Goal: Task Accomplishment & Management: Complete application form

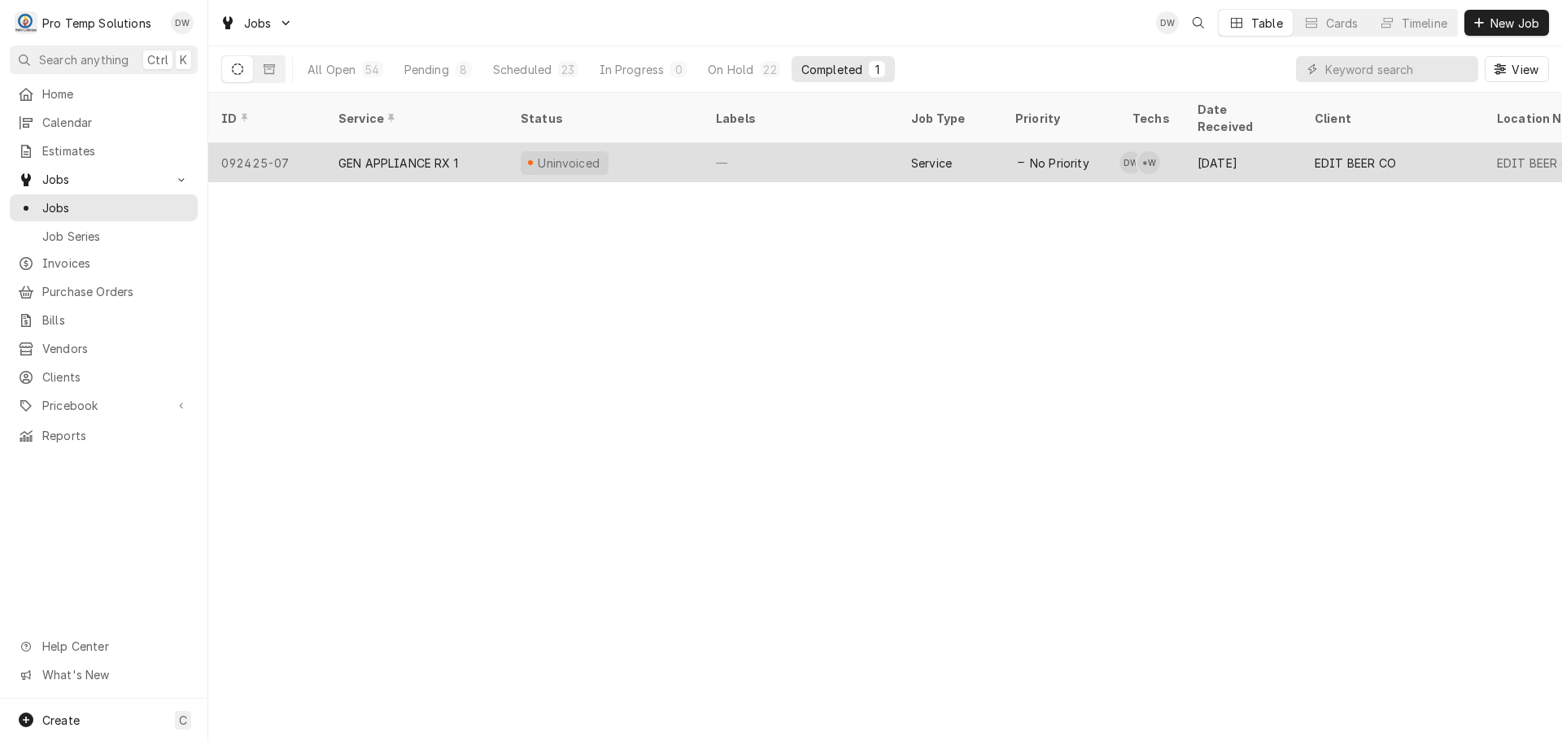
click at [809, 146] on div "—" at bounding box center [800, 162] width 195 height 39
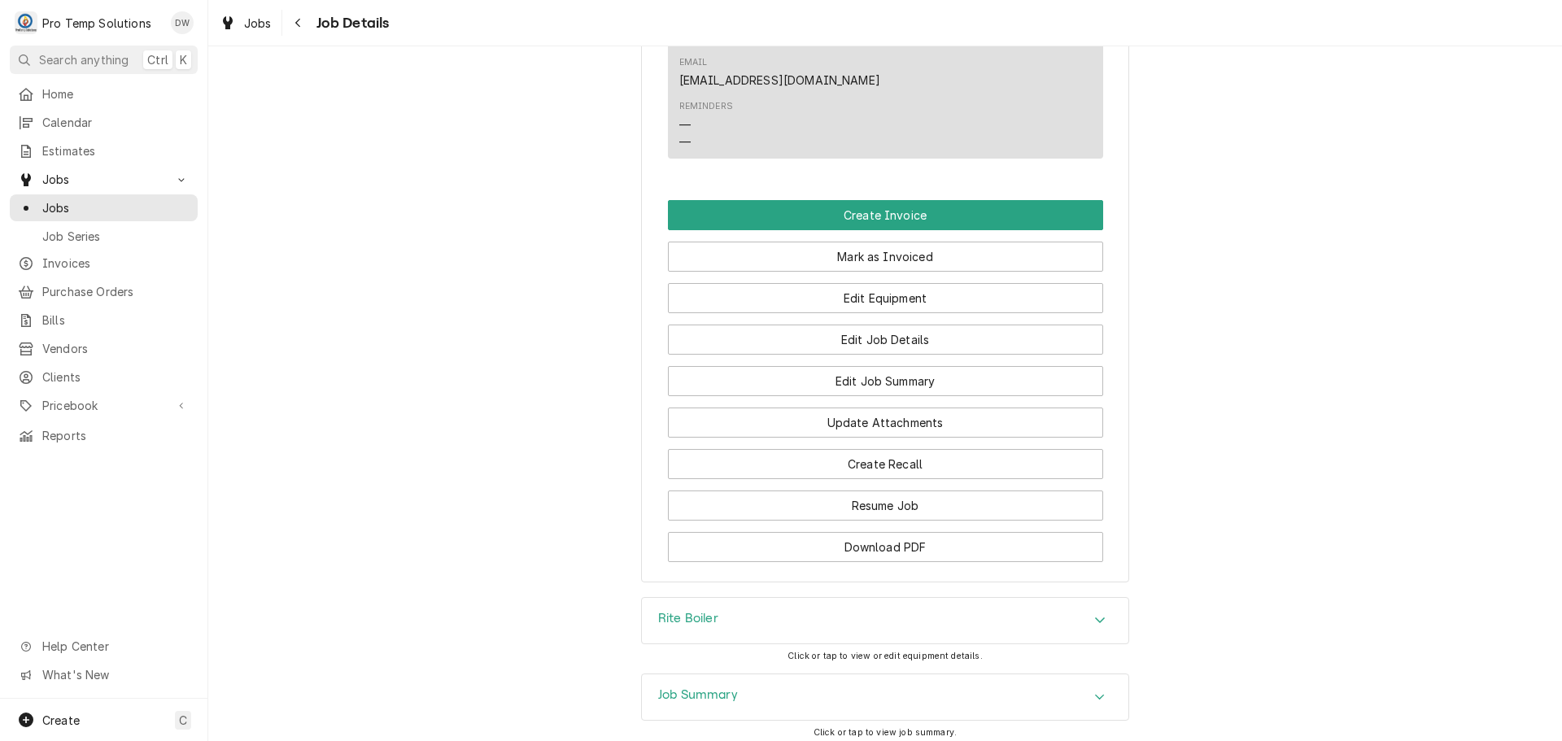
scroll to position [1123, 0]
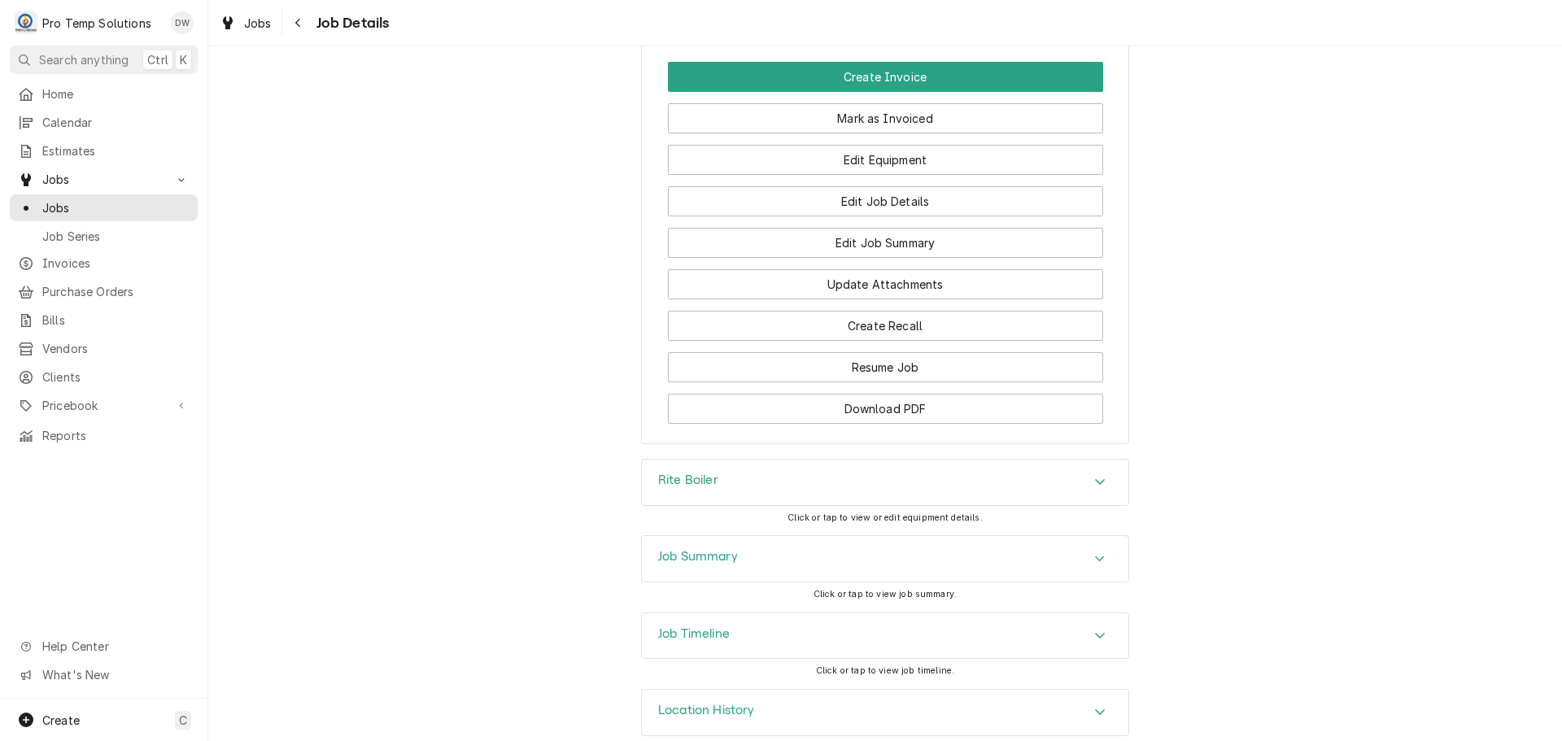
click at [1095, 629] on icon "Accordion Header" at bounding box center [1099, 635] width 11 height 13
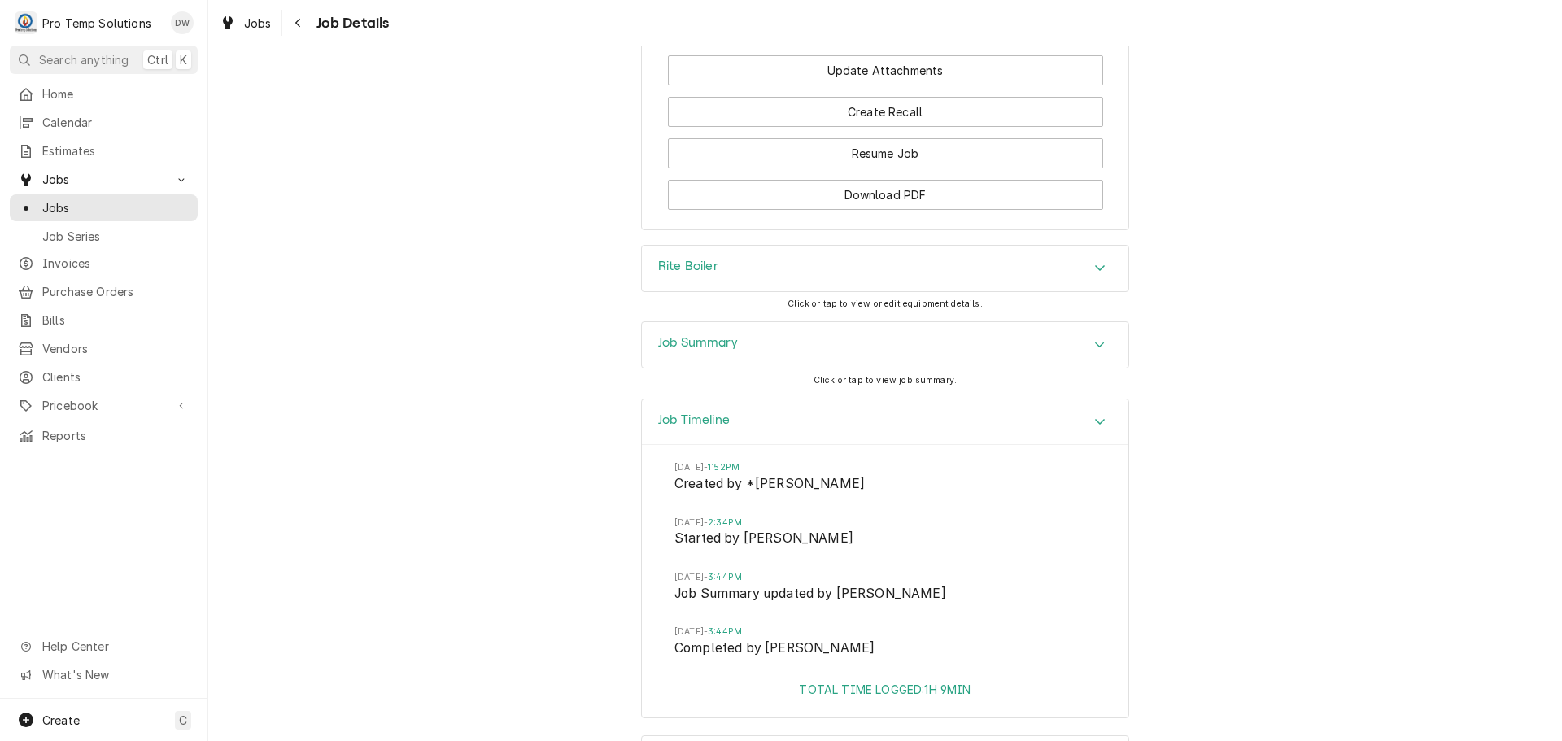
scroll to position [1382, 0]
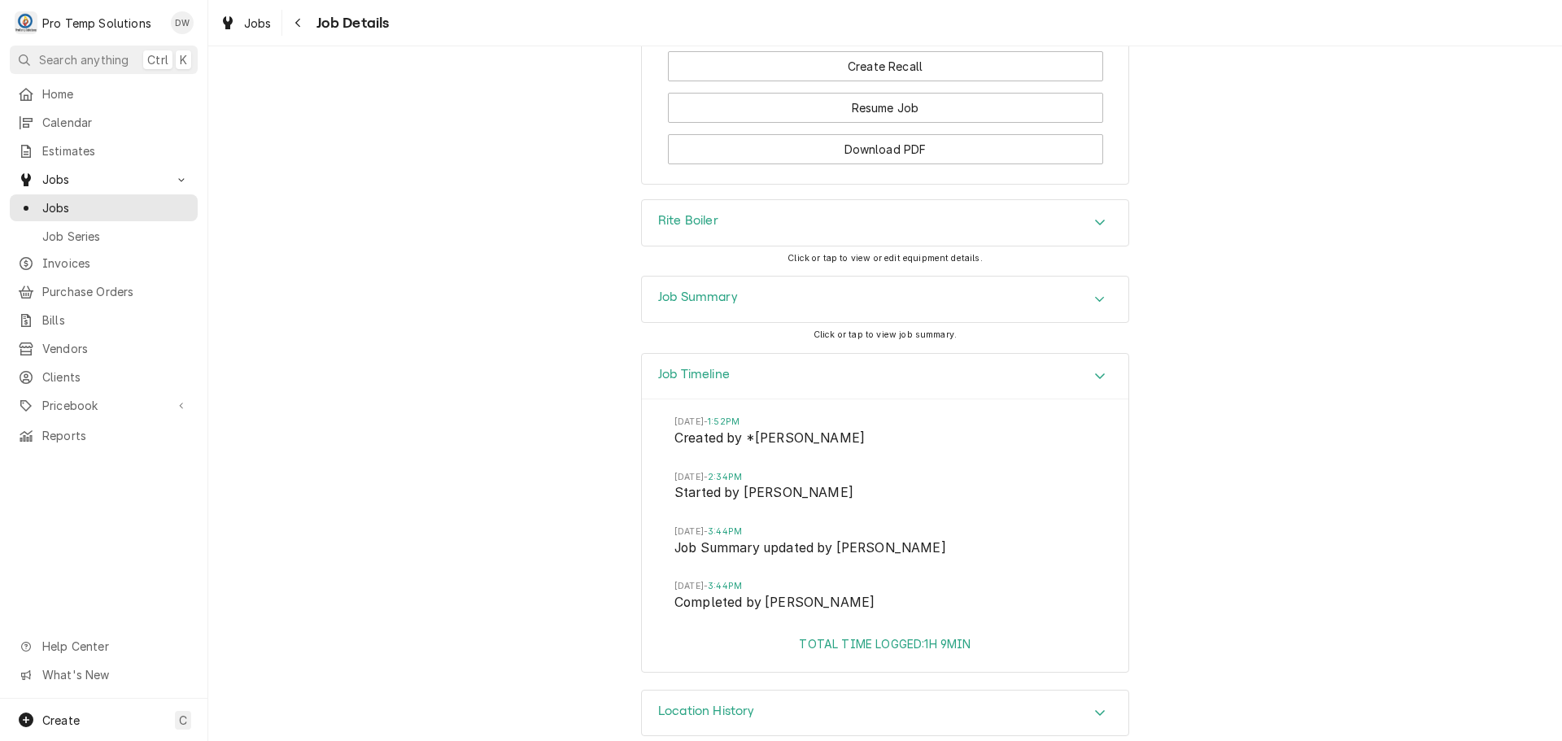
click at [1094, 369] on icon "Accordion Header" at bounding box center [1099, 375] width 11 height 13
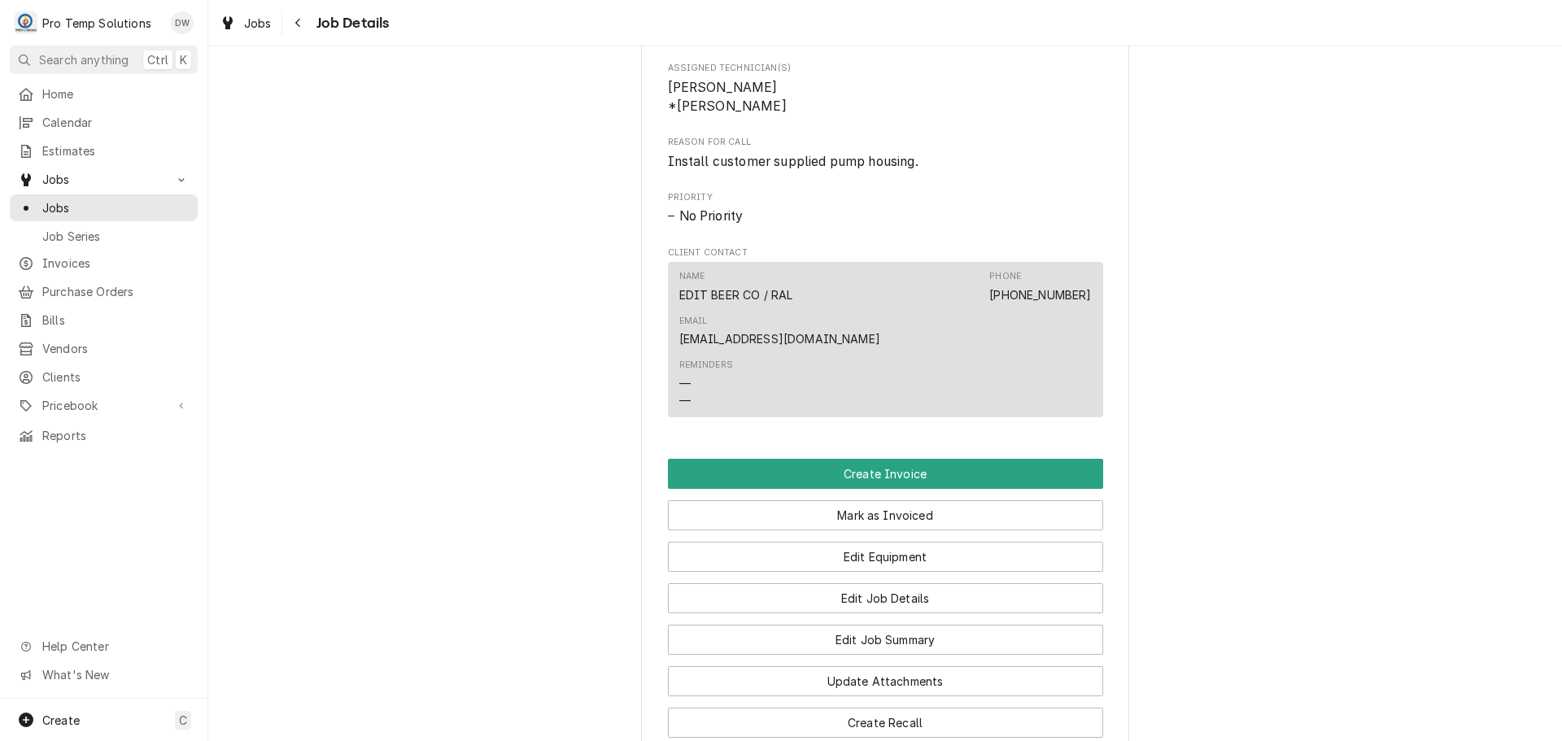
scroll to position [716, 0]
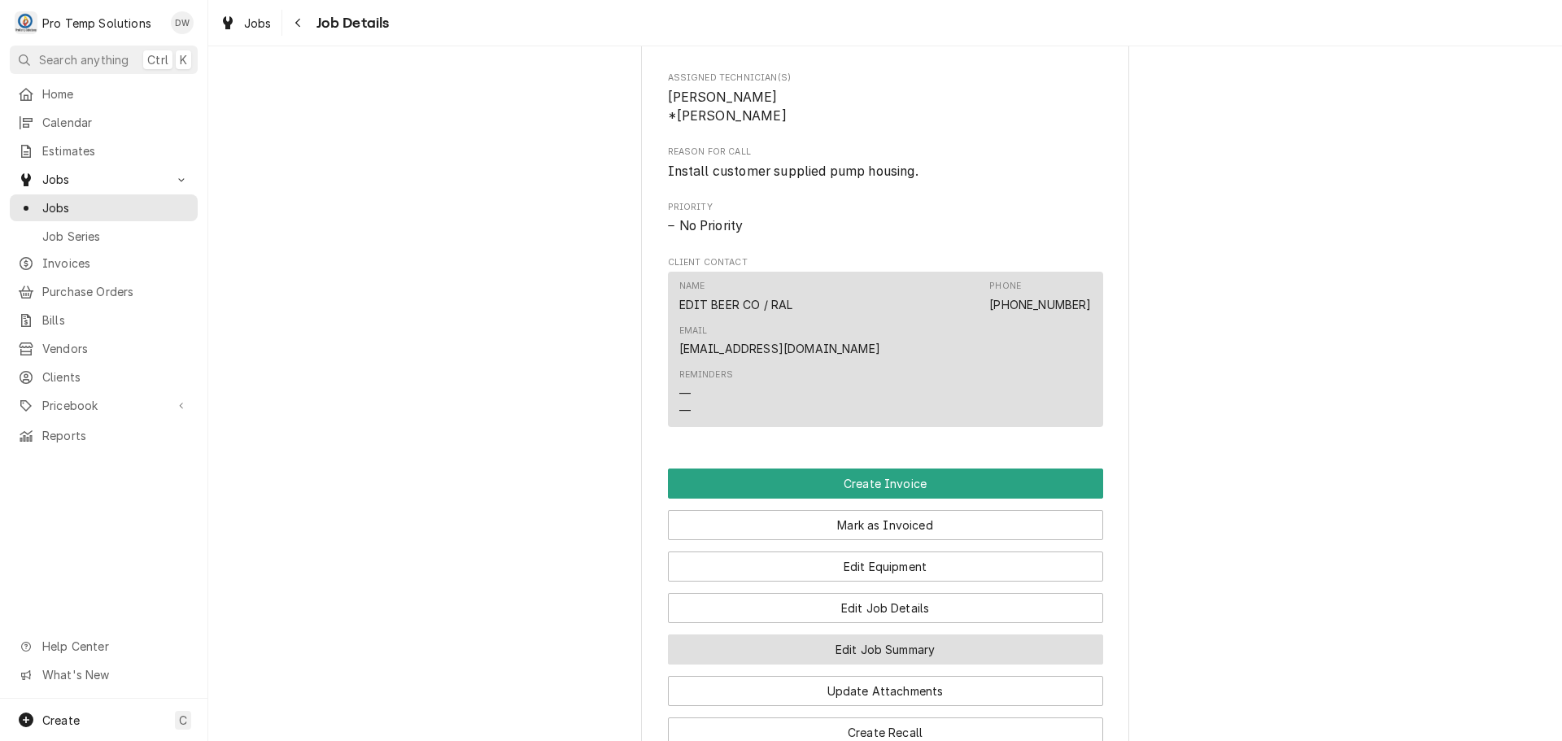
click at [869, 635] on button "Edit Job Summary" at bounding box center [885, 650] width 435 height 30
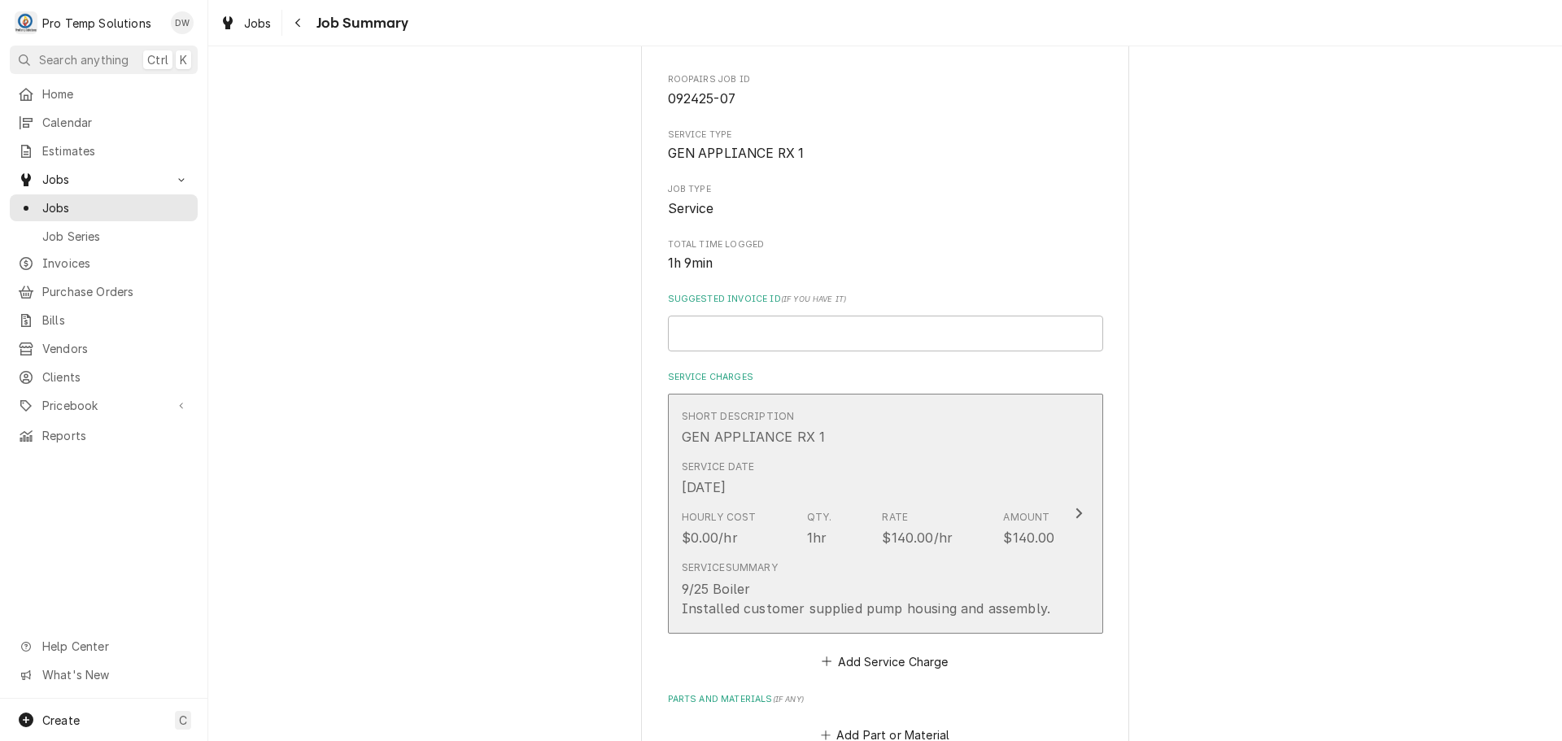
scroll to position [163, 0]
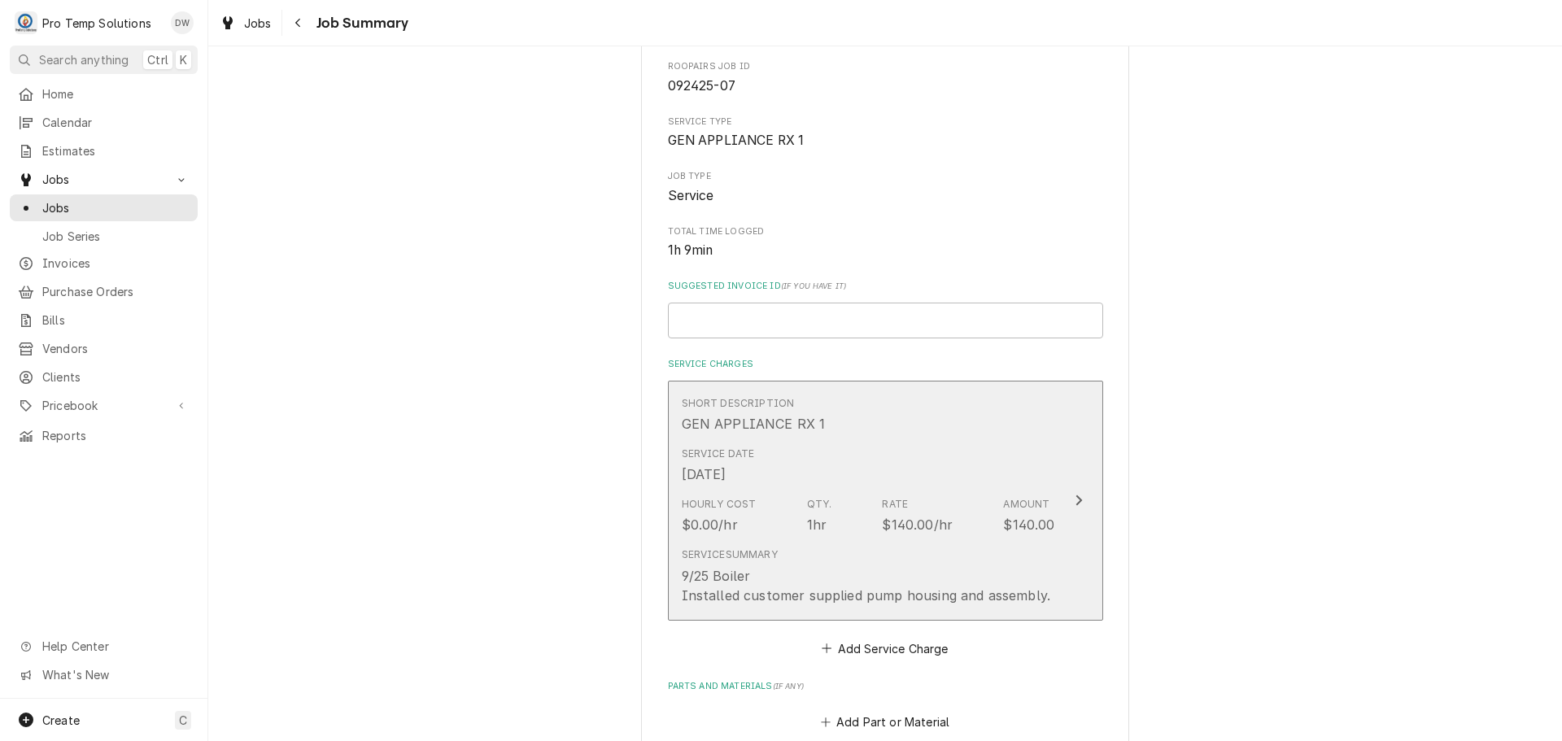
click at [1075, 499] on icon "Update Line Item" at bounding box center [1079, 500] width 8 height 13
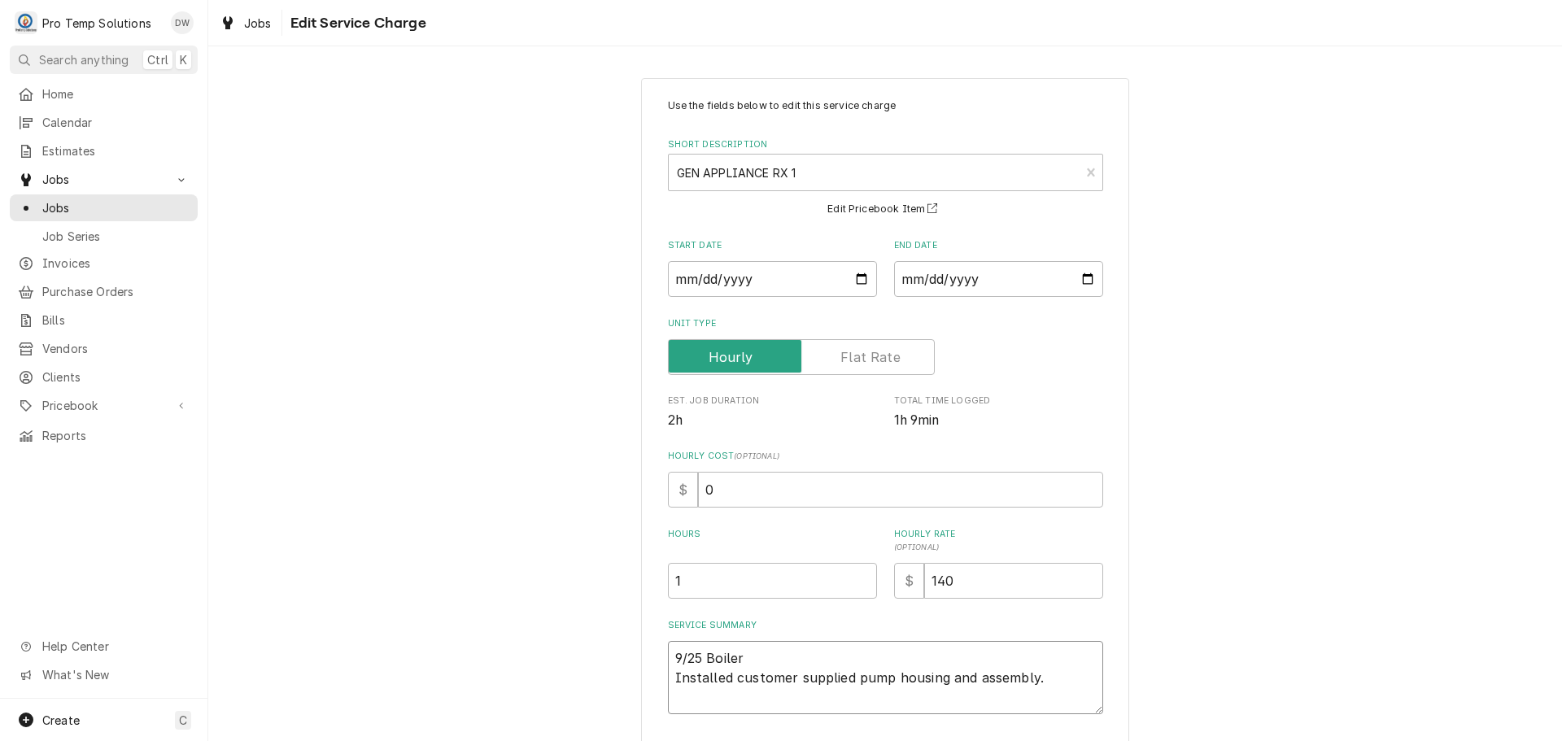
click at [762, 655] on textarea "9/25 Boiler Installed customer supplied pump housing and assembly." at bounding box center [885, 677] width 435 height 73
type textarea "x"
type textarea "9/25 Boiler Installed customer supplied pump housing and assembly."
type textarea "x"
type textarea "9/25 Boiler 2 Installed customer supplied pump housing and assembly."
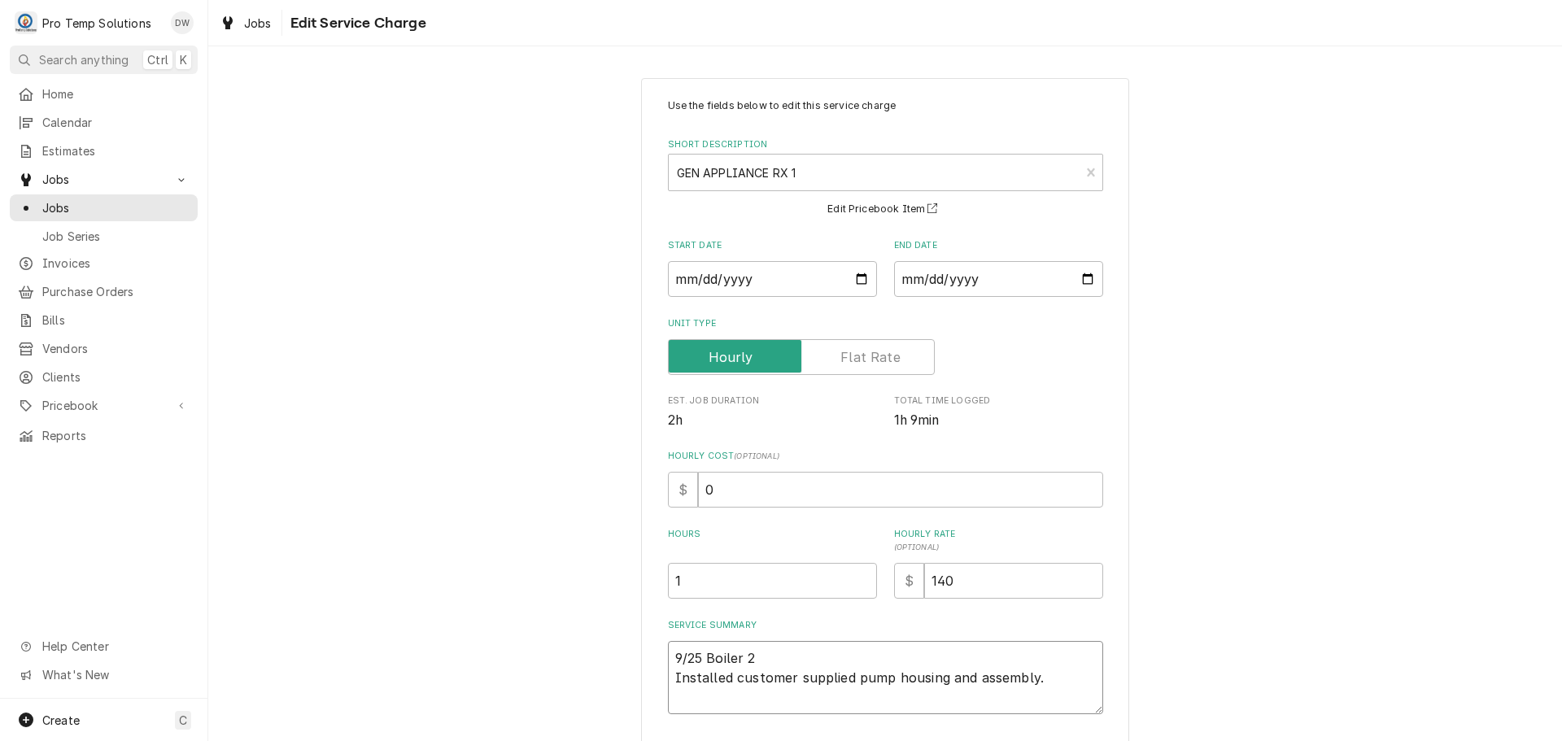
type textarea "x"
type textarea "9/25 Boiler 23 Installed customer supplied pump housing and assembly."
type textarea "x"
type textarea "9/25 Boiler 235 Installed customer supplied pump housing and assembly."
type textarea "x"
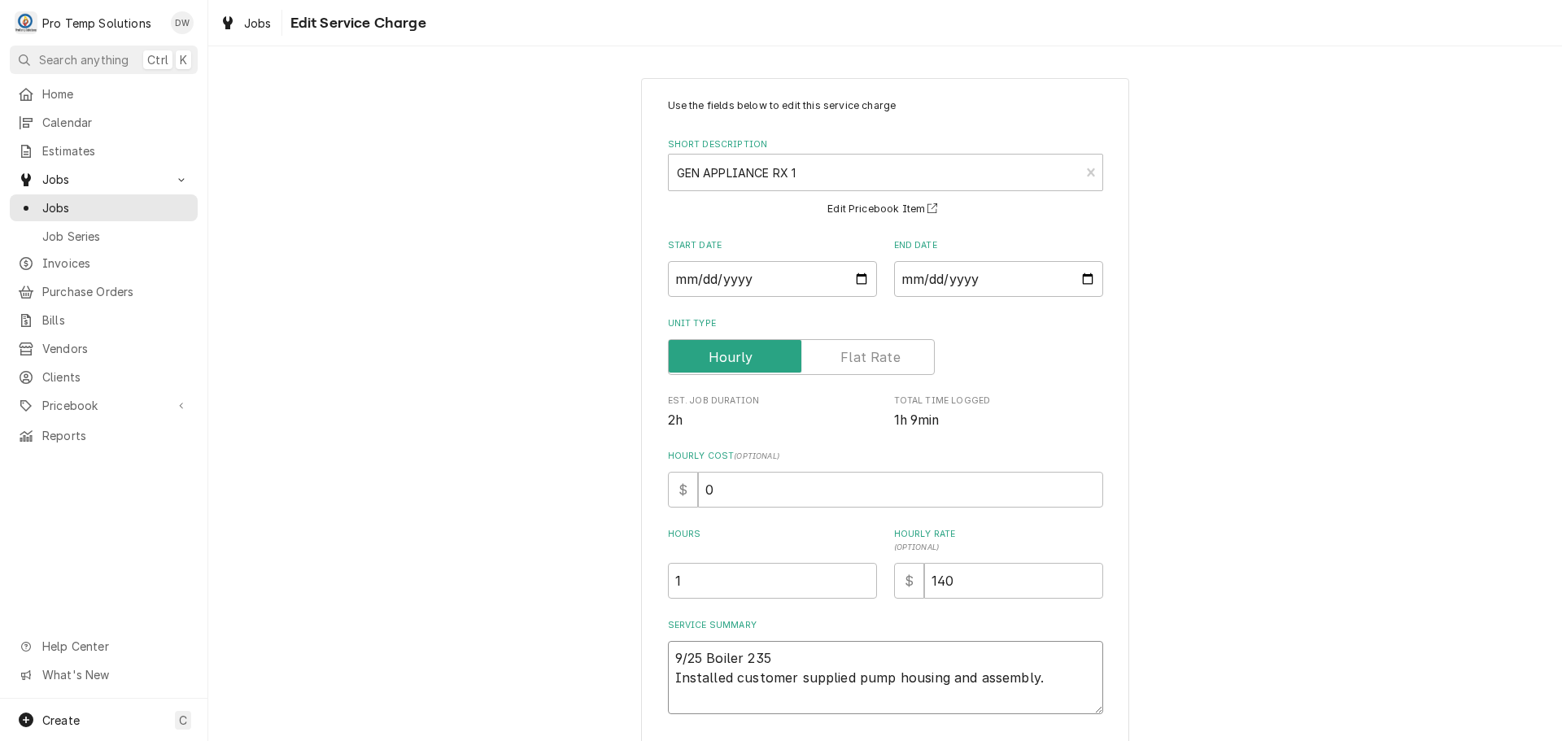
type textarea "9/25 Boiler 235- Installed customer supplied pump housing and assembly."
type textarea "x"
type textarea "9/25 Boiler 235-2 Installed customer supplied pump housing and assembly."
type textarea "x"
type textarea "9/25 Boiler 235-24 Installed customer supplied pump housing and assembly."
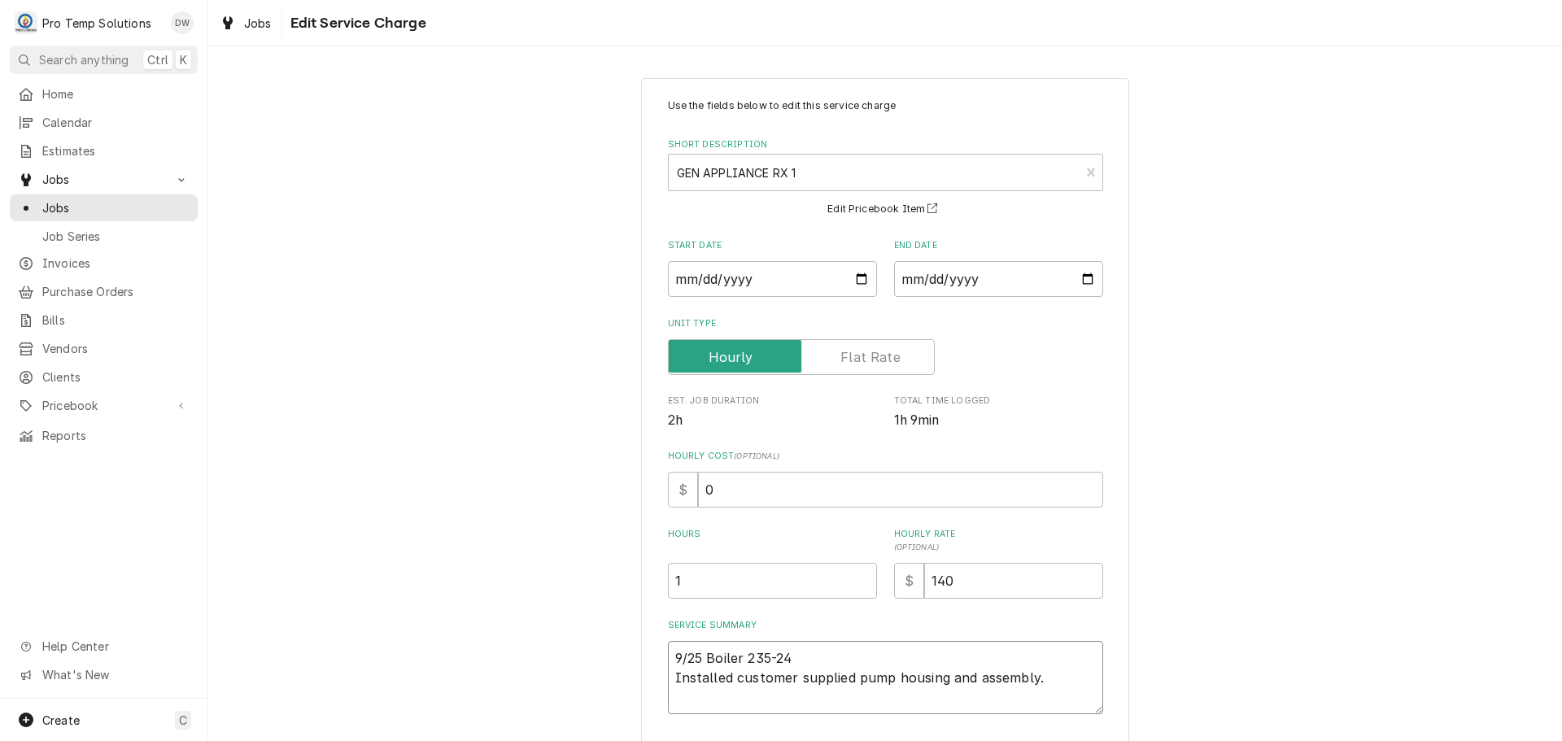
type textarea "x"
type textarea "9/25 Boiler 235-245 Installed customer supplied pump housing and assembly."
type textarea "x"
type textarea "9/25 Boiler 235-24 Installed customer supplied pump housing and assembly."
type textarea "x"
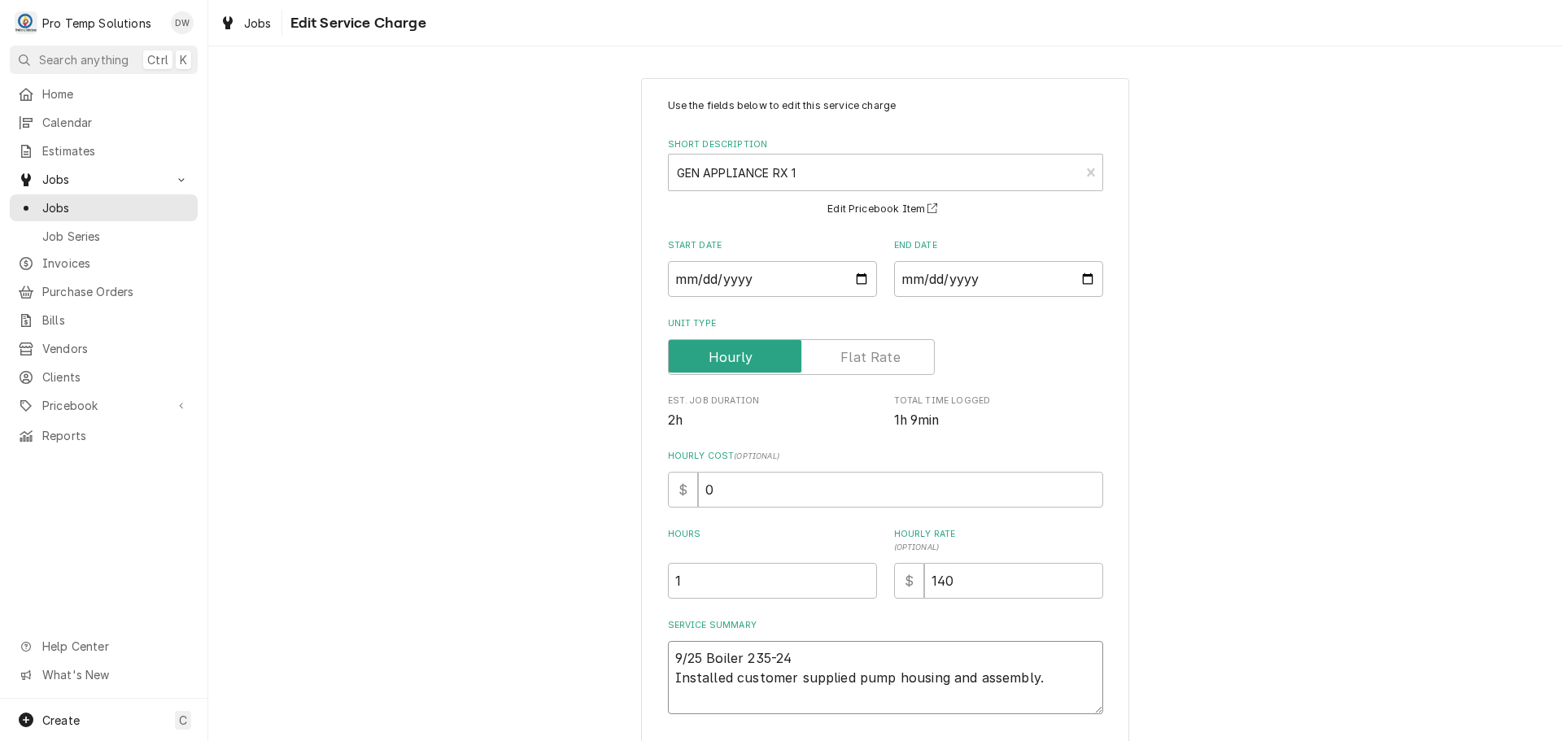
type textarea "9/25 Boiler 235-2 Installed customer supplied pump housing and assembly."
type textarea "x"
type textarea "9/25 Boiler 235- Installed customer supplied pump housing and assembly."
type textarea "x"
type textarea "9/25 Boiler 235-3 Installed customer supplied pump housing and assembly."
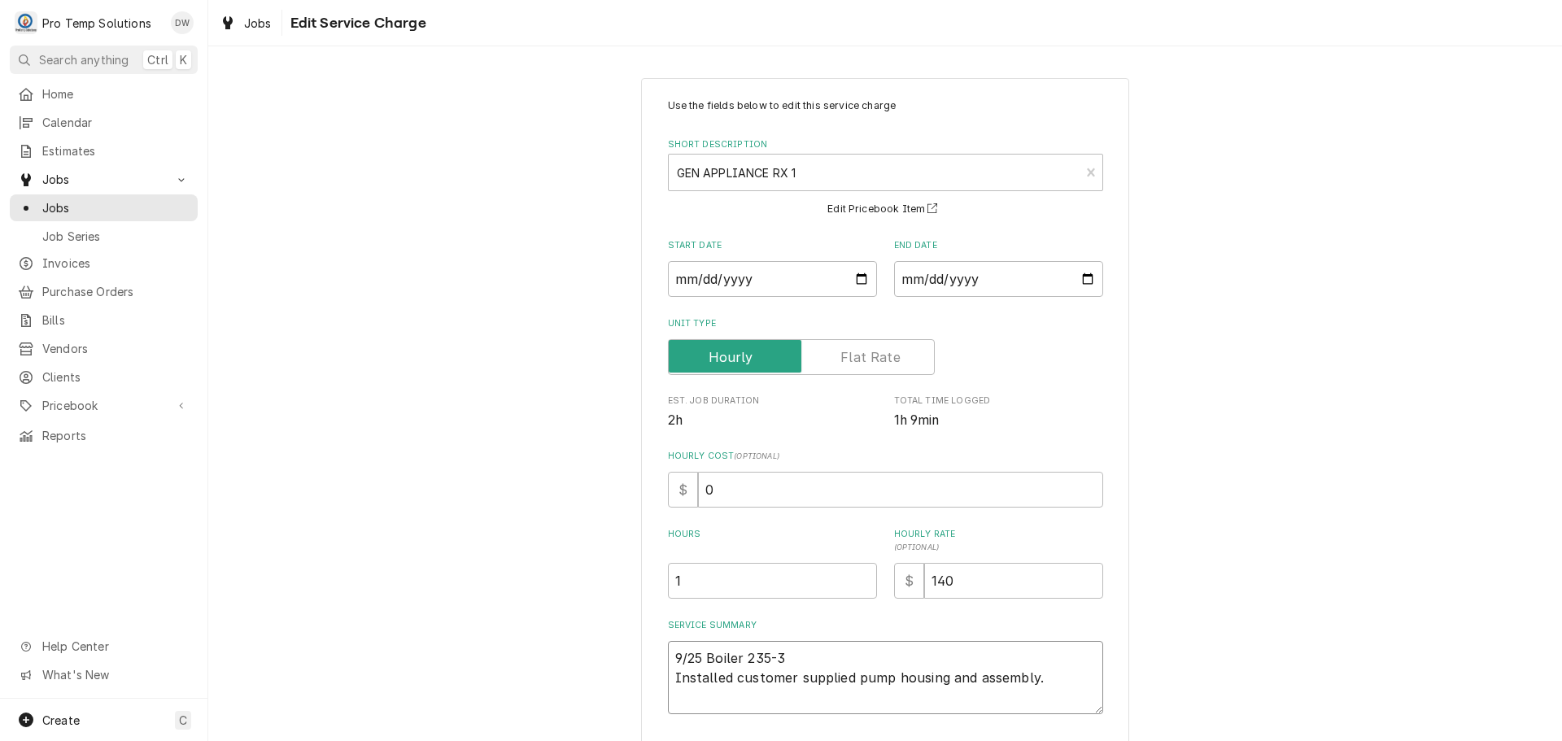
type textarea "x"
type textarea "9/25 Boiler 235-34 Installed customer supplied pump housing and assembly."
type textarea "x"
type textarea "9/25 Boiler 235-345 Installed customer supplied pump housing and assembly."
type textarea "x"
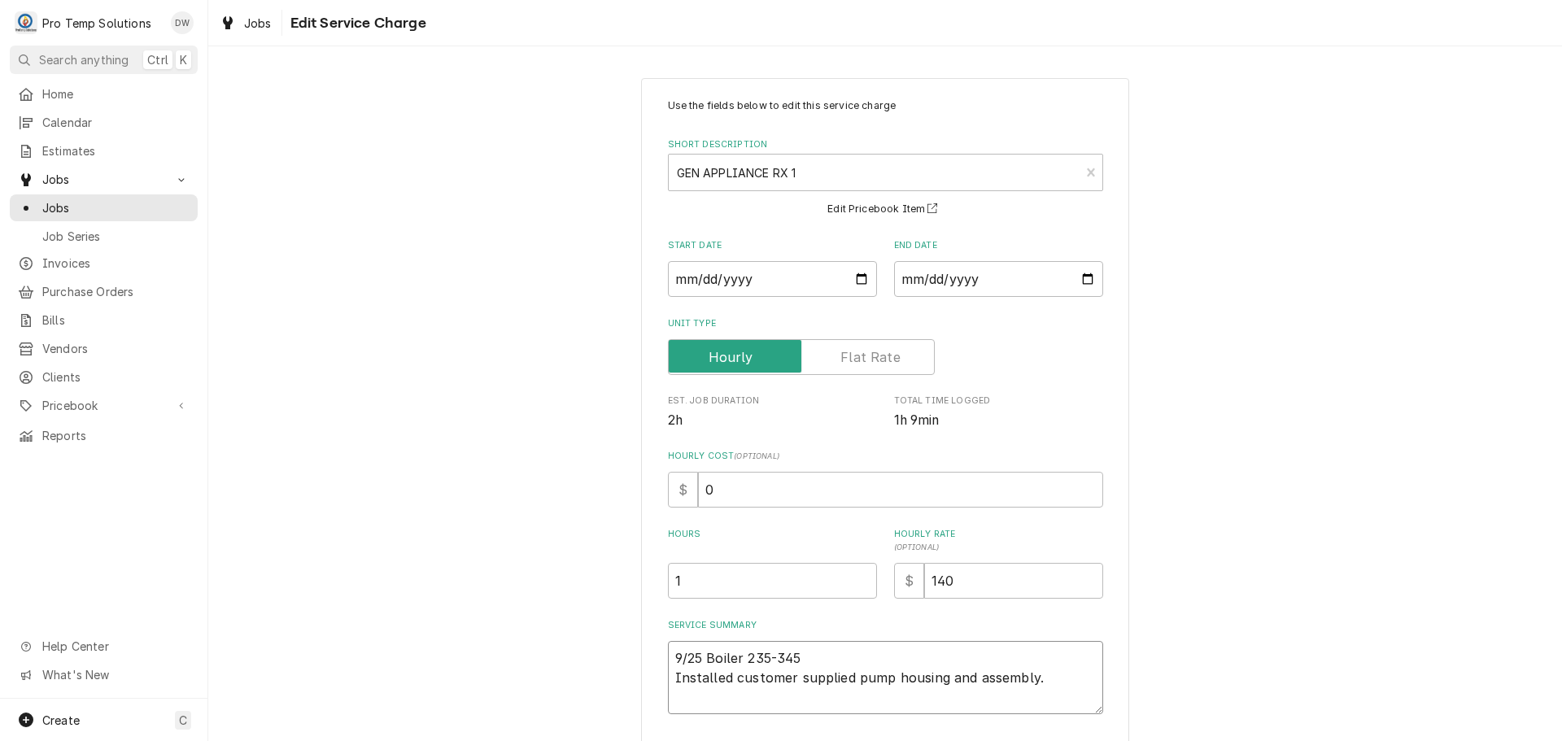
type textarea "9/25 Boiler 235-345 Installed customer supplied pump housing and assembly."
type textarea "x"
type textarea "9/25 Boiler 235-345 K Installed customer supplied pump housing and assembly."
type textarea "x"
type textarea "9/25 Boiler 235-345 KE Installed customer supplied pump housing and assembly."
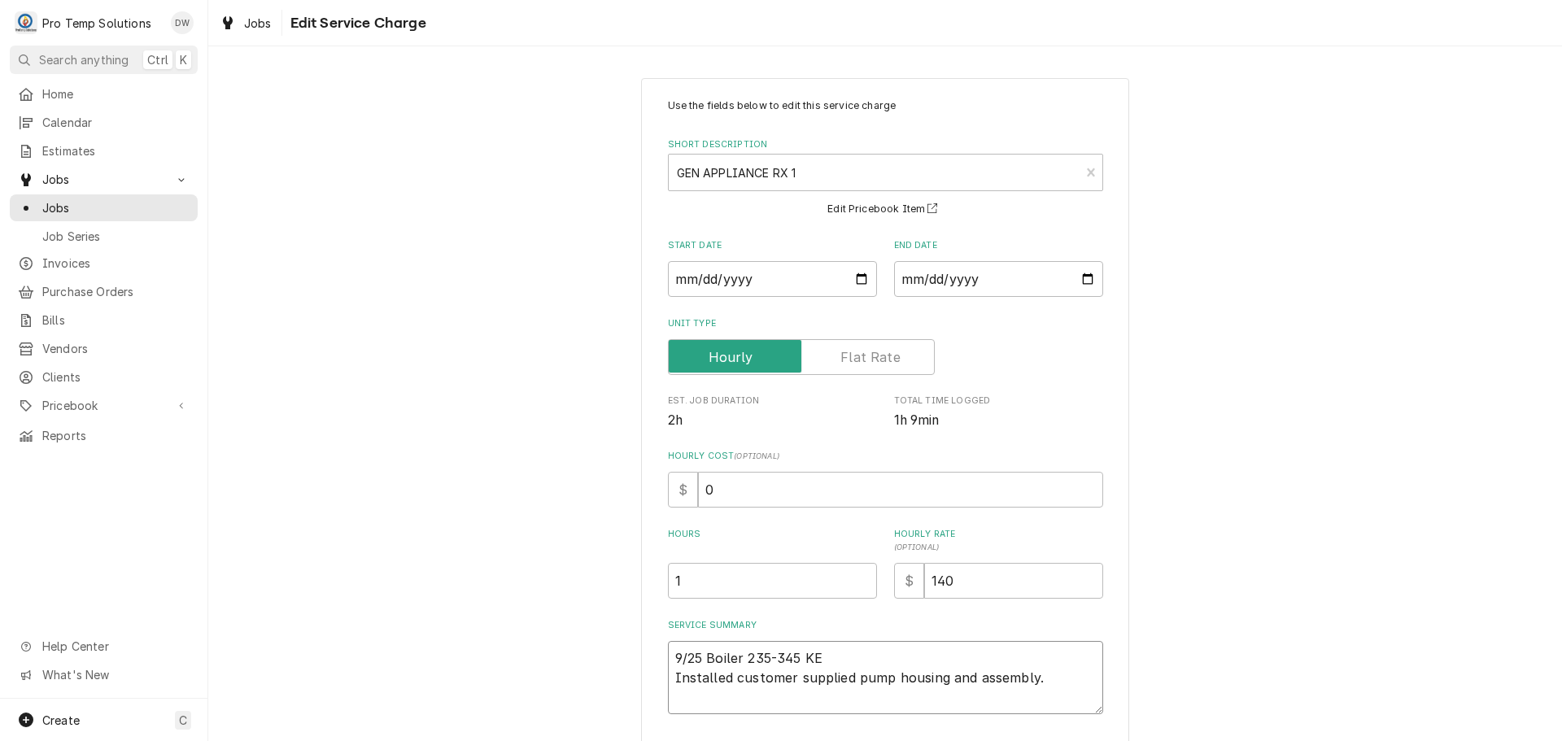
type textarea "x"
type textarea "9/25 Boiler 235-345 KEV Installed customer supplied pump housing and assembly."
type textarea "x"
type textarea "9/25 Boiler 235-345 KEVI Installed customer supplied pump housing and assembly."
type textarea "x"
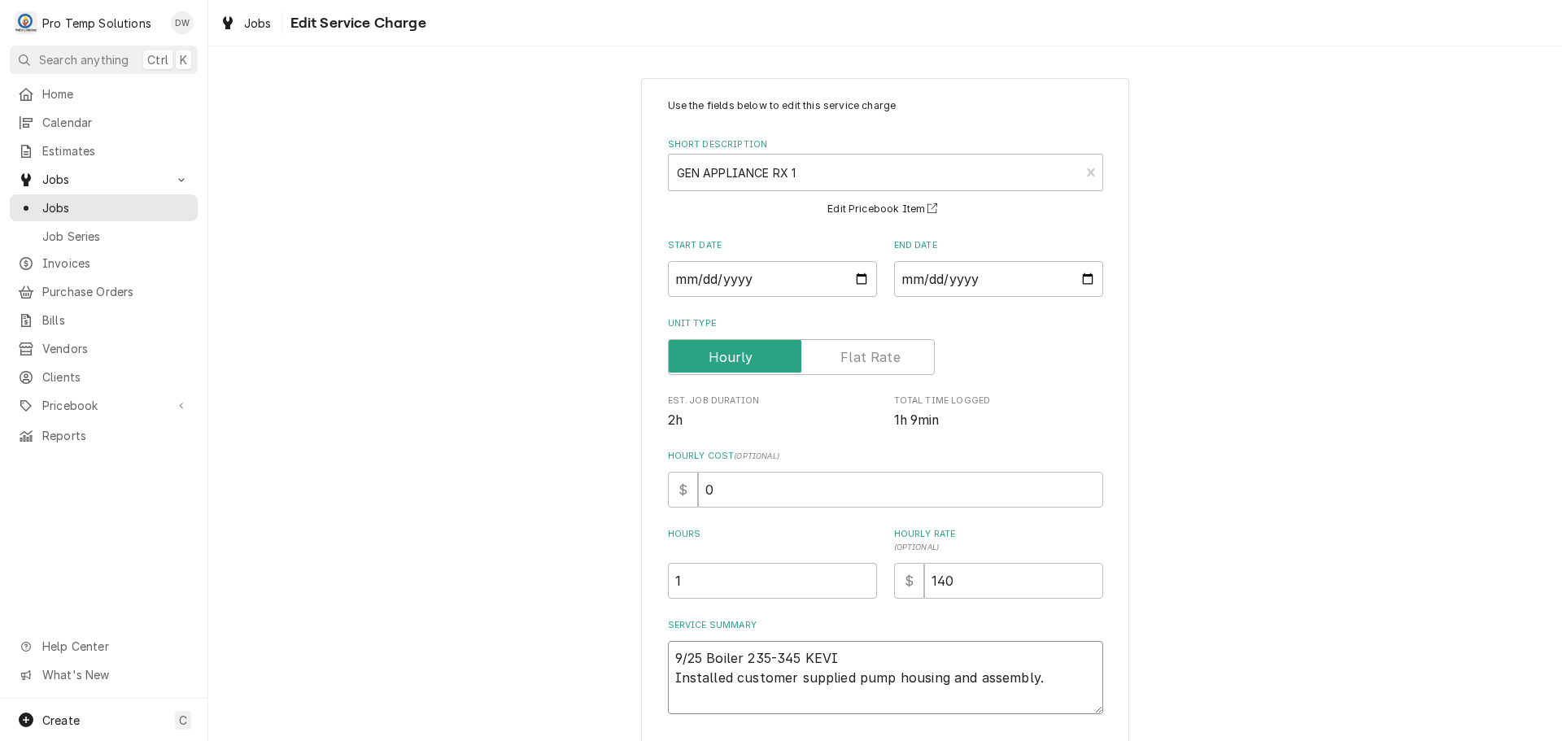
type textarea "9/25 Boiler 235-345 KEVIN Installed customer supplied pump housing and assembly."
type textarea "x"
type textarea "9/25 Boiler 235-345 KEVIN Installed customer supplied pump housing and assembly."
type textarea "x"
type textarea "9/25 Boiler 235-345 KEVIN K Installed customer supplied pump housing and assemb…"
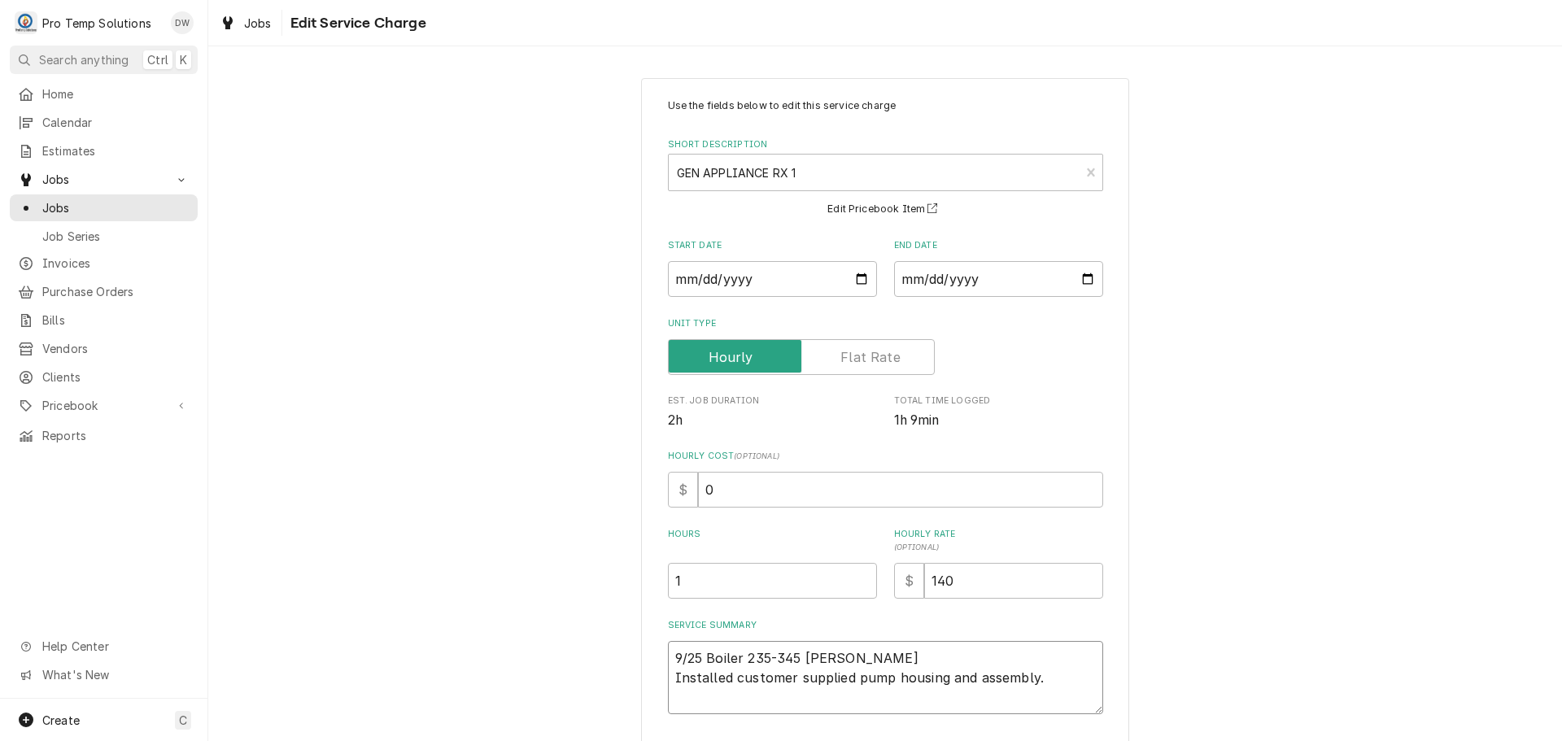
type textarea "x"
type textarea "9/25 Boiler 235-345 KEVIN KO Installed customer supplied pump housing and assem…"
type textarea "x"
type textarea "9/25 Boiler 235-345 KEVIN KOT Installed customer supplied pump housing and asse…"
type textarea "x"
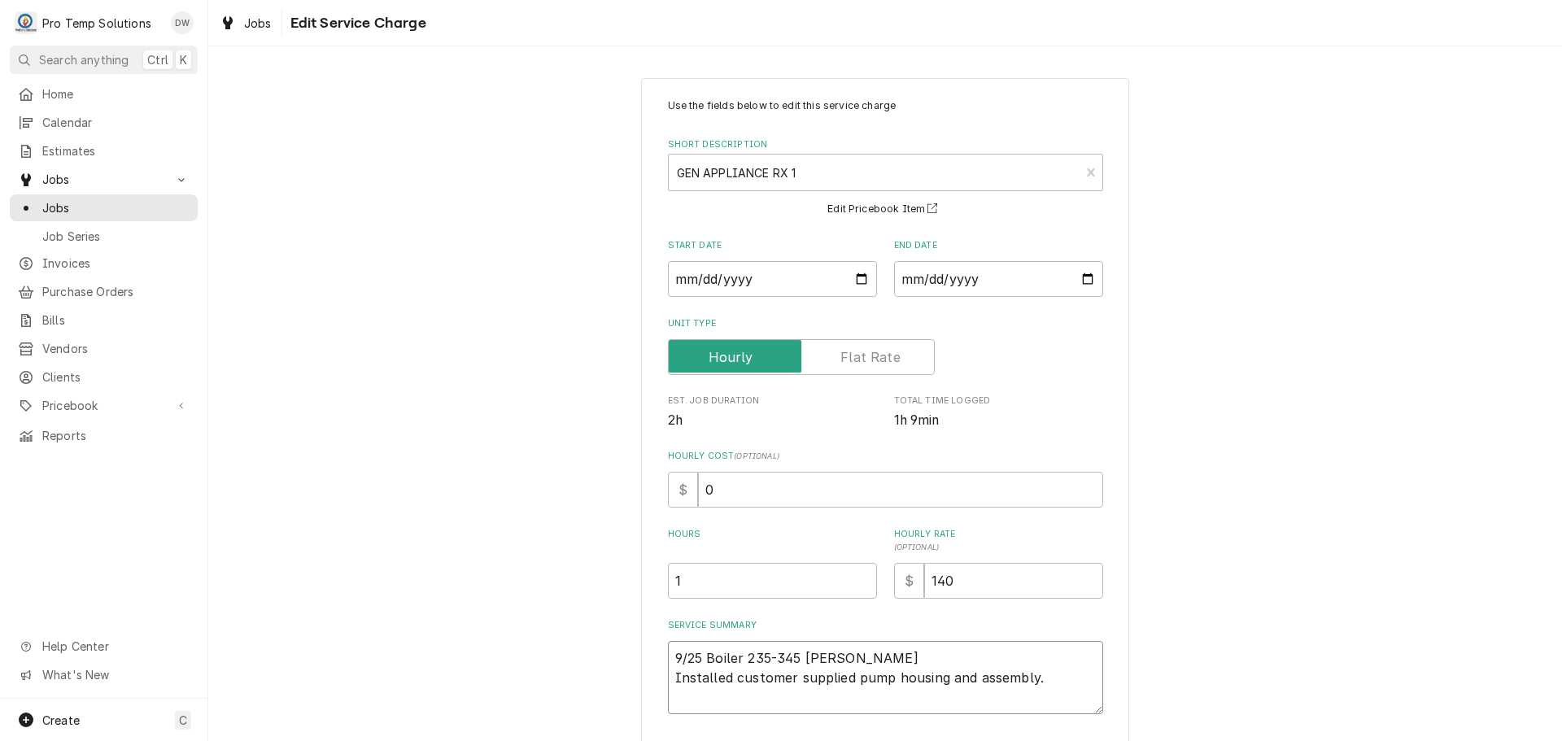
type textarea "9/25 Boiler 235-345 KEVIN KOTY Installed customer supplied pump housing and ass…"
type textarea "x"
type textarea "9/25 Boiler 235-345 KEVIN KOTY Installed customer supplied pump housing and ass…"
click at [728, 486] on input "0" at bounding box center [900, 490] width 405 height 36
type textarea "x"
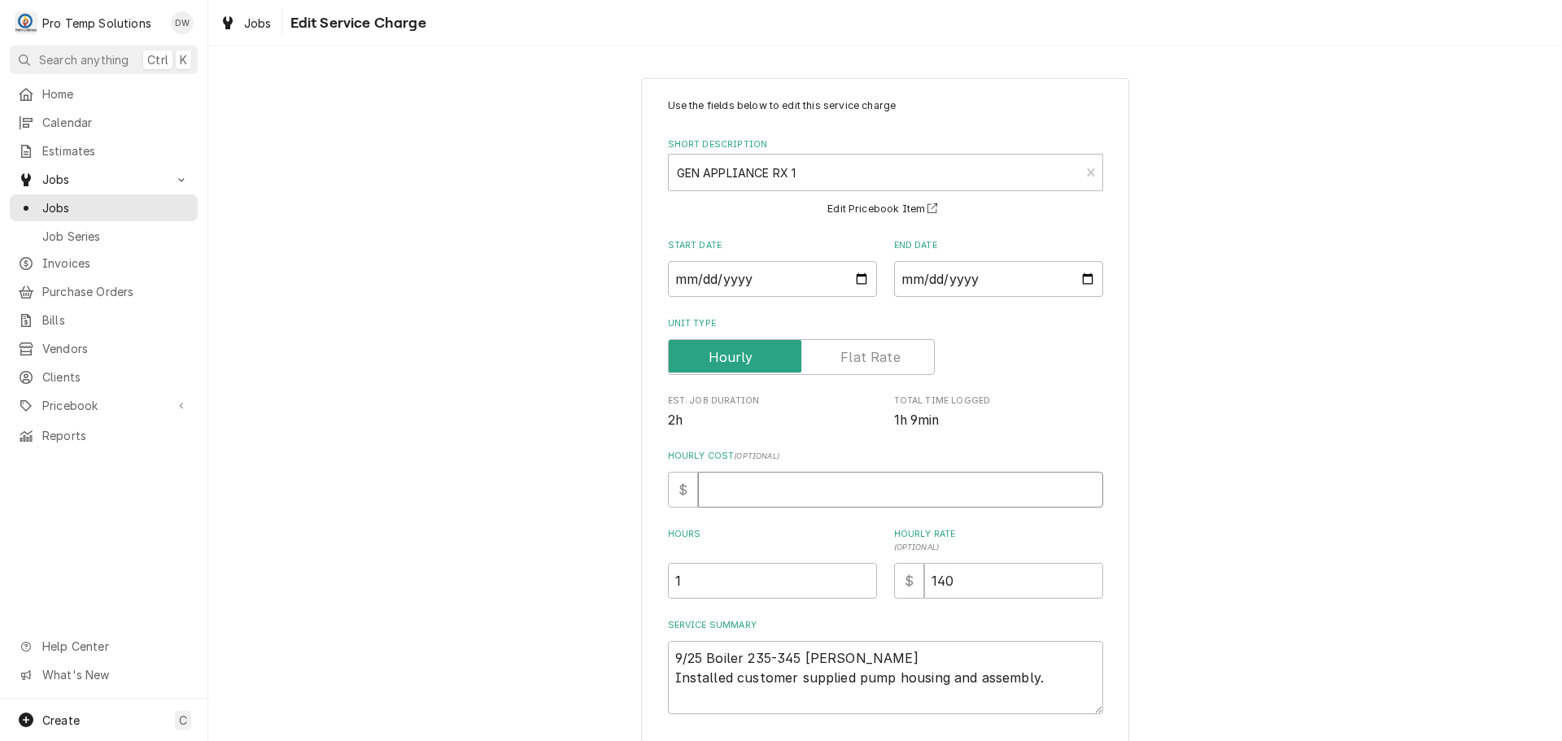
type textarea "x"
type input "1"
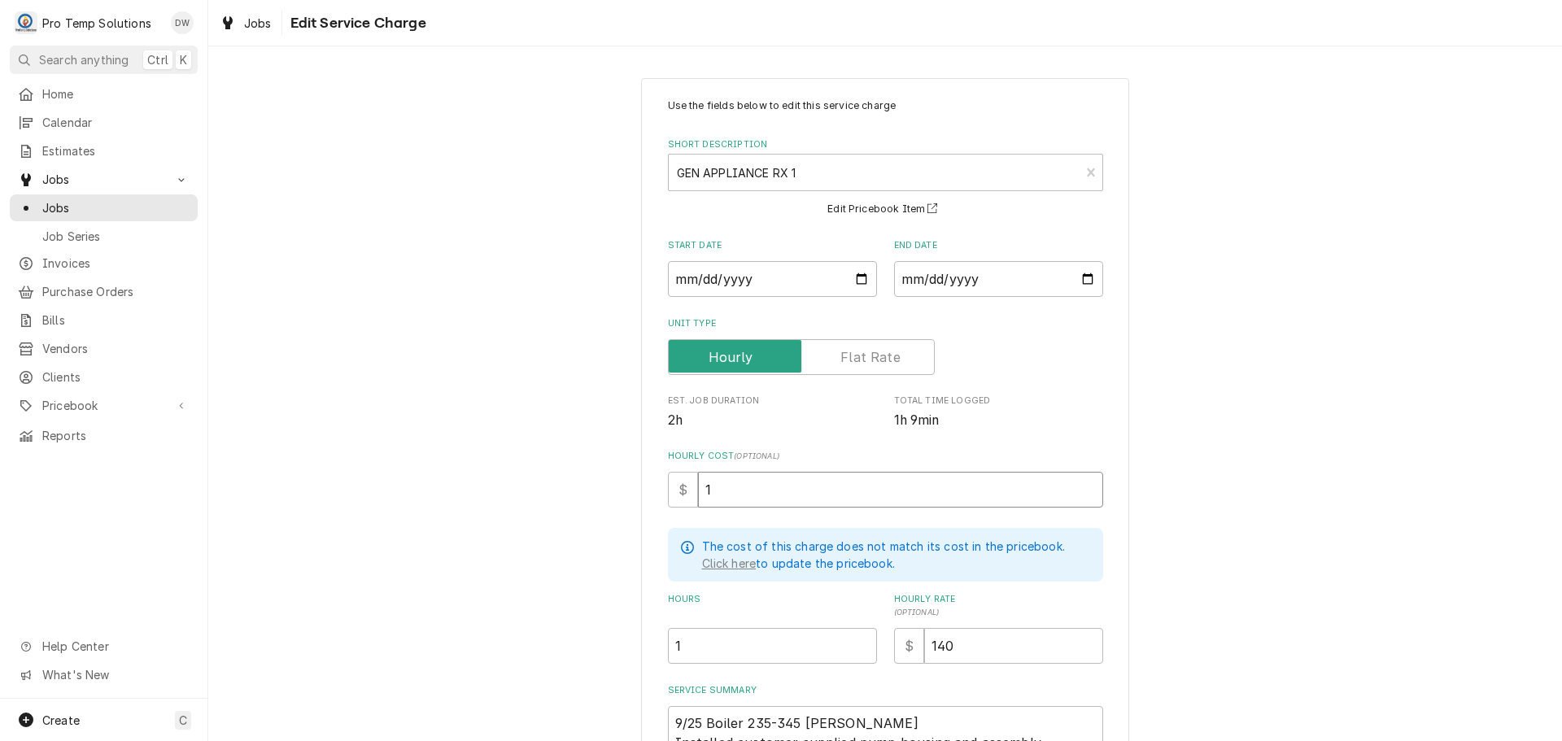
type textarea "x"
type input "18"
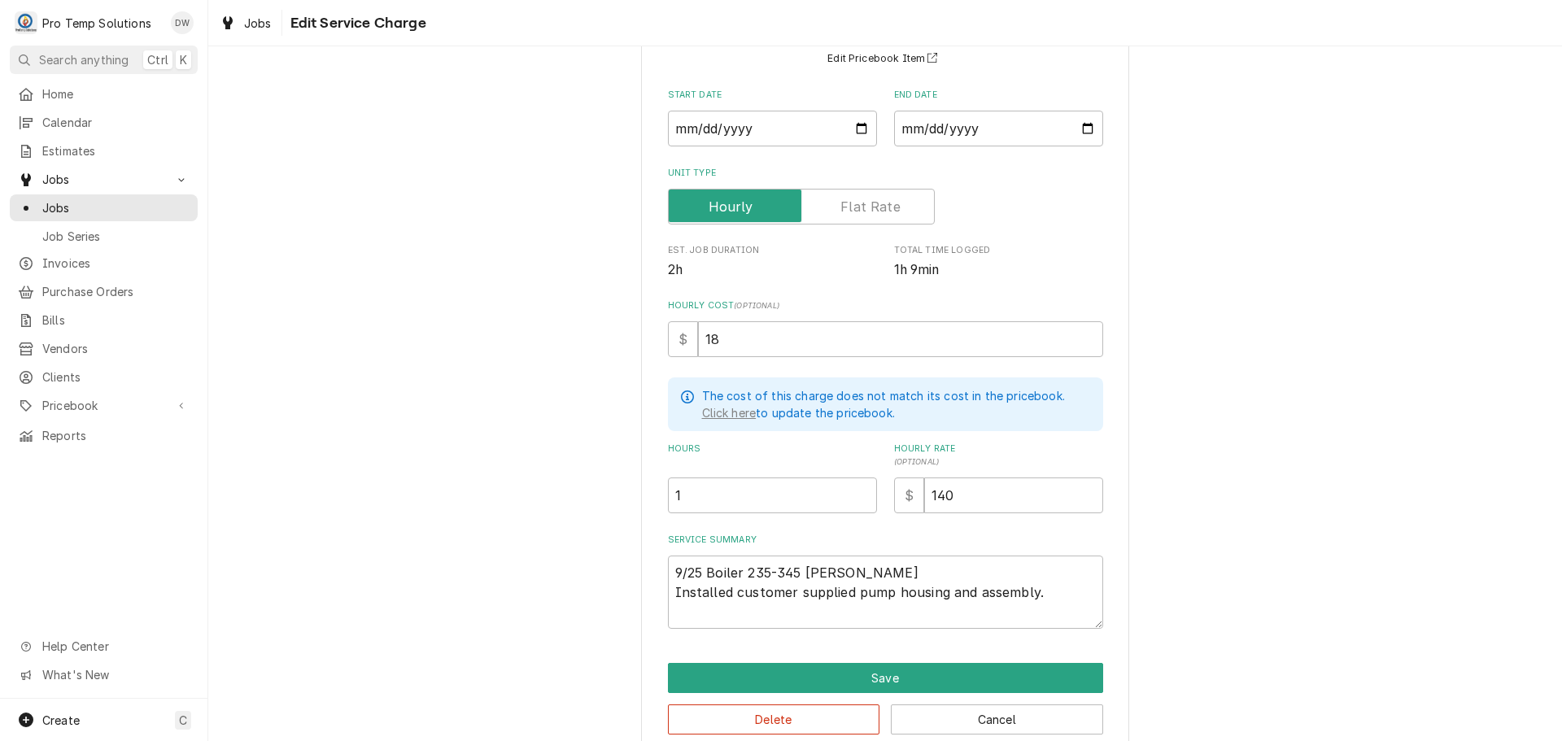
scroll to position [177, 0]
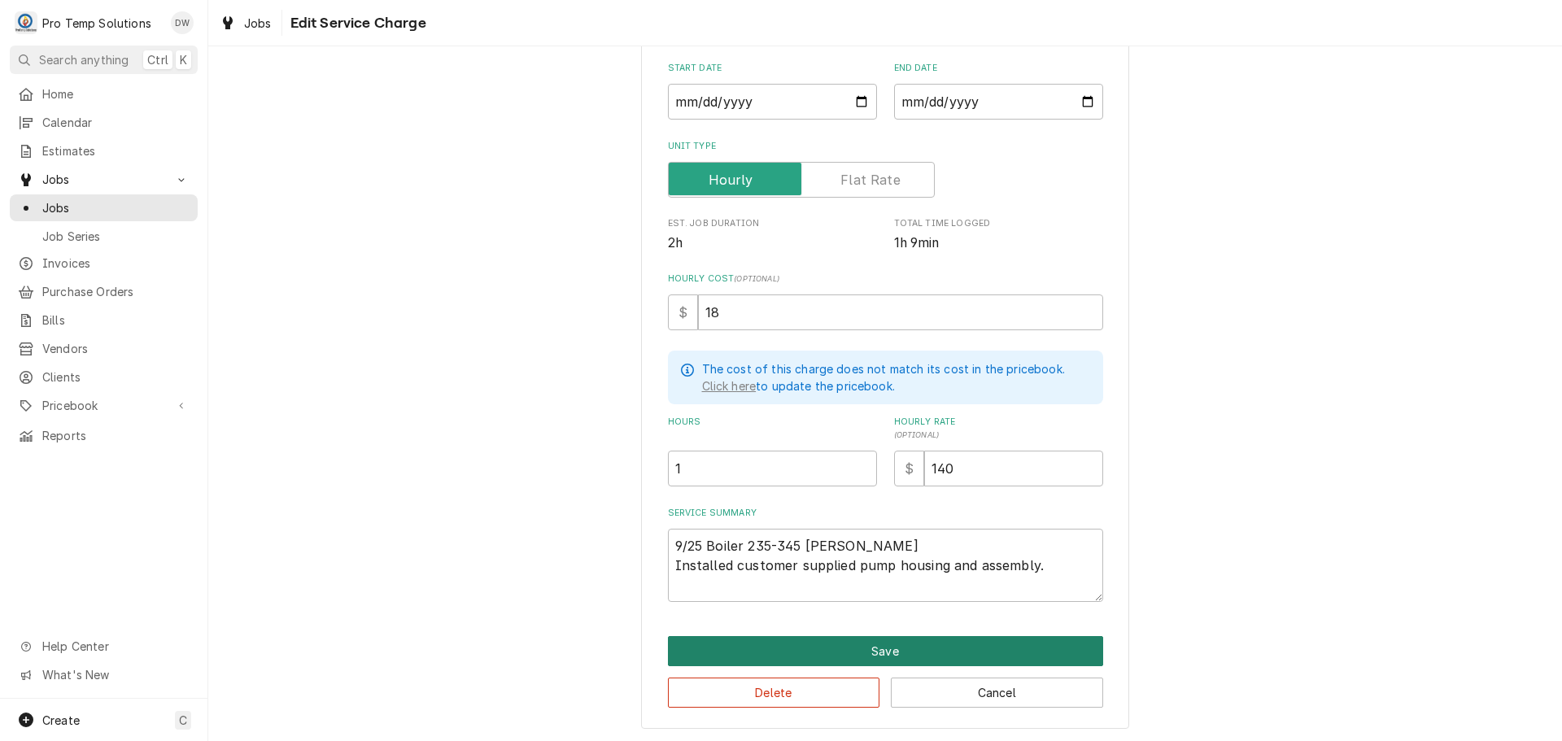
click at [875, 650] on button "Save" at bounding box center [885, 651] width 435 height 30
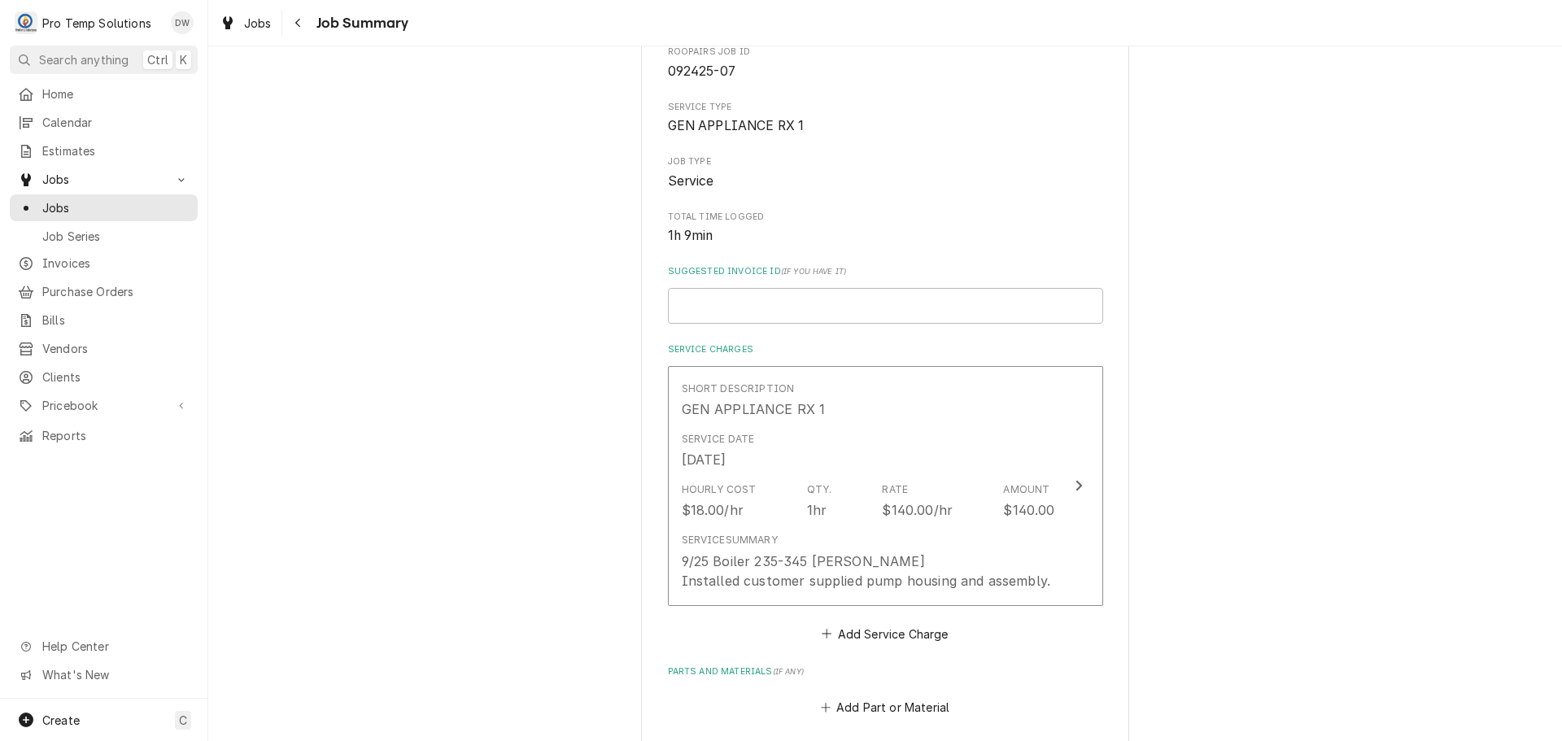
scroll to position [163, 0]
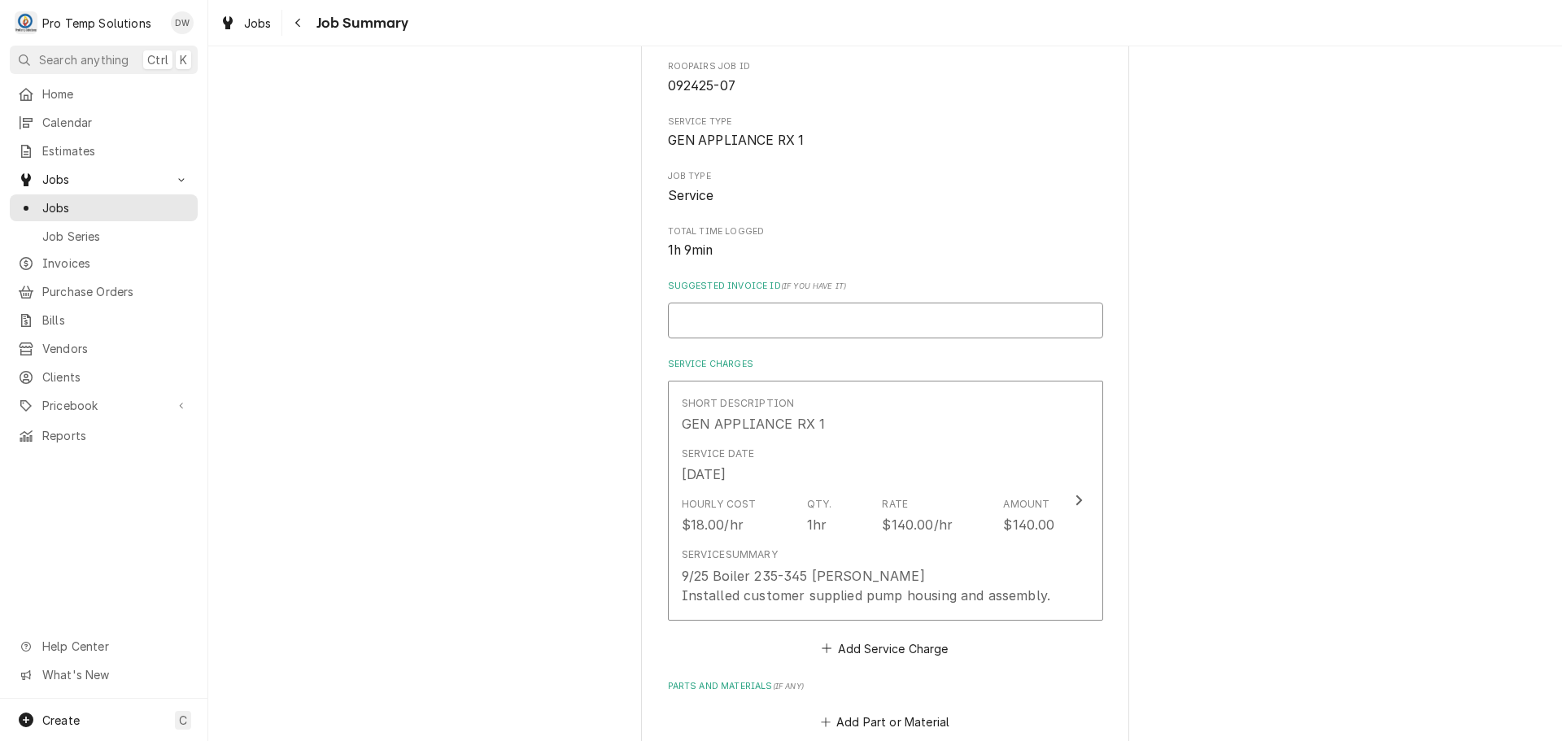
click at [764, 320] on input "Suggested Invoice ID ( if you have it )" at bounding box center [885, 321] width 435 height 36
type textarea "x"
type input "#"
type textarea "x"
type input "#0"
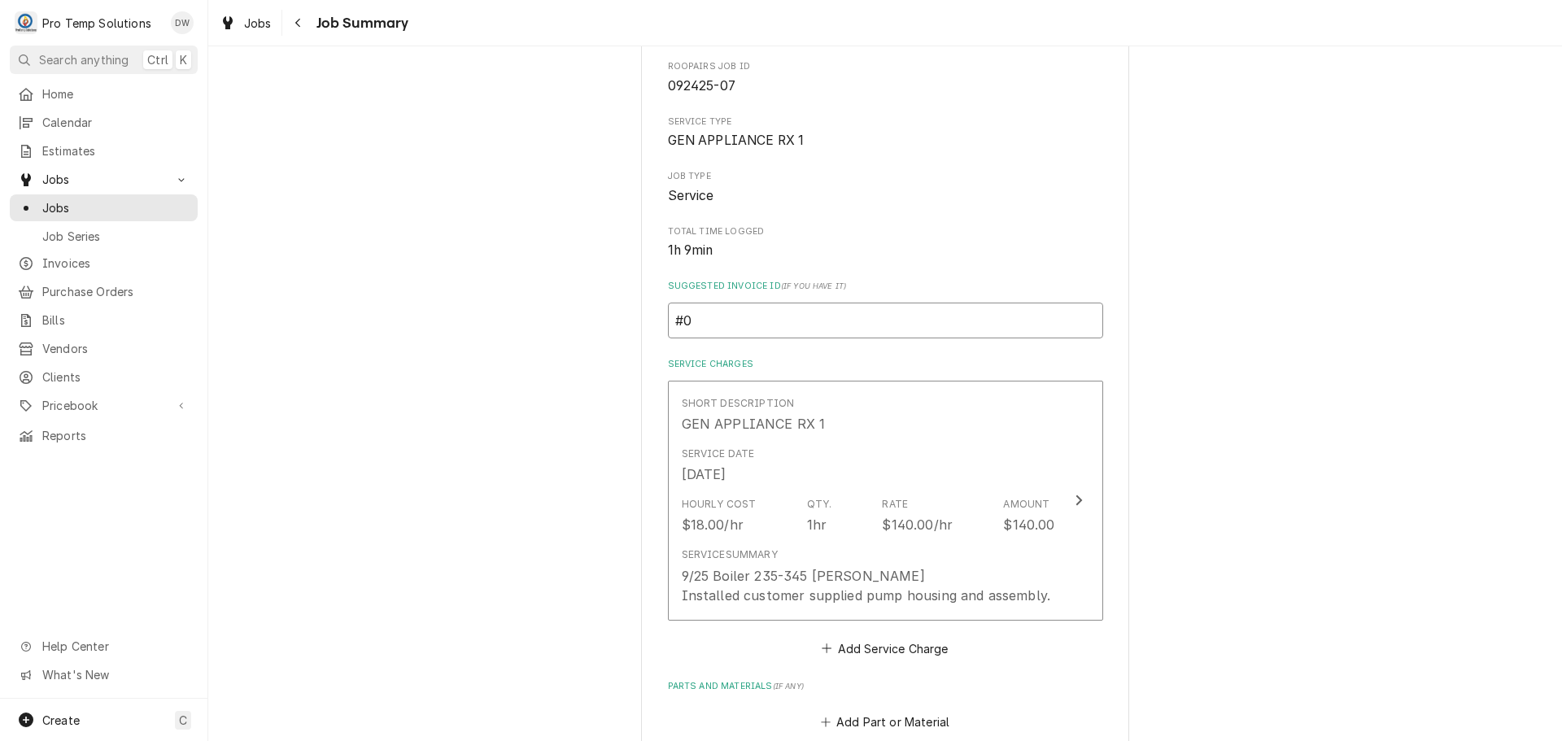
type textarea "x"
type input "#09"
type textarea "x"
type input "#092"
type textarea "x"
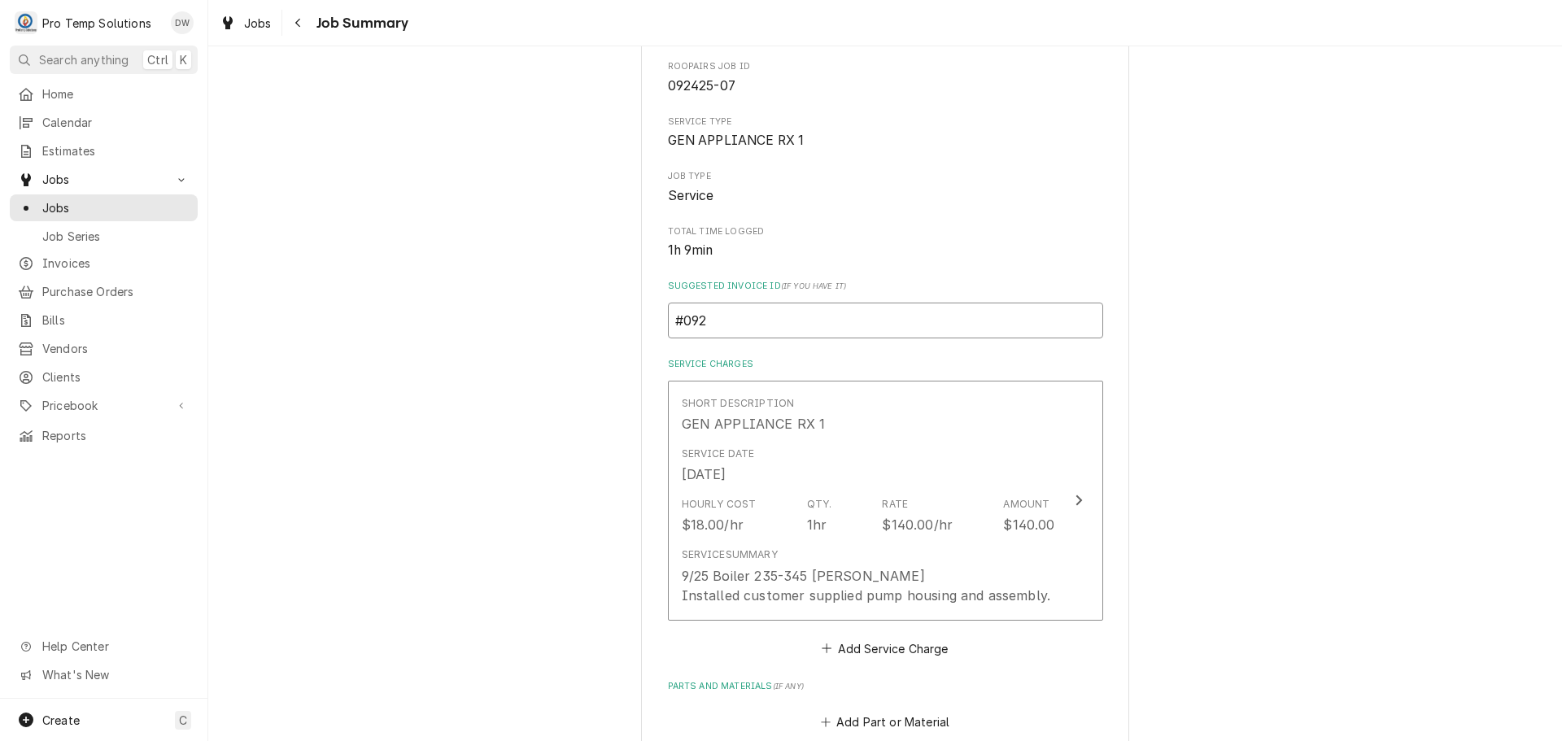
type input "#0925"
type textarea "x"
type input "#09252"
type textarea "x"
type input "#092525"
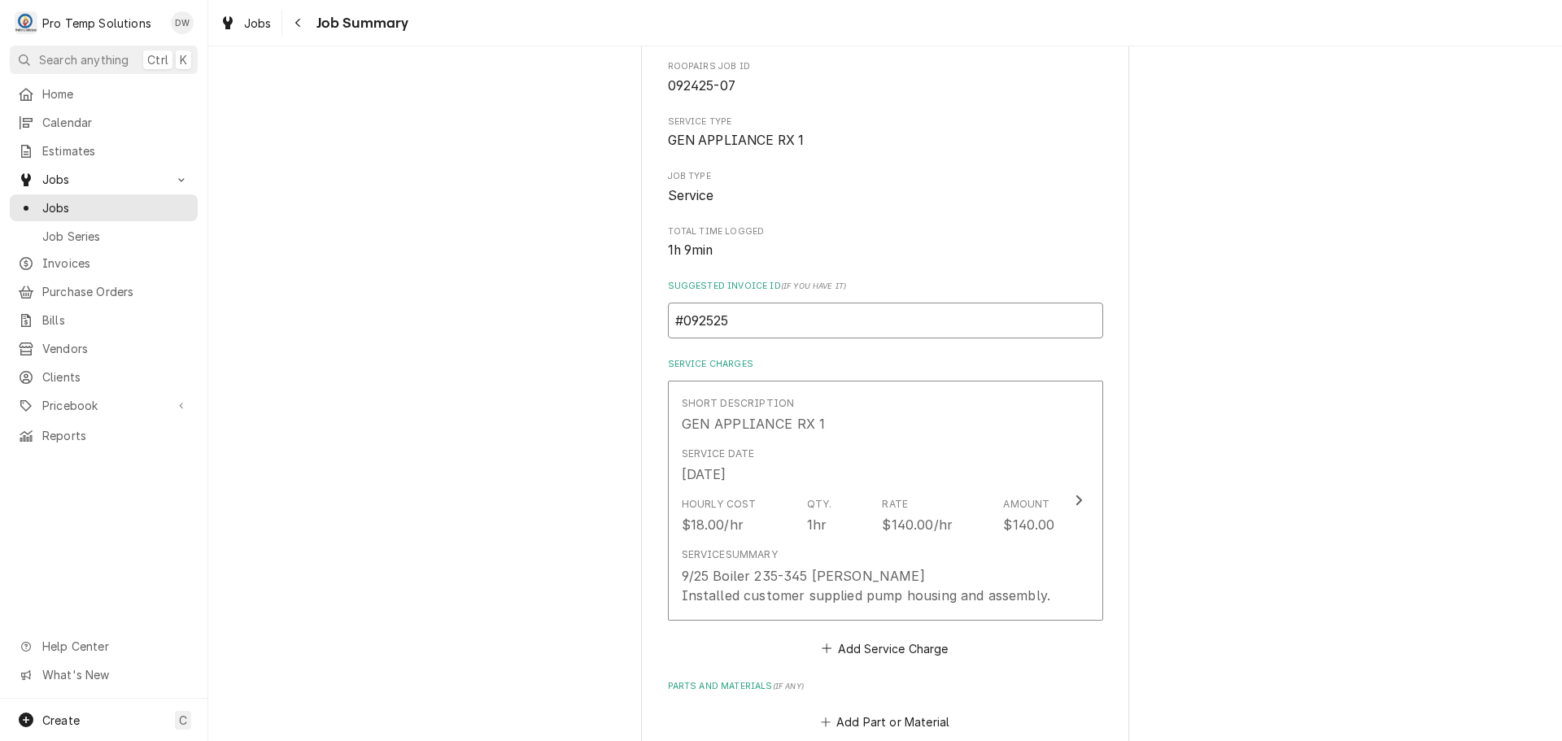
type textarea "x"
type input "#0925250"
type textarea "x"
type input "#09252500"
type textarea "x"
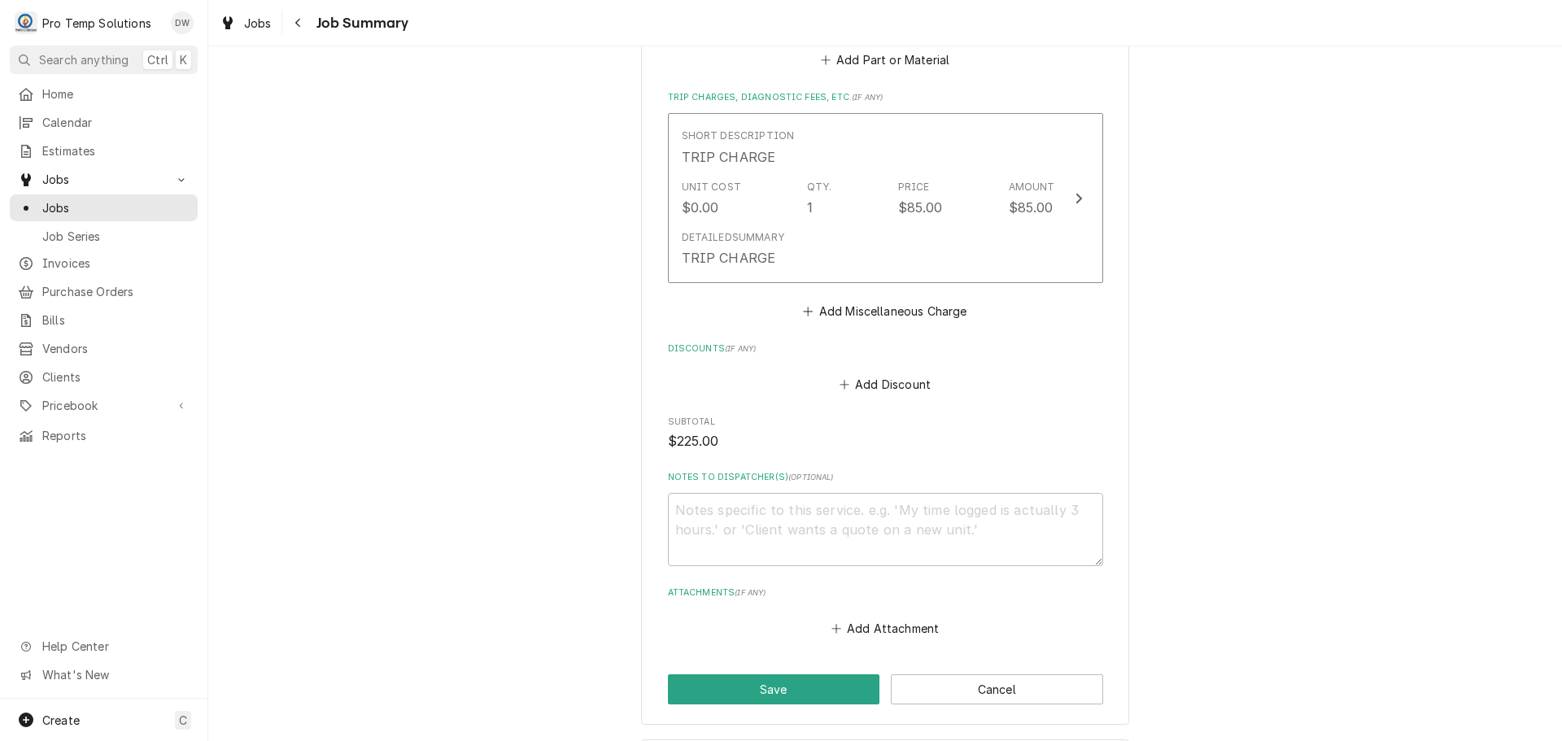
scroll to position [895, 0]
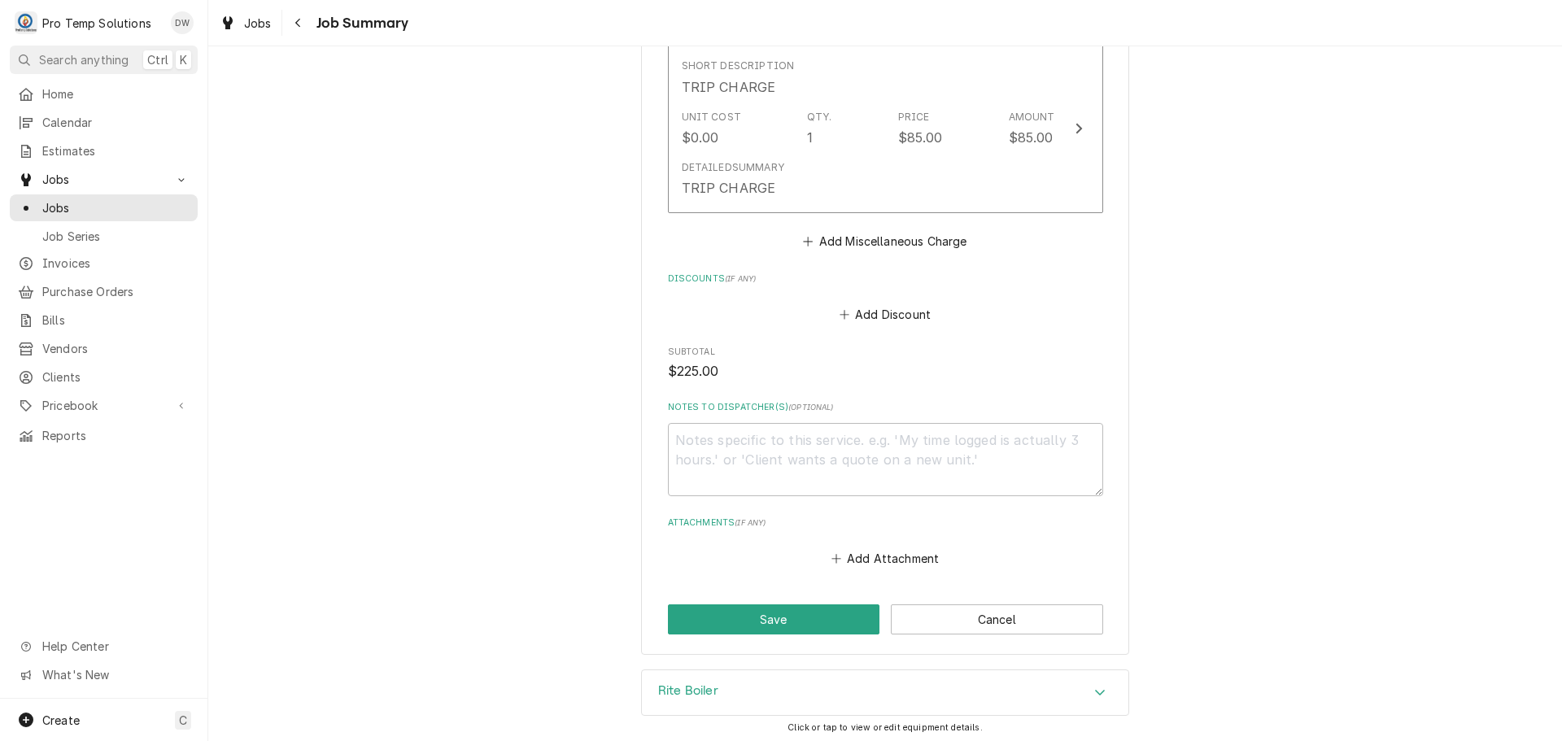
type input "#092525003"
click at [742, 453] on textarea "Notes to Dispatcher(s) ( optional )" at bounding box center [885, 459] width 435 height 73
type textarea "x"
type textarea "#"
type textarea "x"
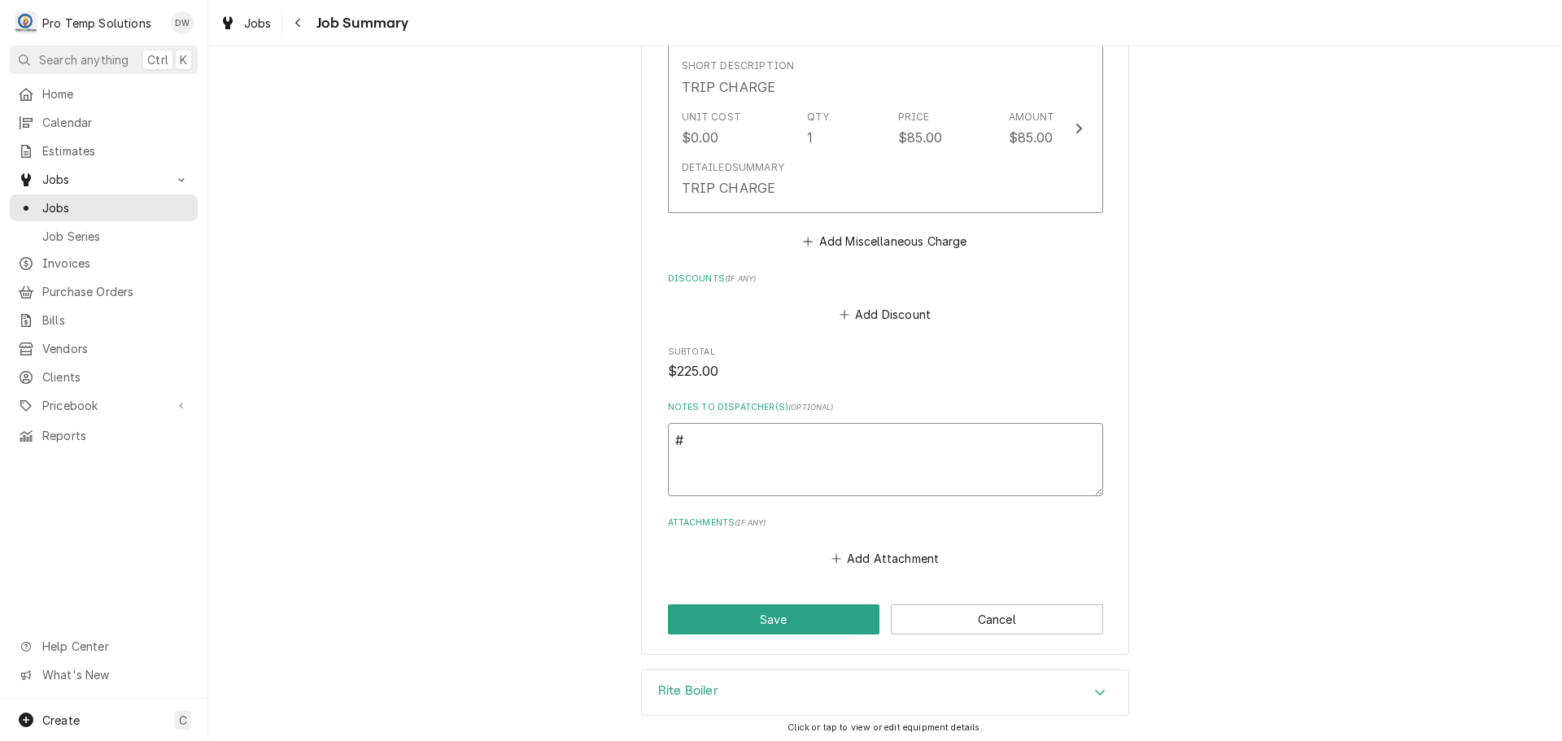
type textarea "#0"
type textarea "x"
type textarea "#09"
type textarea "x"
type textarea "#092"
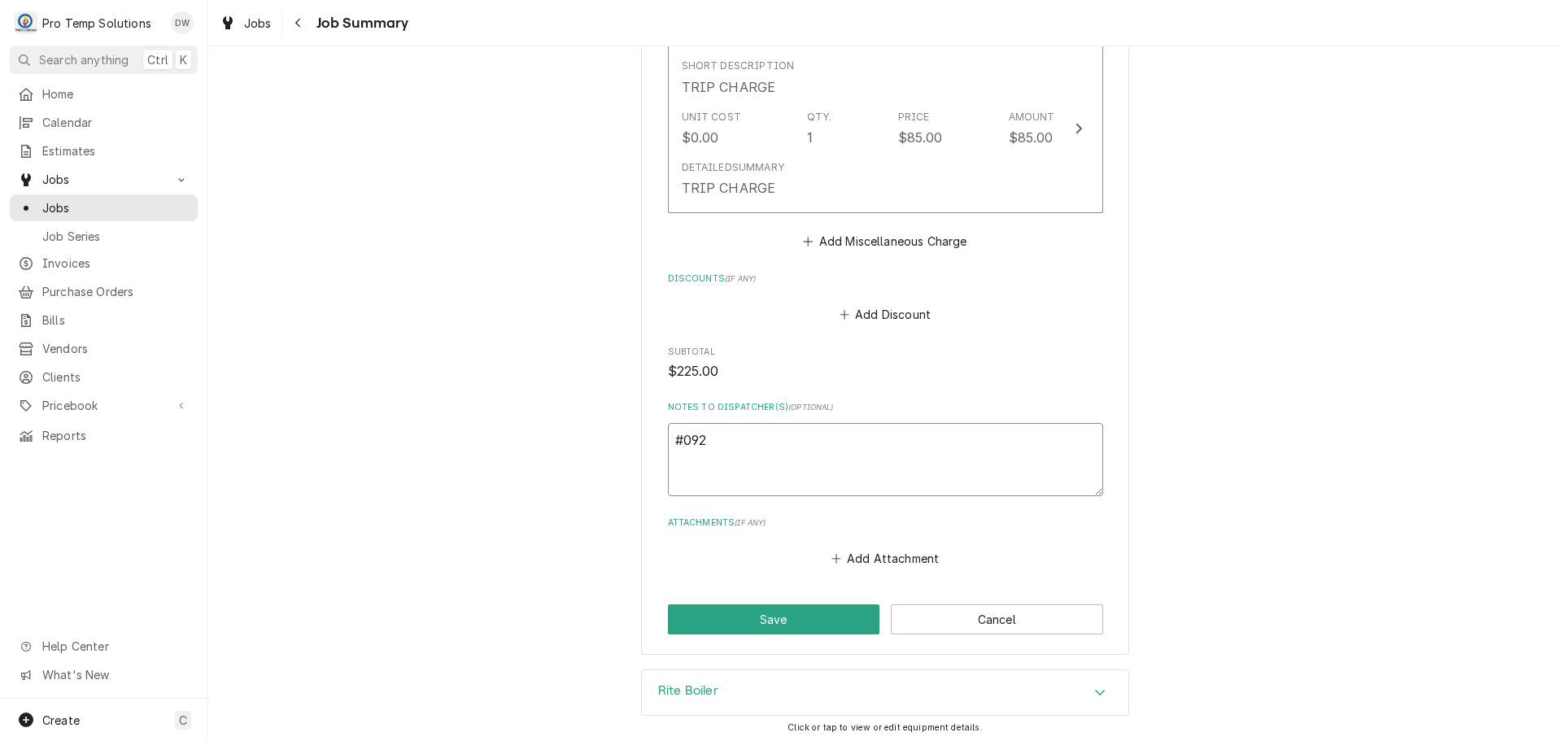
type textarea "x"
type textarea "#0925"
type textarea "x"
type textarea "#09252"
type textarea "x"
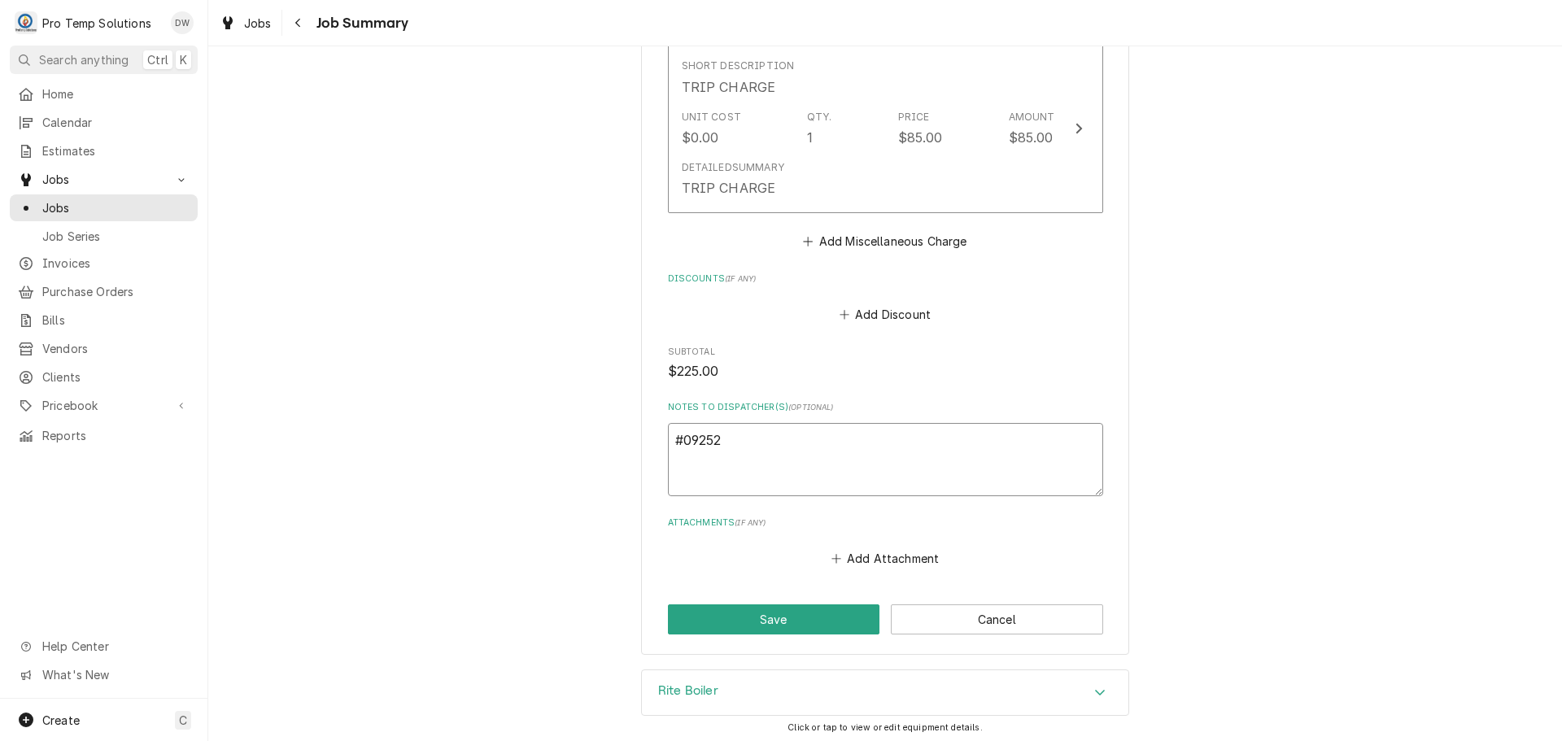
type textarea "#092525"
type textarea "x"
type textarea "#0925250"
type textarea "x"
type textarea "#09252500"
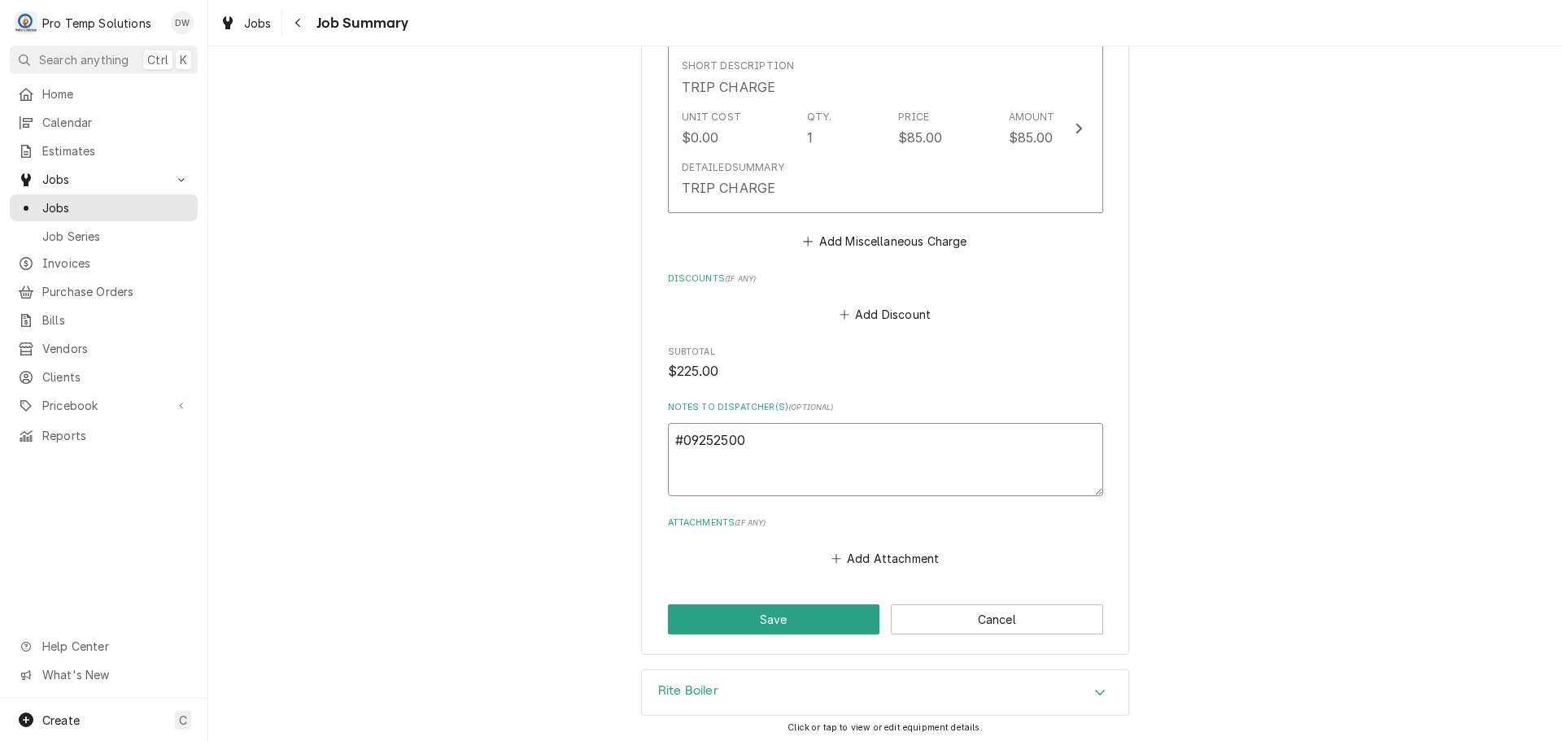
type textarea "x"
type textarea "#092525003"
type textarea "x"
type textarea "#092525003"
type textarea "x"
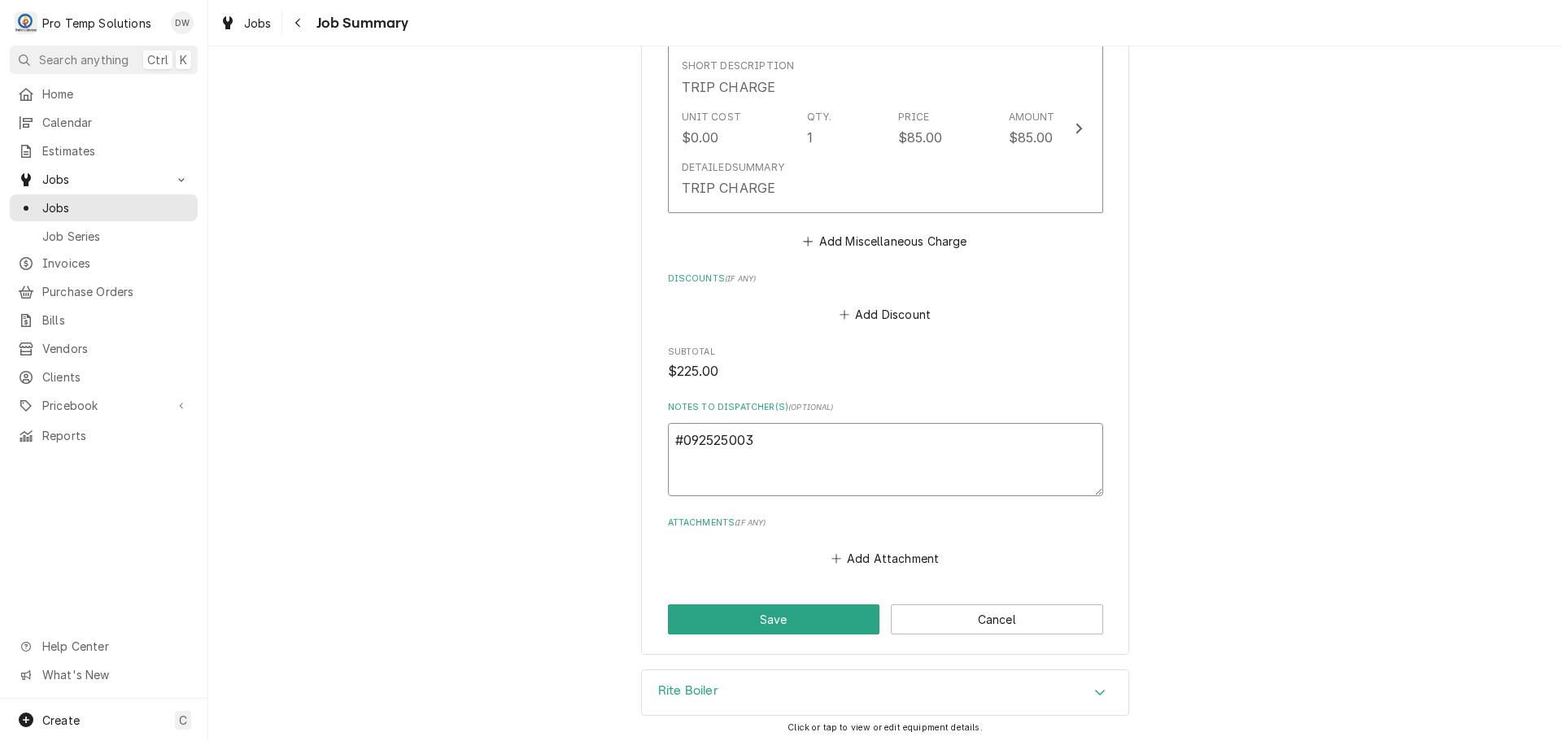
type textarea "#092525003 E"
type textarea "x"
type textarea "#092525003 ED"
type textarea "x"
type textarea "#092525003 EDI"
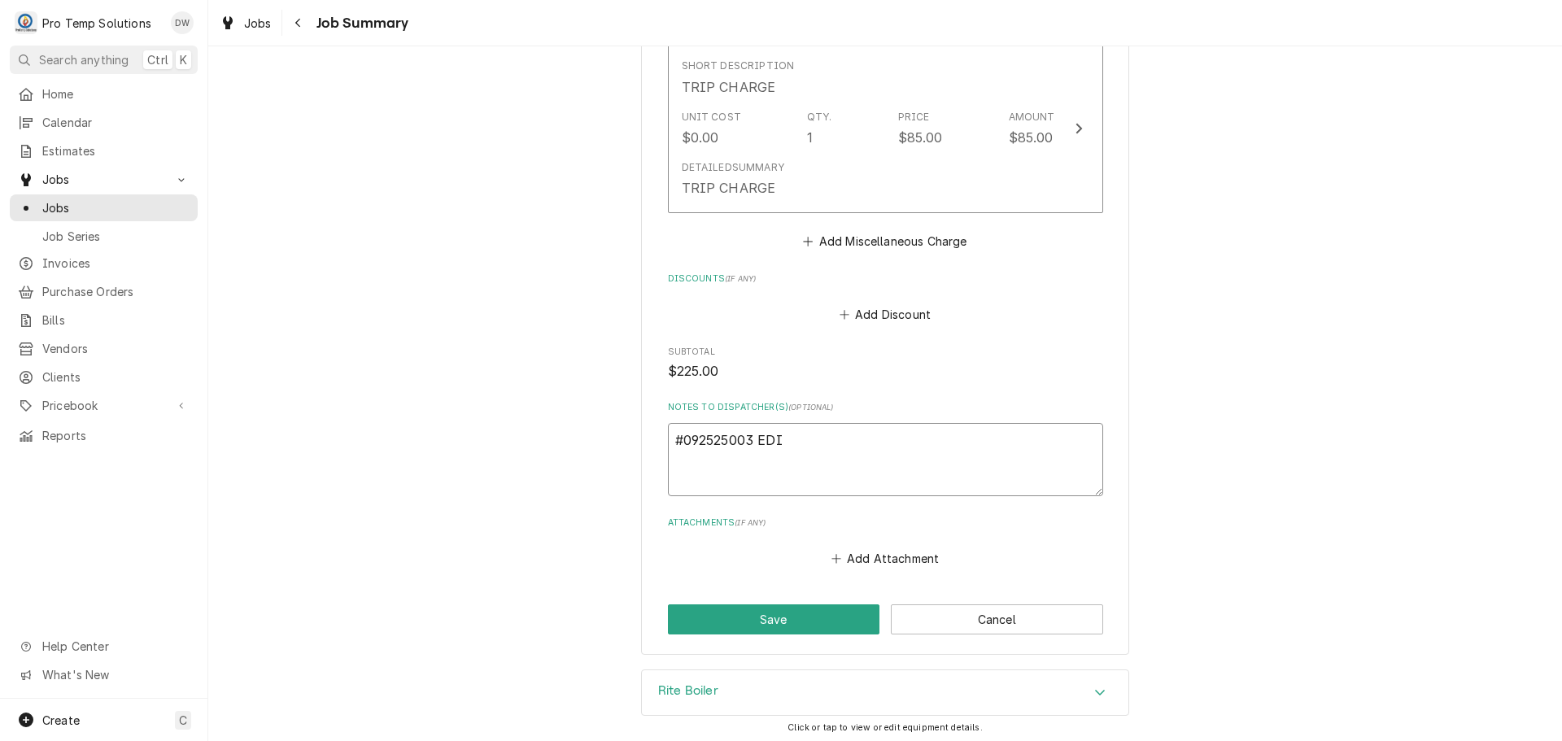
type textarea "x"
type textarea "#092525003 EDIT"
type textarea "x"
type textarea "#092525003 EDIT"
type textarea "x"
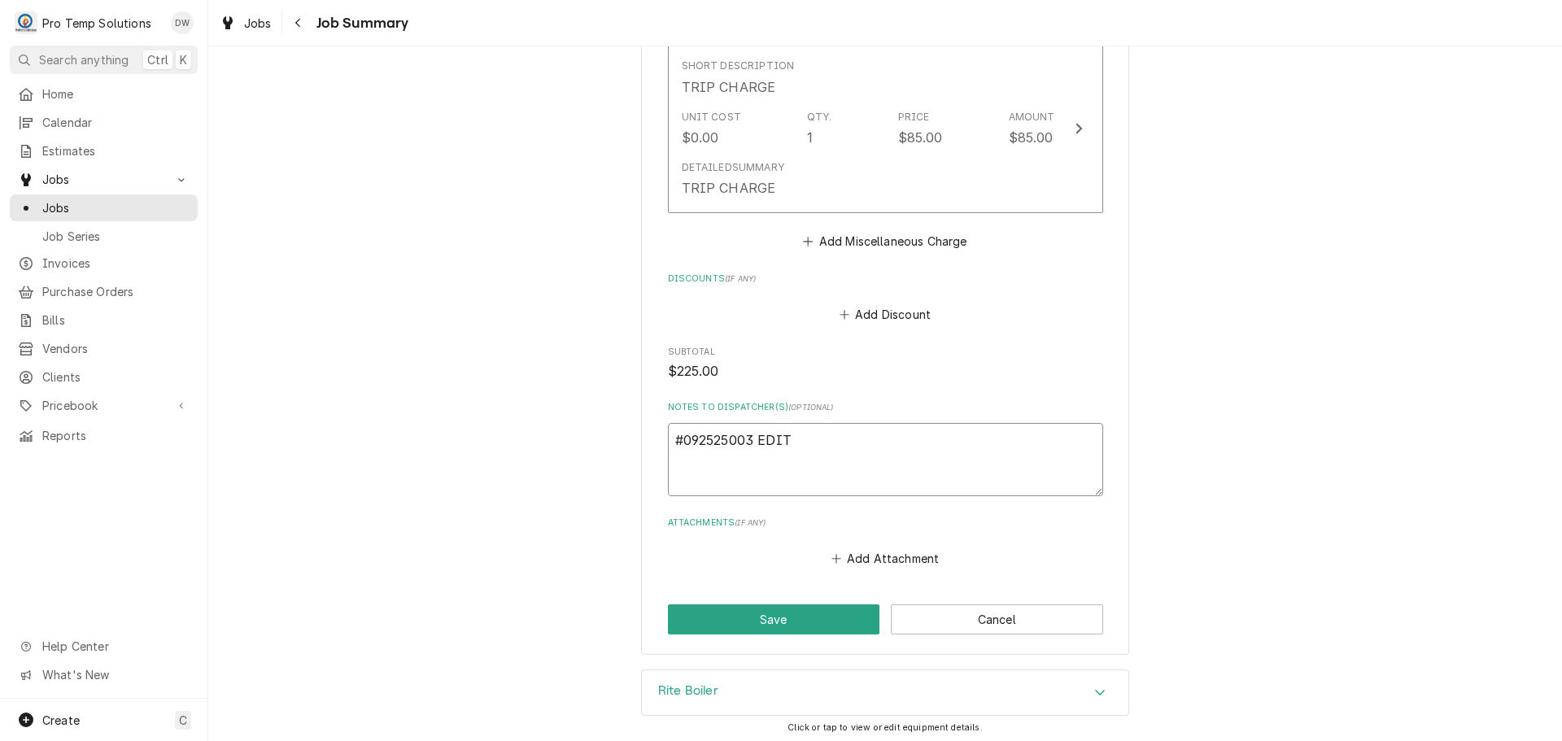
type textarea "#092525003 EDIT B"
type textarea "x"
type textarea "#092525003 EDIT BE"
type textarea "x"
type textarea "#092525003 EDIT BEE"
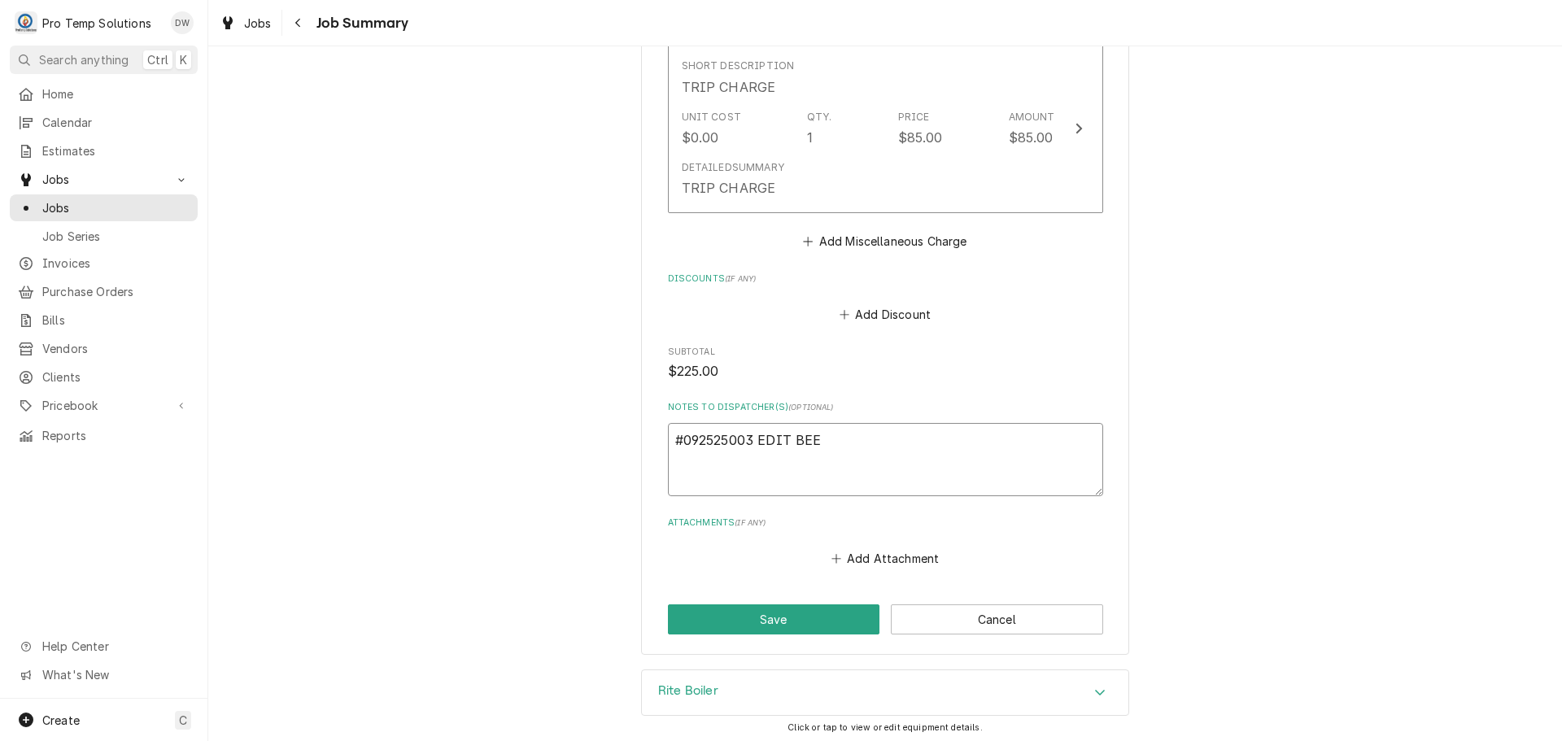
type textarea "x"
type textarea "#092525003 EDIT BEER"
type textarea "x"
type textarea "#092525003 EDIT BEER"
type textarea "x"
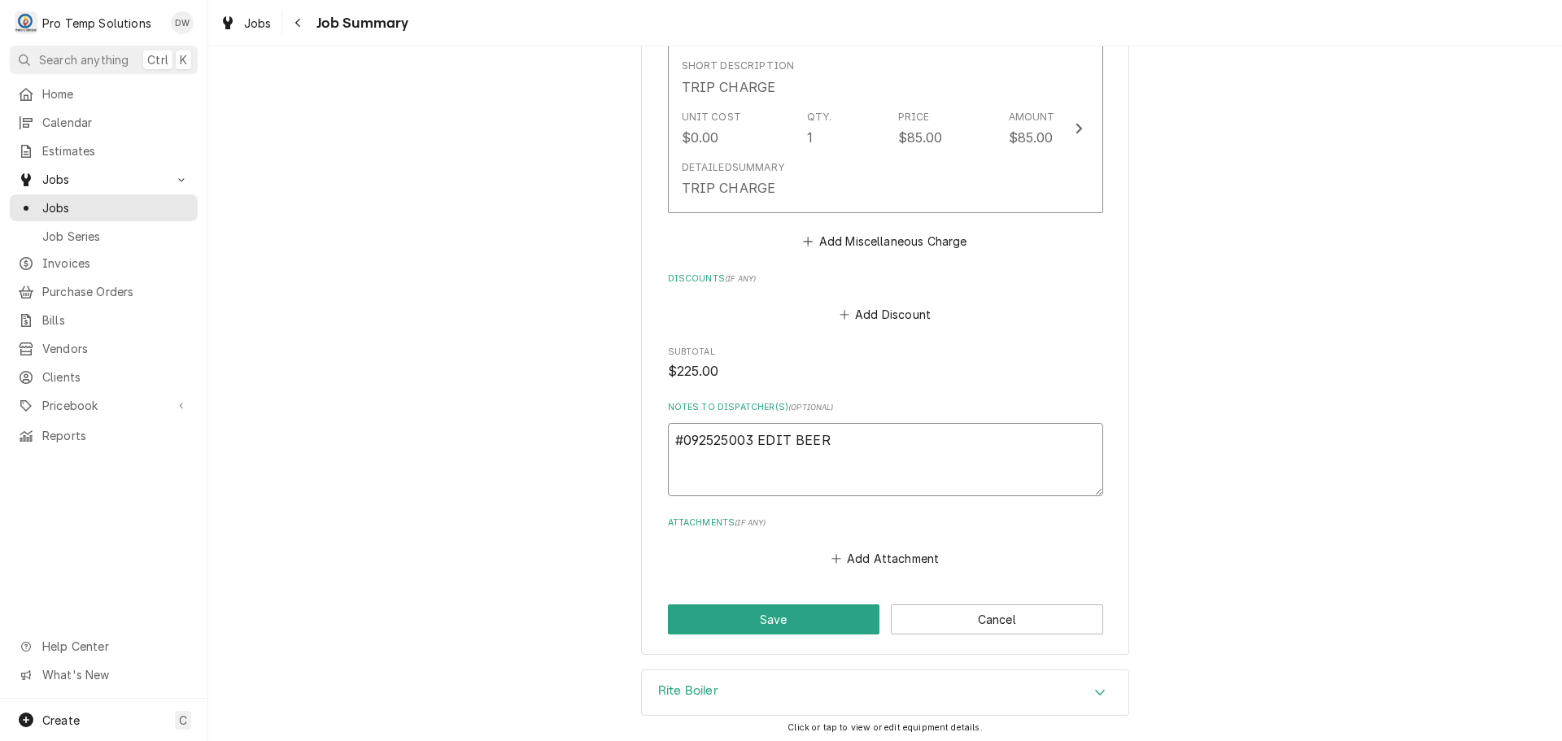
type textarea "#092525003 EDIT BEER /"
type textarea "x"
type textarea "#092525003 EDIT BEER /"
type textarea "x"
type textarea "#092525003 EDIT BEER / R"
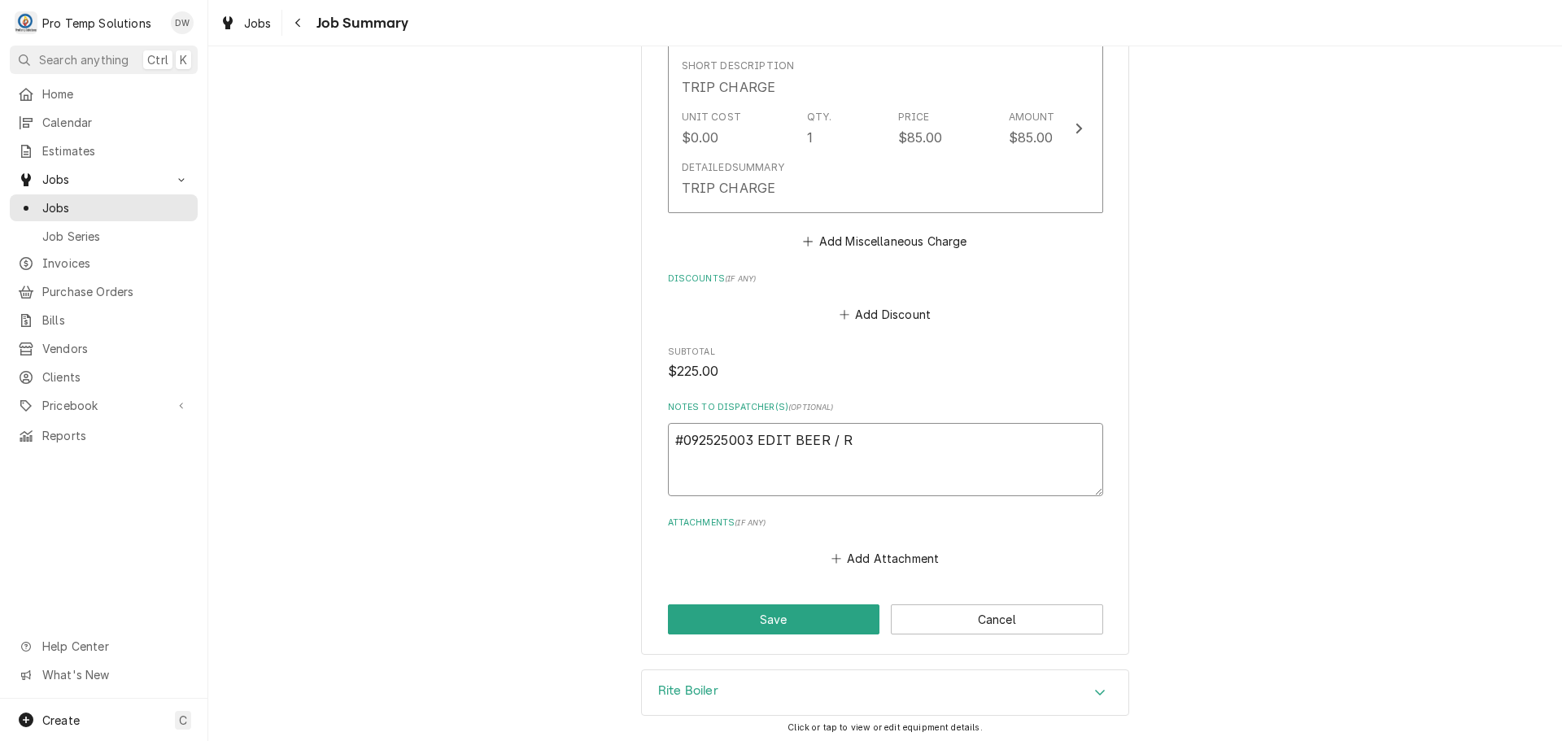
type textarea "x"
type textarea "#092525003 EDIT BEER / RA"
type textarea "x"
type textarea "#092525003 EDIT BEER / RAL"
type textarea "x"
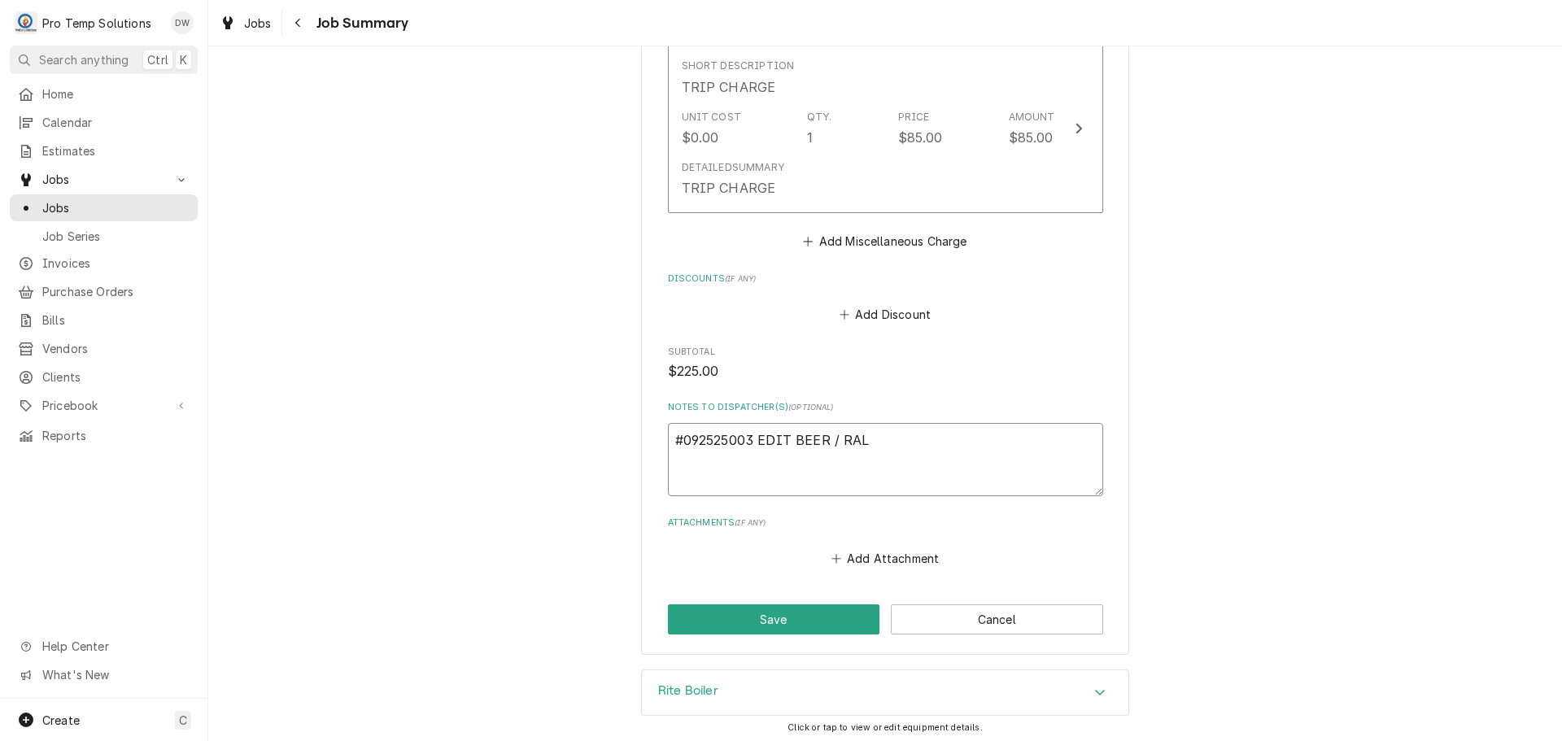
type textarea "#092525003 EDIT BEER / RAL-"
type textarea "x"
type textarea "#092525003 EDIT BEER / RAL-"
type textarea "x"
type textarea "#092525003 EDIT BEER / RAL- B"
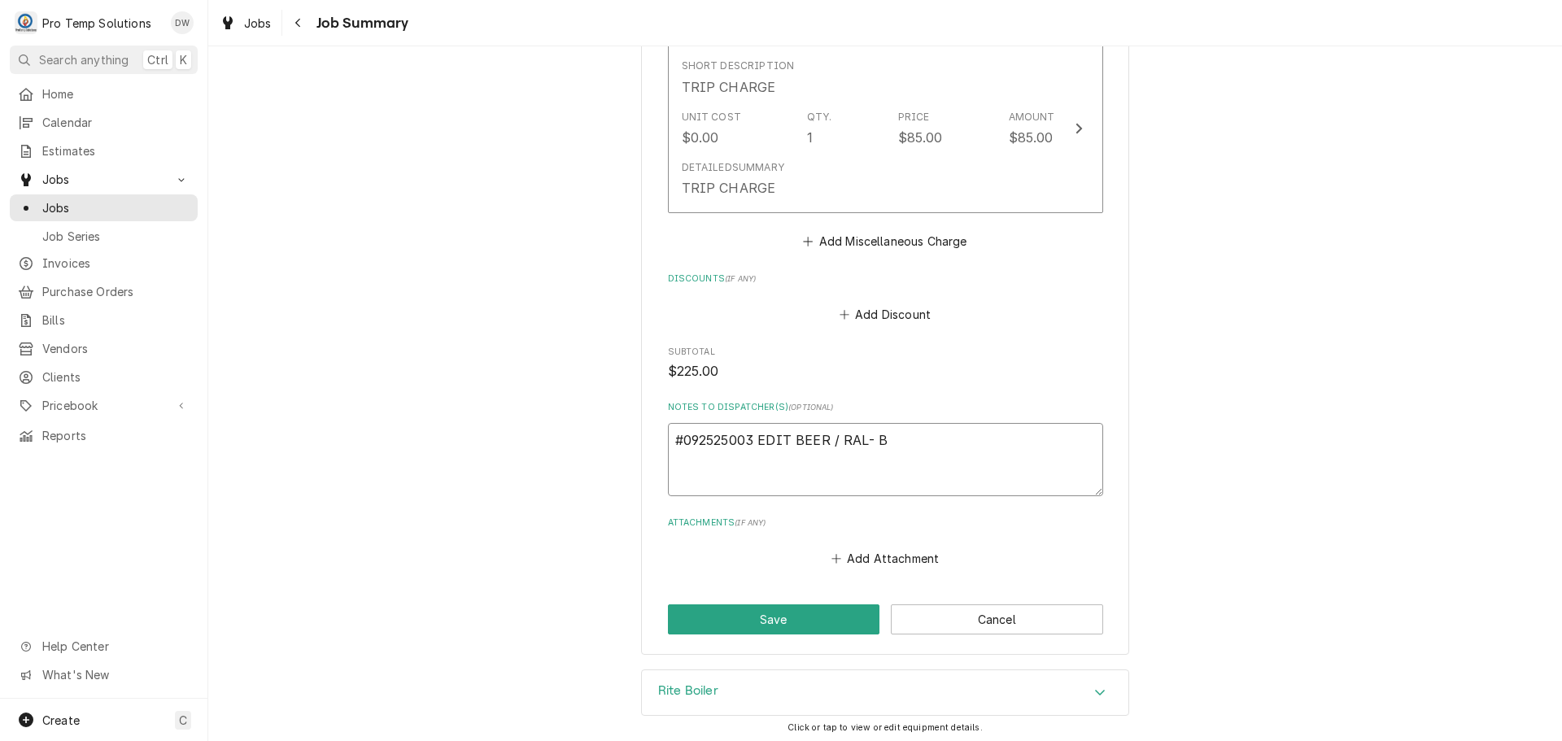
type textarea "x"
type textarea "#092525003 EDIT BEER / RAL- BO"
type textarea "x"
type textarea "#092525003 EDIT BEER / RAL- BOI"
type textarea "x"
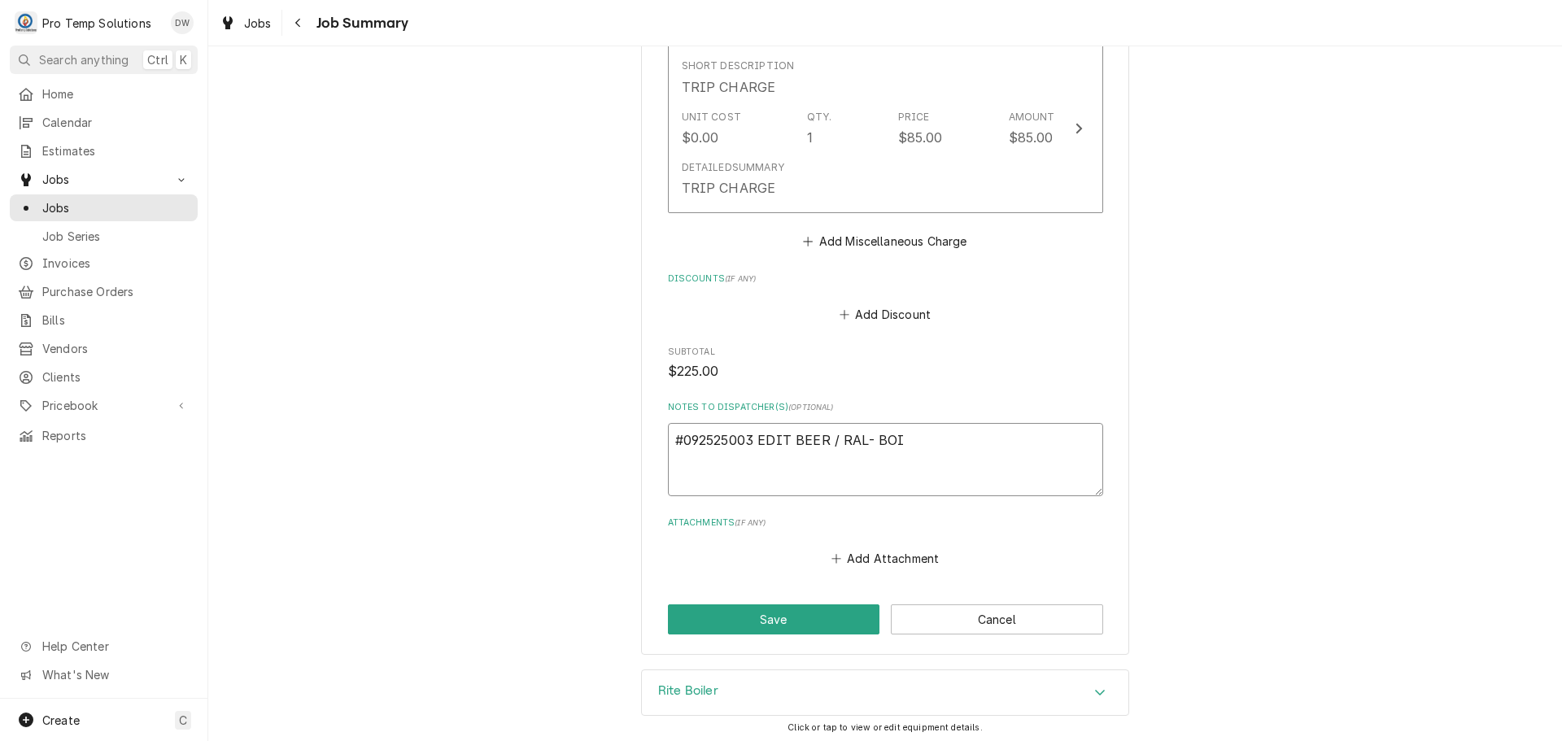
type textarea "#092525003 EDIT BEER / RAL- BOIL"
type textarea "x"
type textarea "#092525003 EDIT BEER / RAL- BOILE"
type textarea "x"
type textarea "#092525003 EDIT BEER / RAL- BOILER"
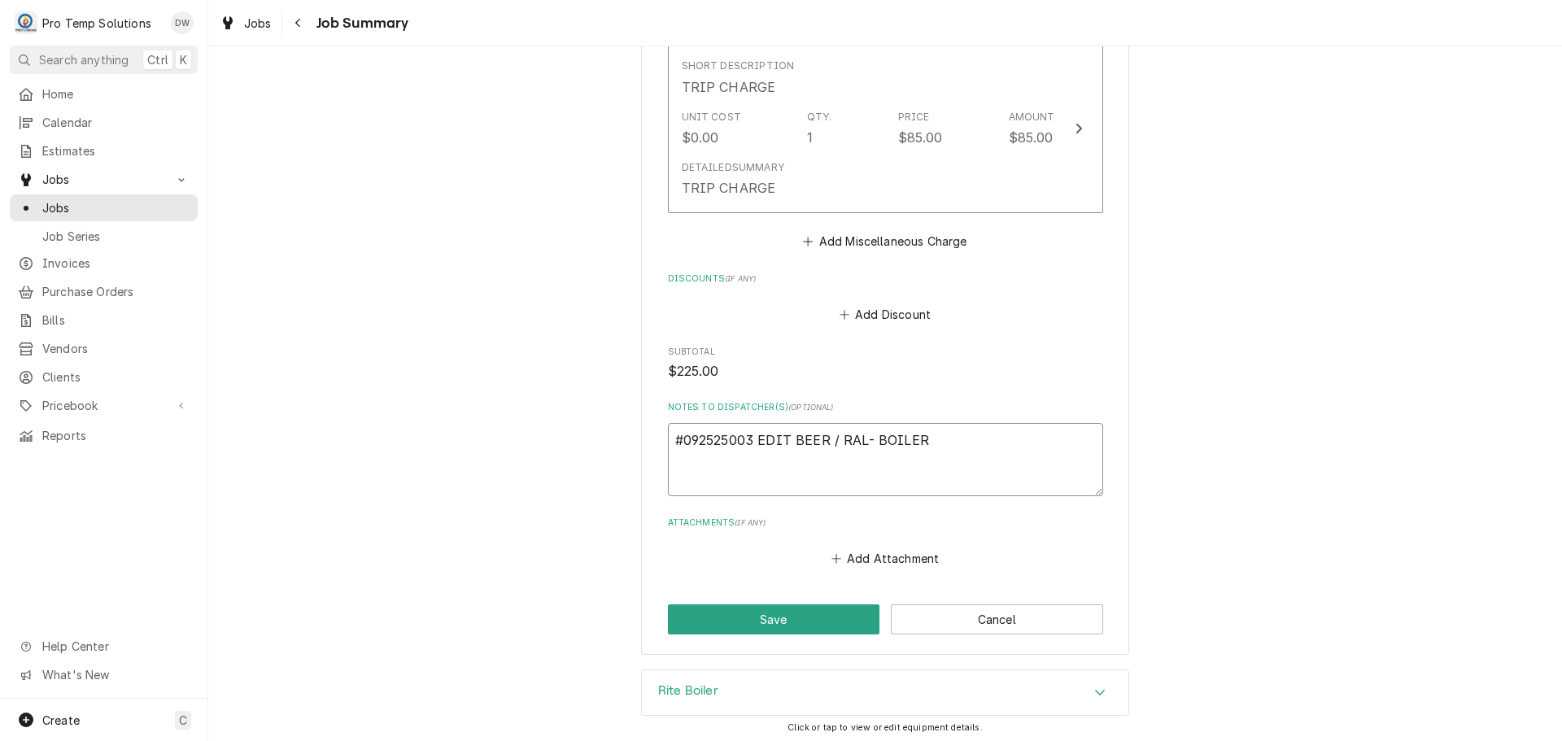
type textarea "x"
type textarea "#092525003 EDIT BEER / RAL- BOILER"
click at [772, 615] on button "Save" at bounding box center [774, 619] width 212 height 30
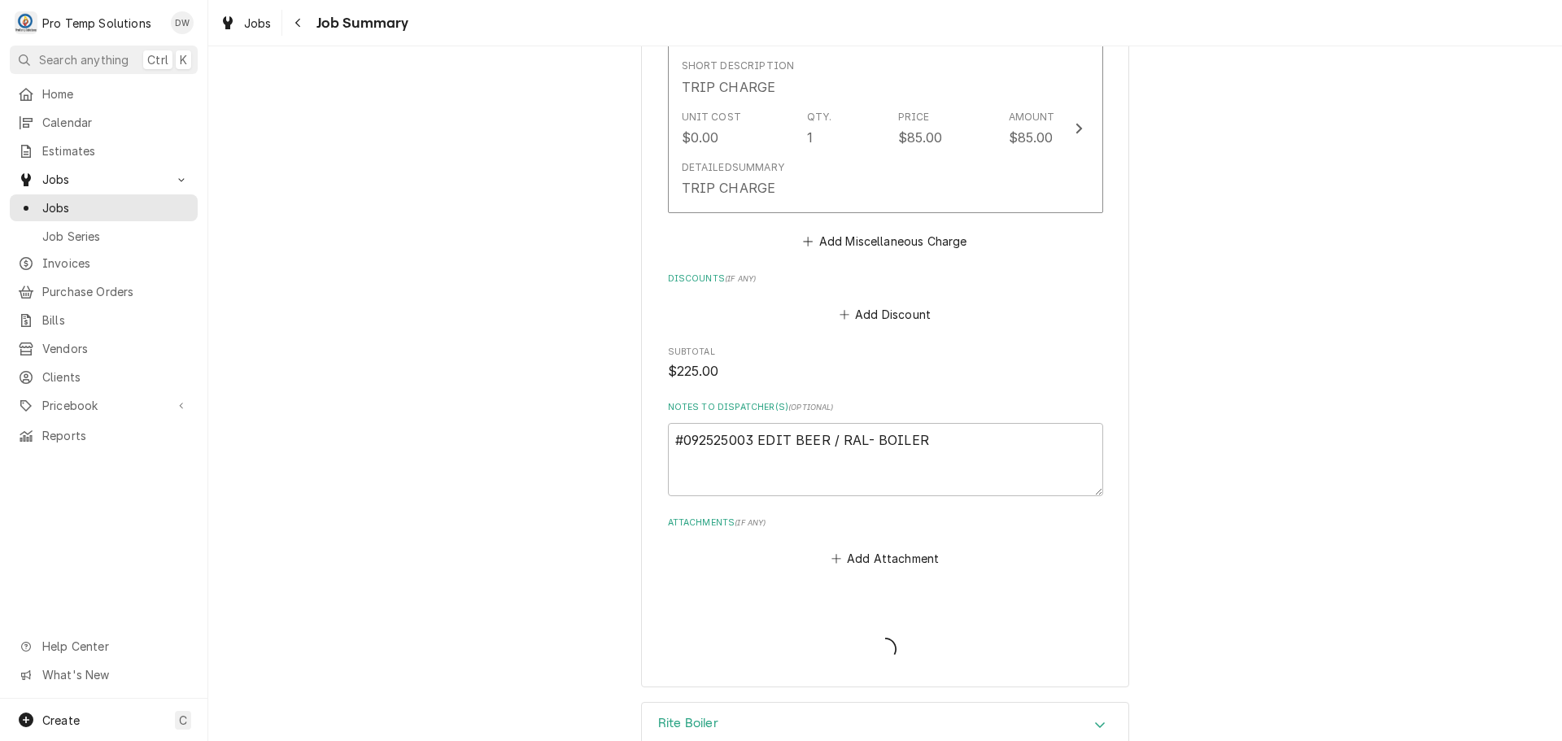
type textarea "x"
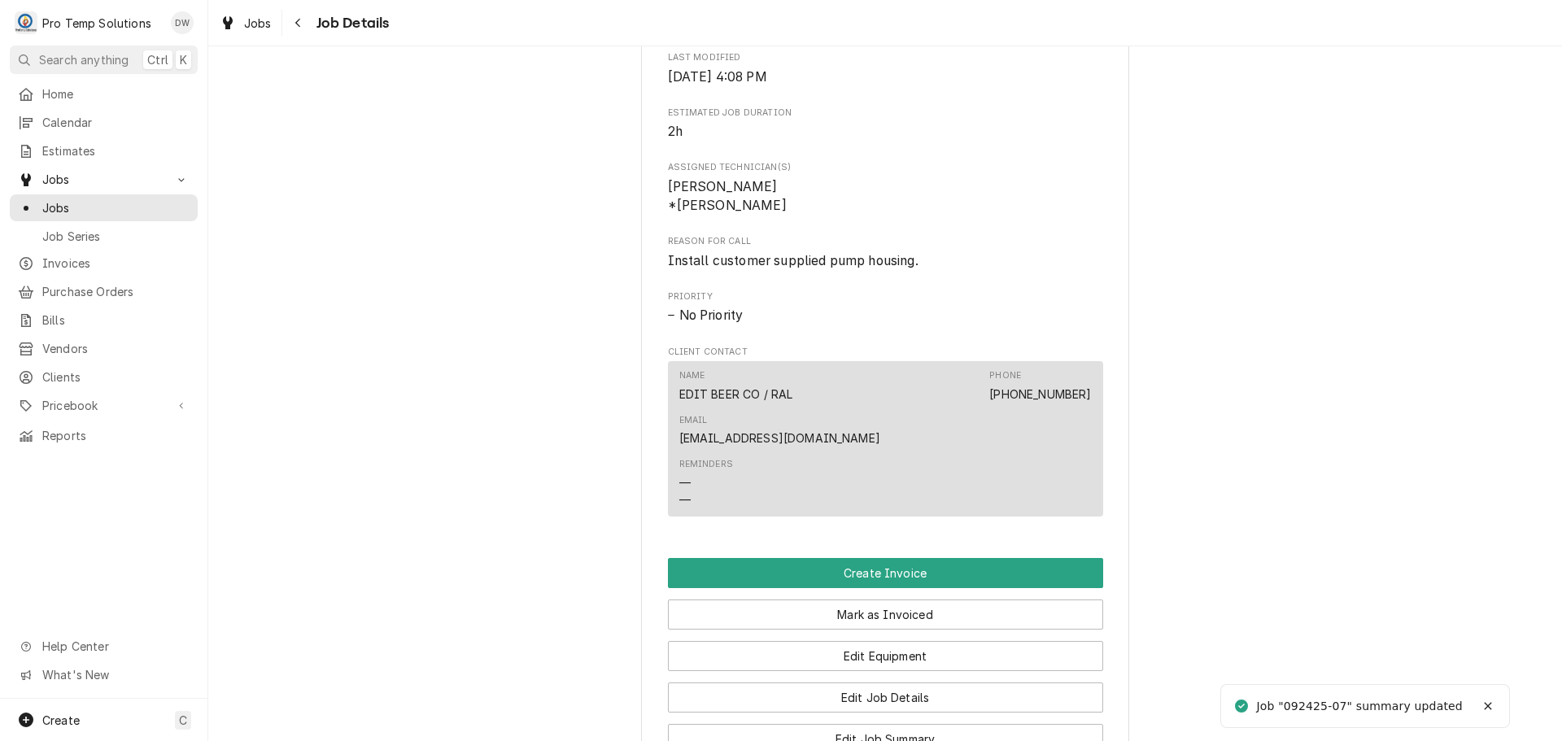
scroll to position [651, 0]
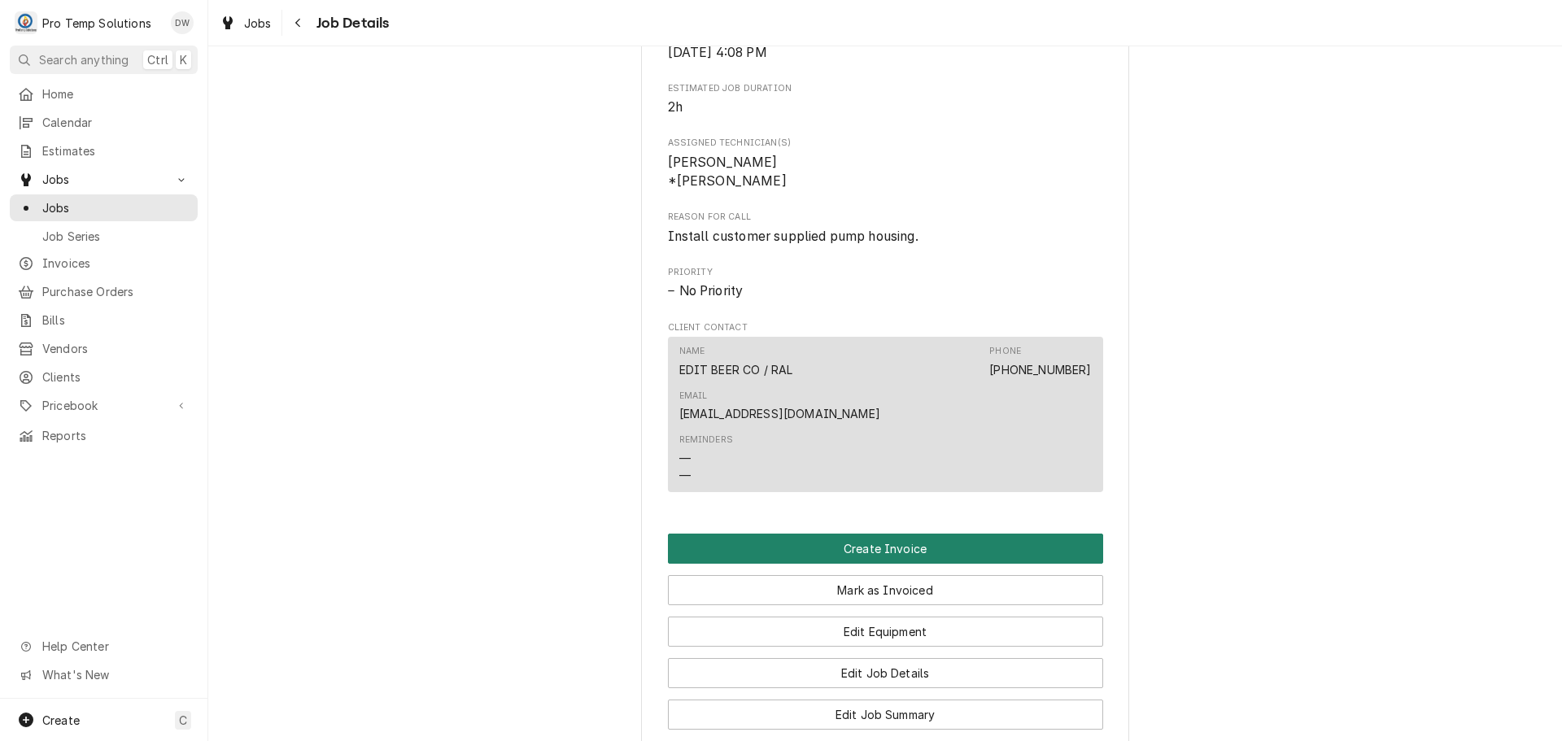
click at [863, 534] on button "Create Invoice" at bounding box center [885, 549] width 435 height 30
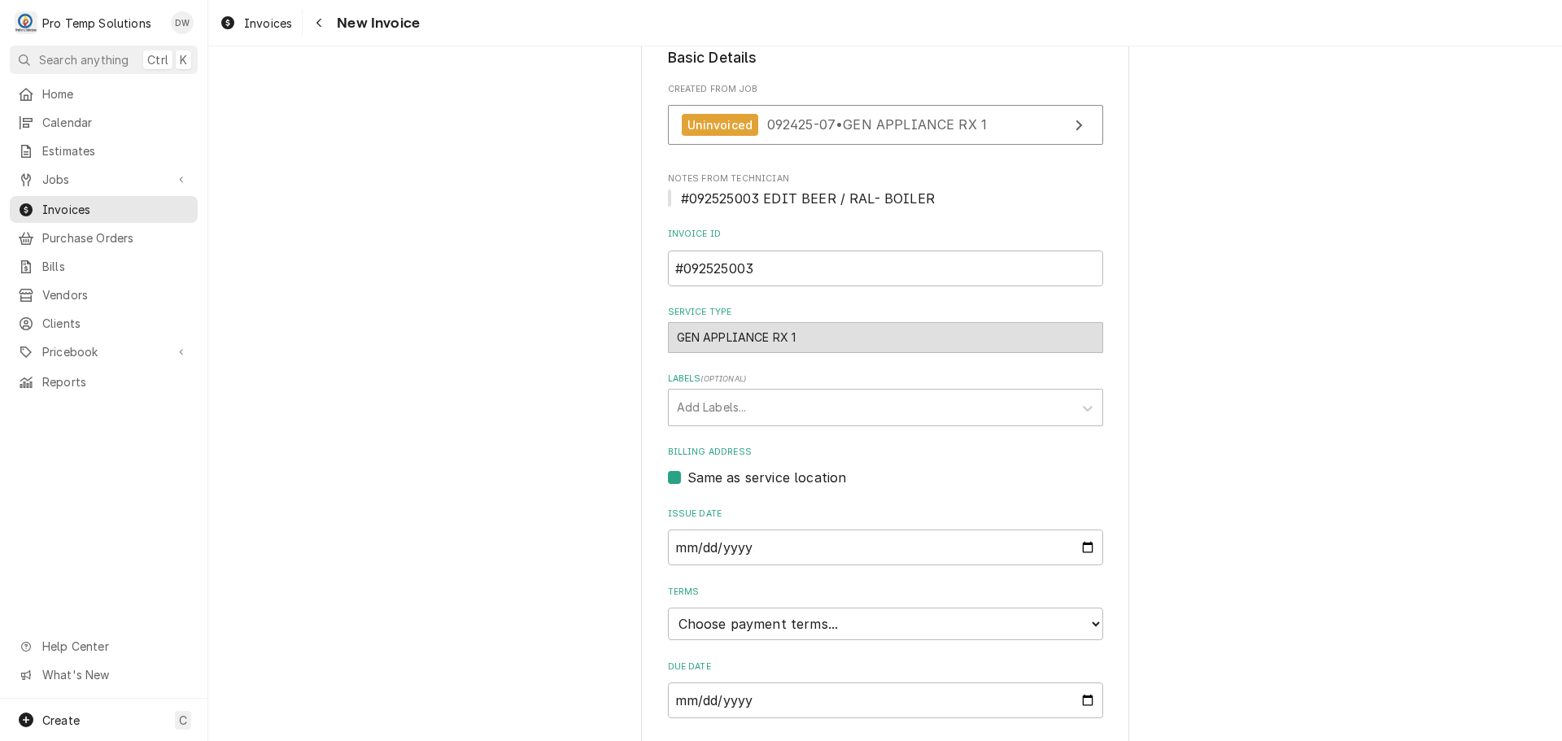
scroll to position [321, 0]
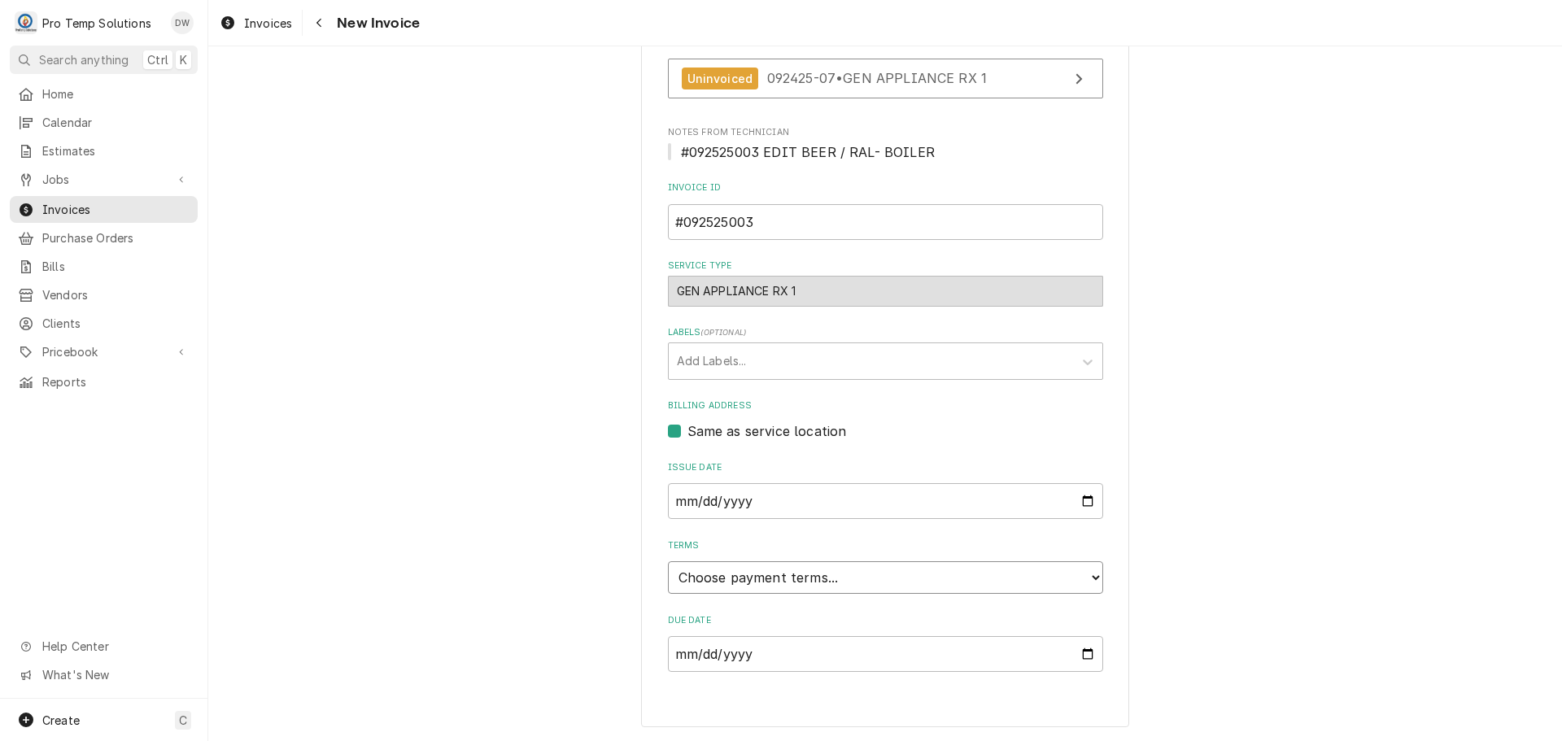
click at [748, 580] on select "Choose payment terms... Same Day Net 7 Net 14 Net 21 Net 30 Net 45 Net 60 Net 90" at bounding box center [885, 577] width 435 height 33
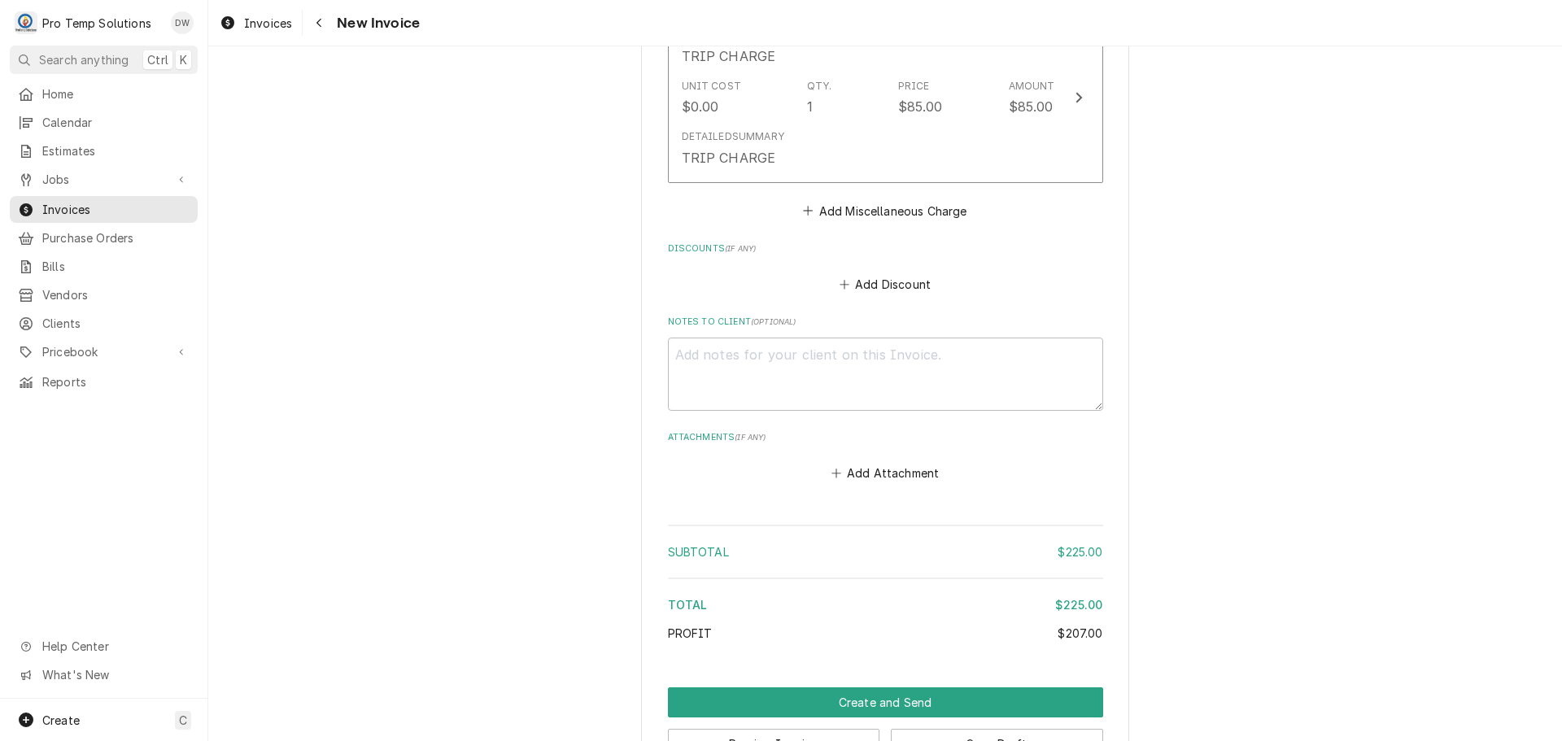
scroll to position [1520, 0]
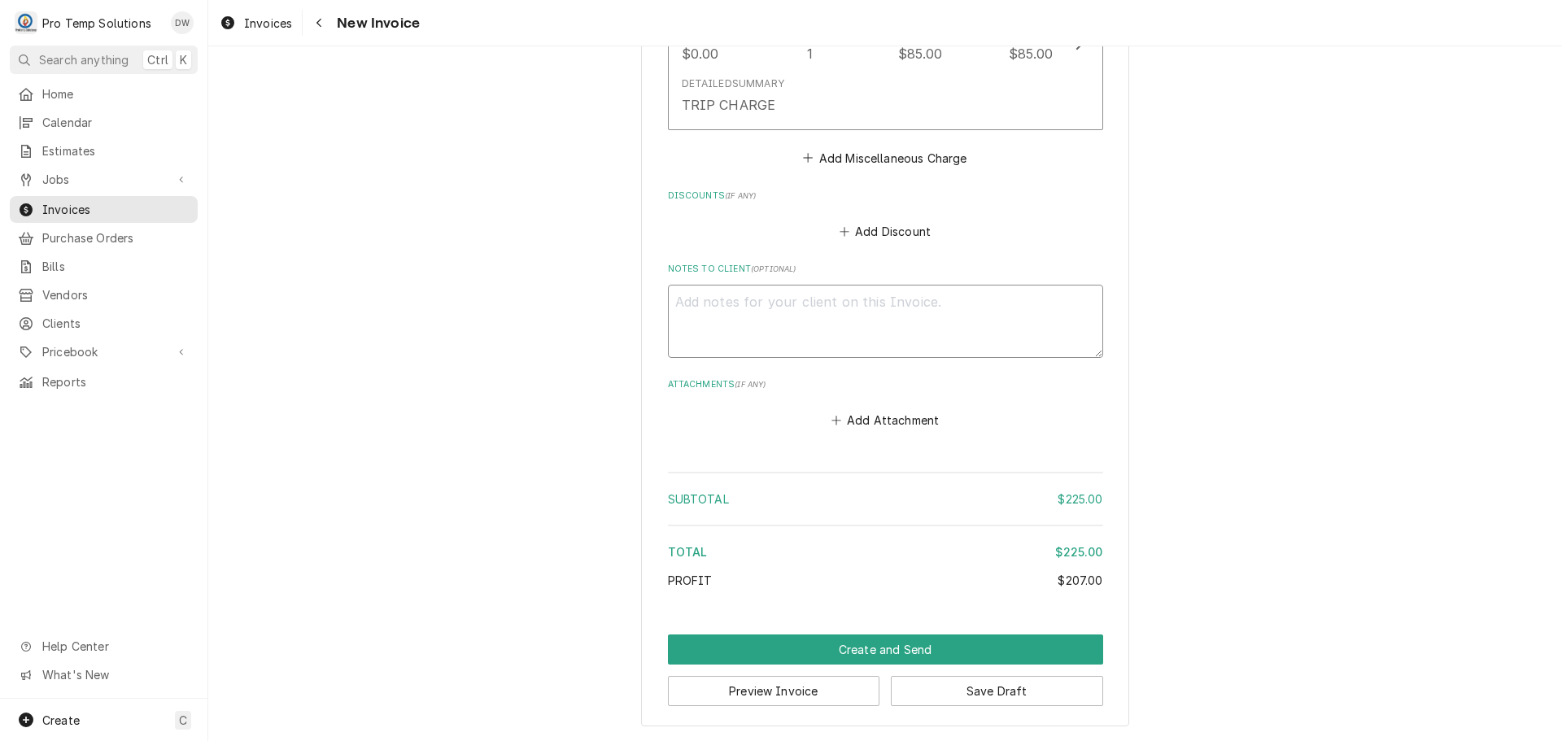
click at [679, 303] on textarea "Notes to Client ( optional )" at bounding box center [885, 321] width 435 height 73
type textarea "x"
type textarea "$"
type textarea "x"
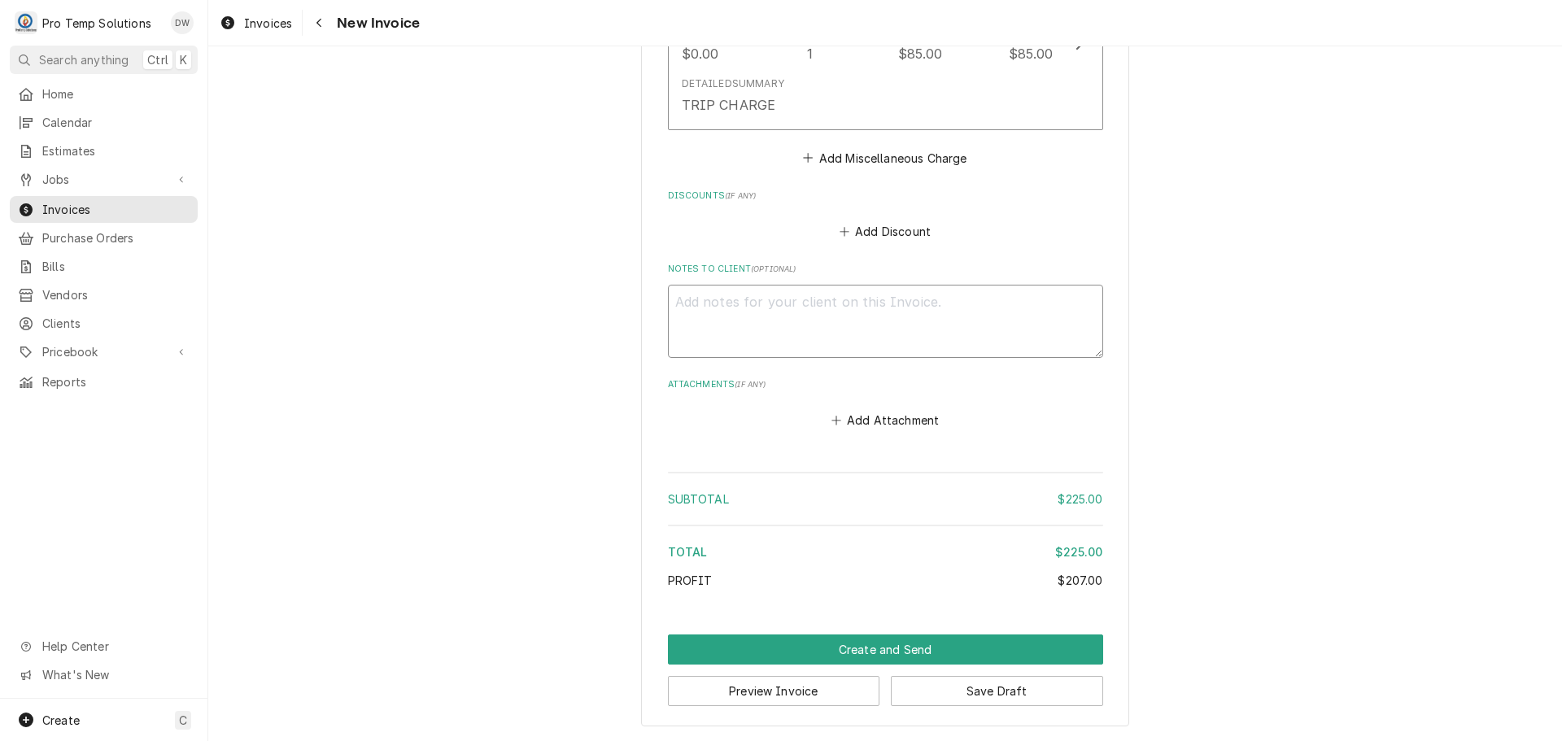
type textarea "#"
type textarea "x"
type textarea "#0"
type textarea "x"
type textarea "#09"
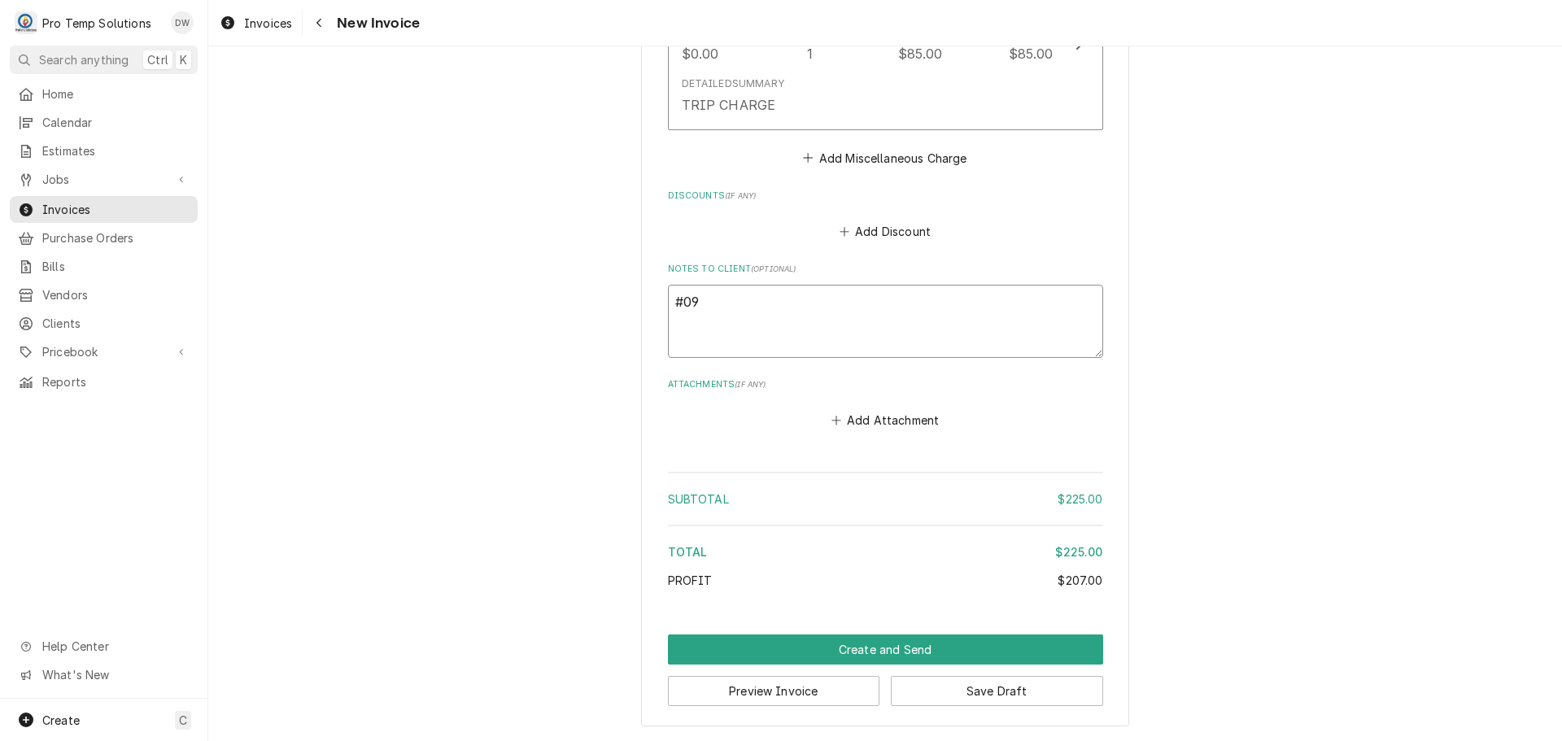
type textarea "x"
type textarea "#092"
type textarea "x"
type textarea "#0925"
type textarea "x"
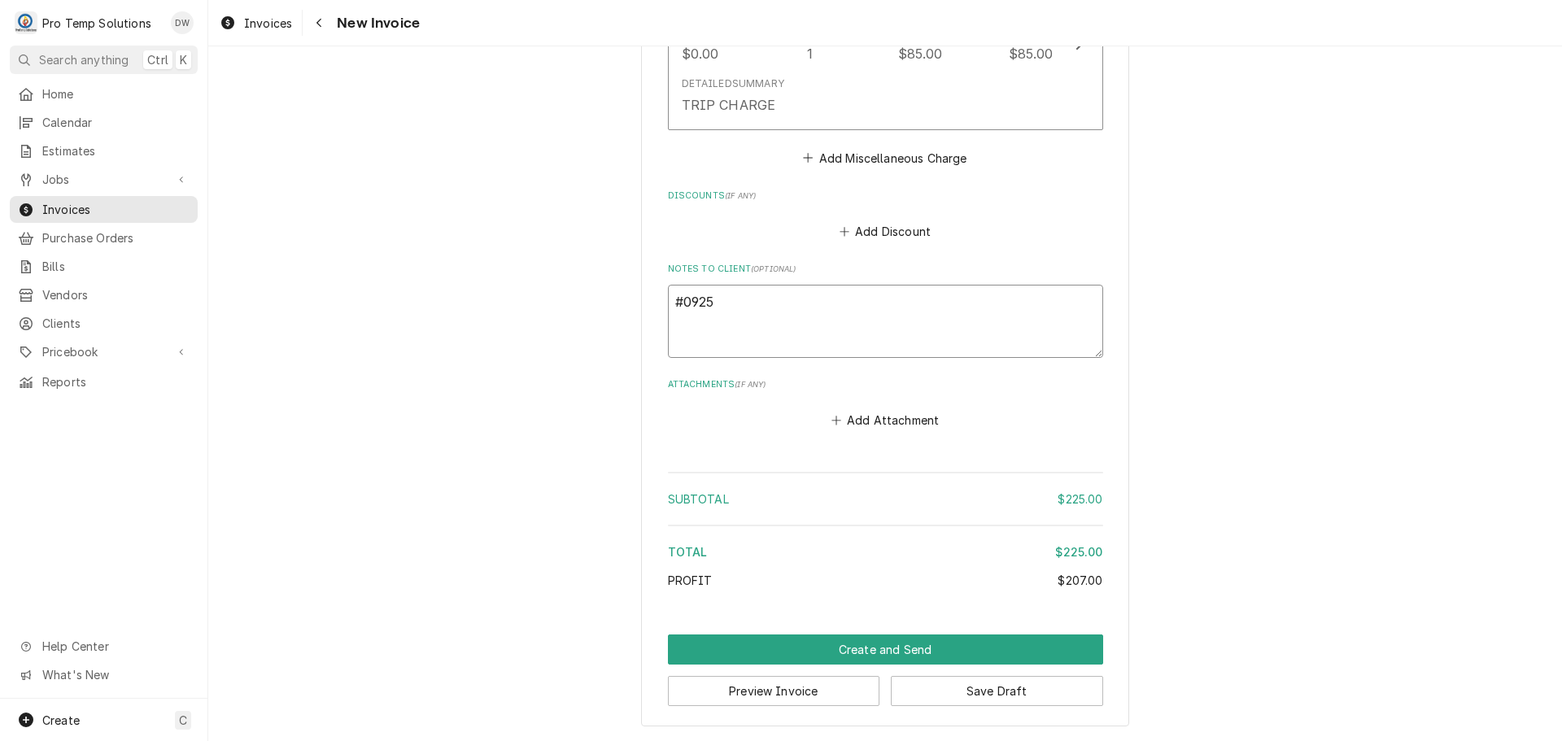
type textarea "#09252"
type textarea "x"
type textarea "#092525"
type textarea "x"
type textarea "#0925250"
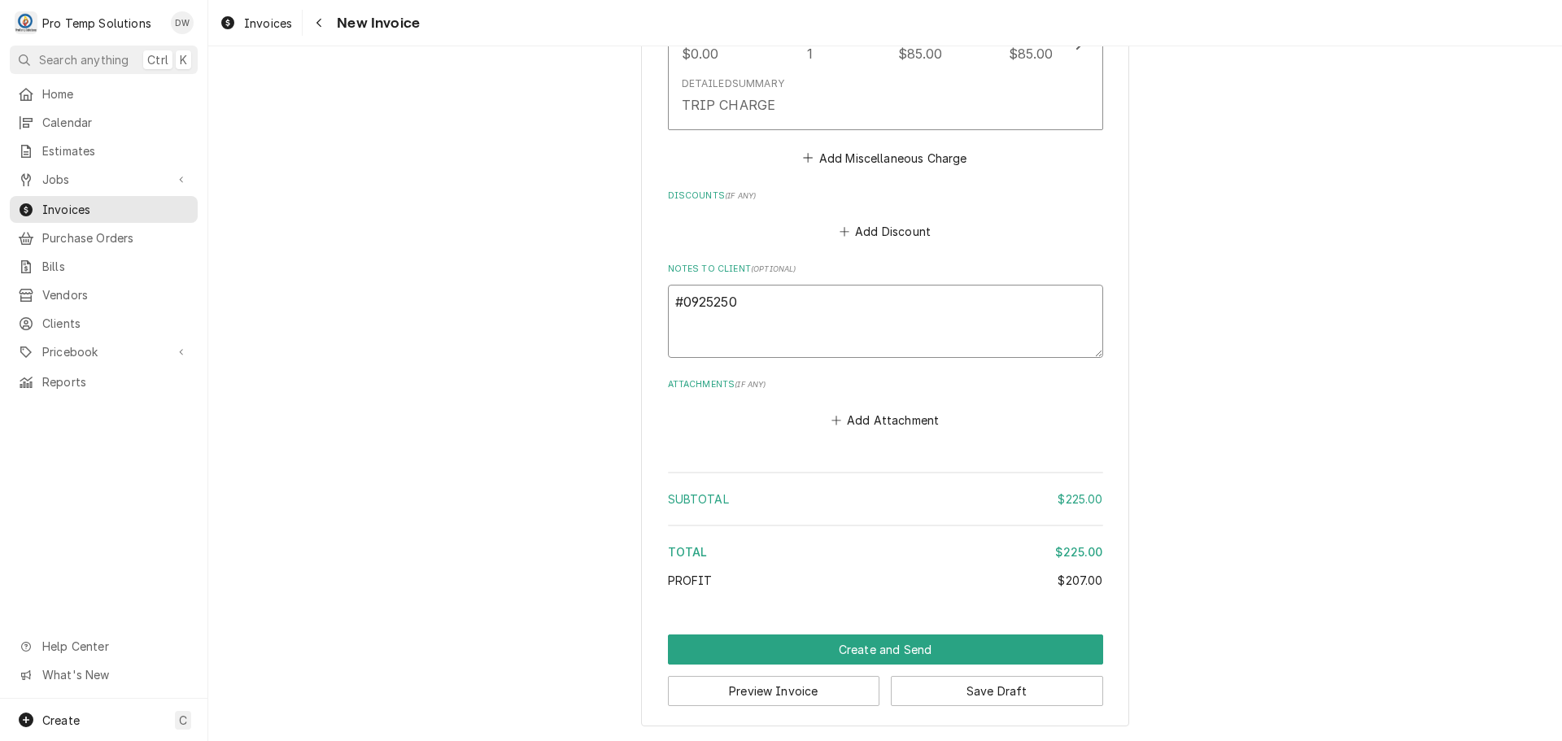
type textarea "x"
type textarea "#09252500"
type textarea "x"
type textarea "#092525003"
type textarea "x"
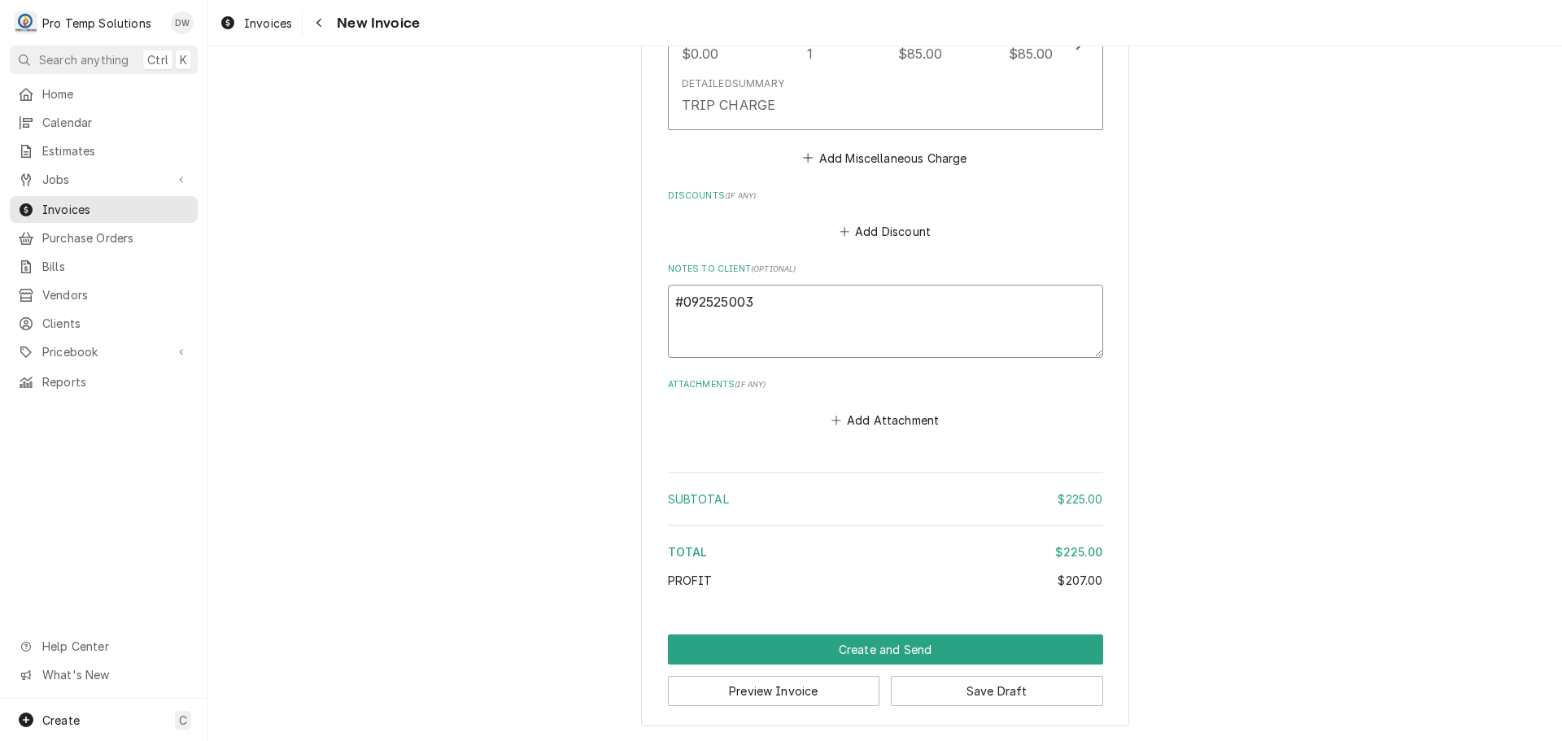
type textarea "#092525003"
type textarea "x"
type textarea "#092525003 E"
type textarea "x"
type textarea "#092525003 ED"
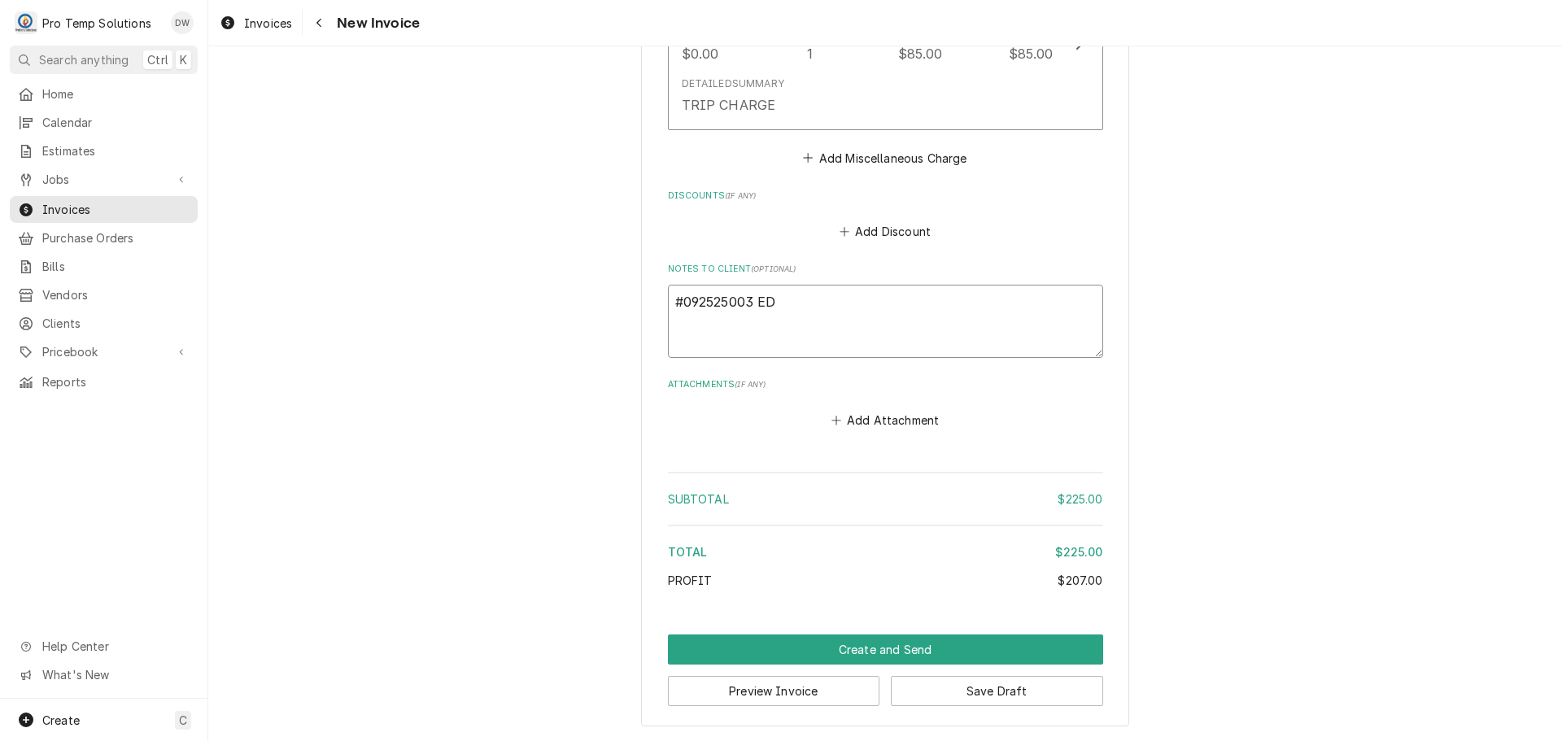
type textarea "x"
type textarea "#092525003 EDI"
type textarea "x"
type textarea "#092525003 EDIT"
type textarea "x"
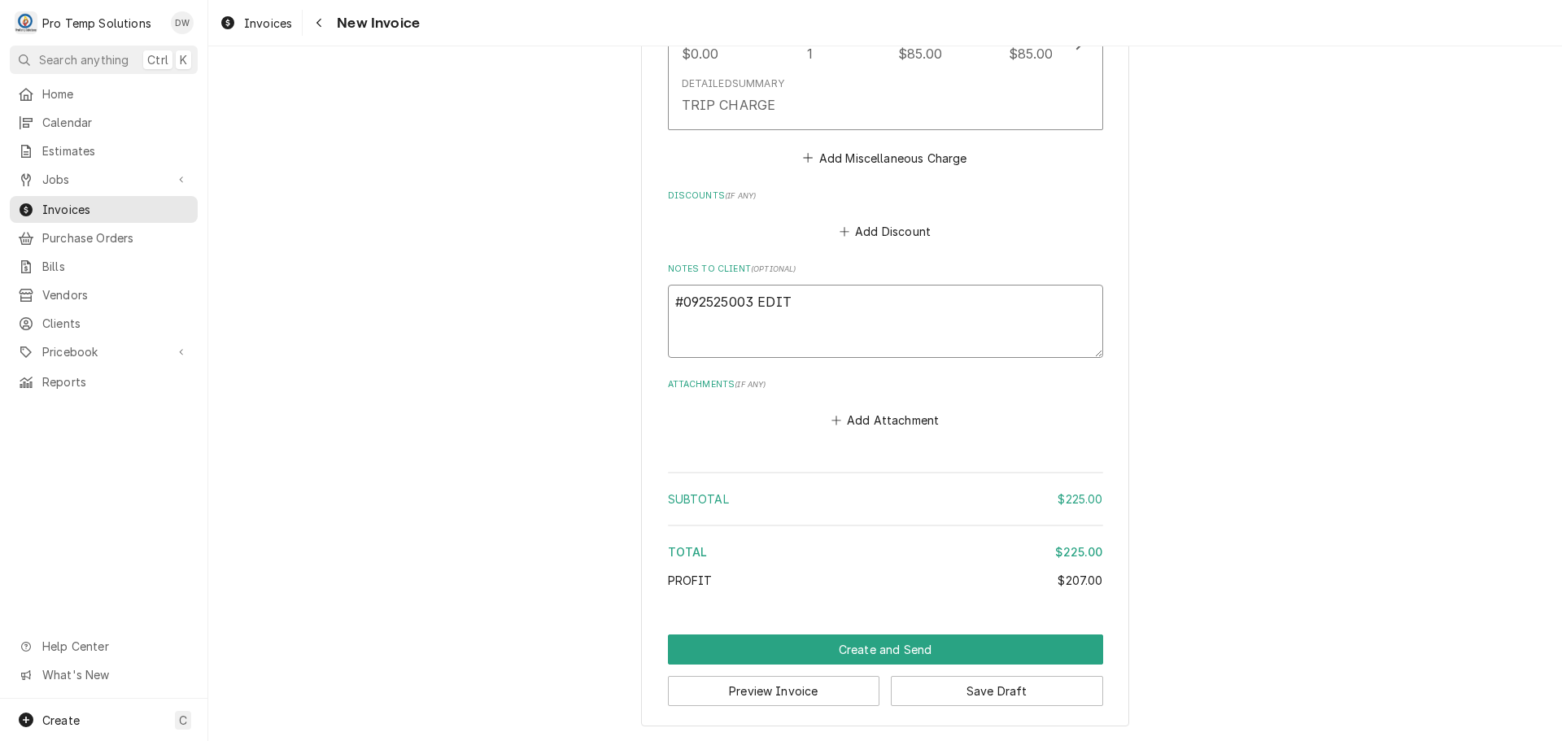
type textarea "#092525003 EDIT"
type textarea "x"
type textarea "#092525003 EDIT B"
type textarea "x"
type textarea "#092525003 EDIT BE"
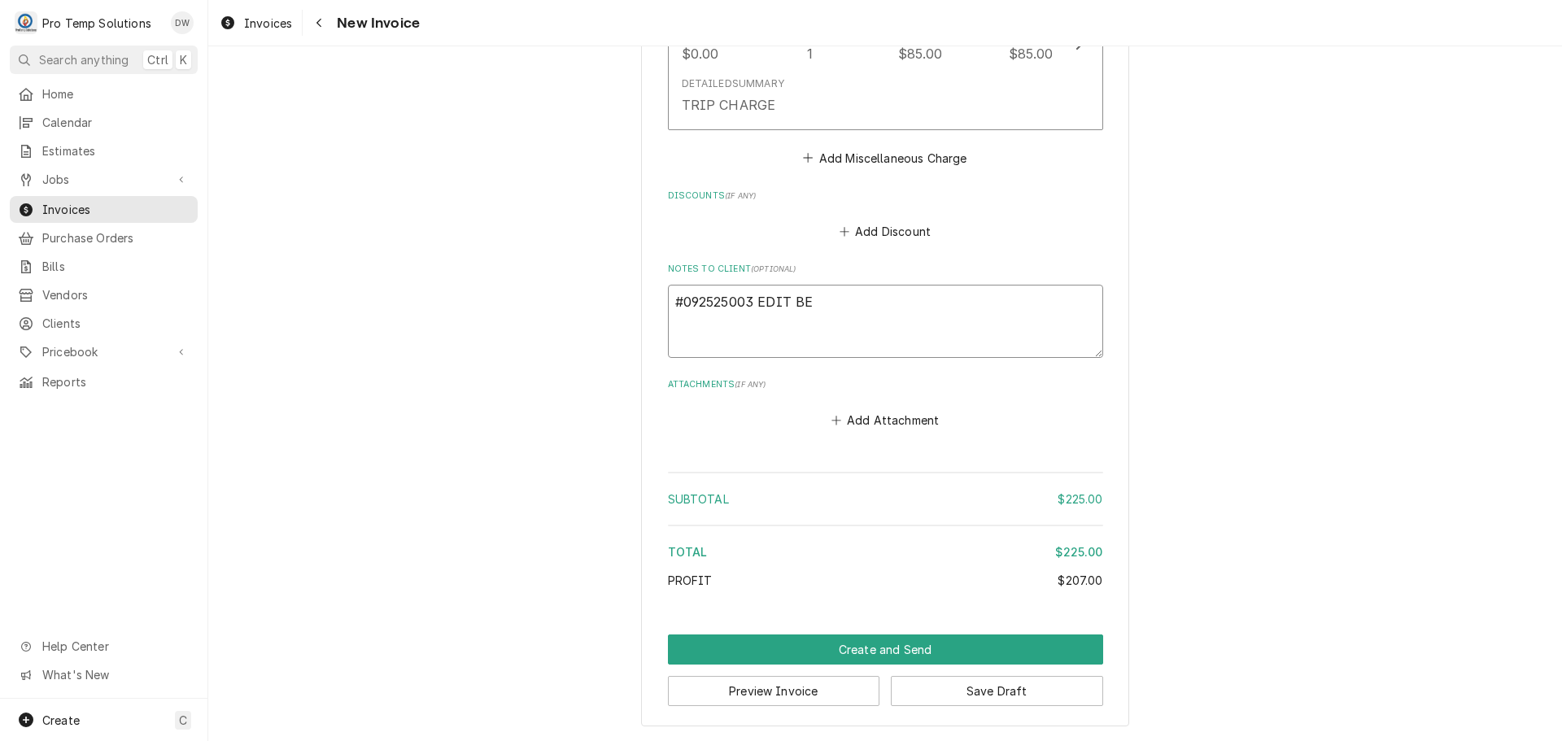
type textarea "x"
type textarea "#092525003 EDIT BEE"
type textarea "x"
type textarea "#092525003 EDIT BEER"
type textarea "x"
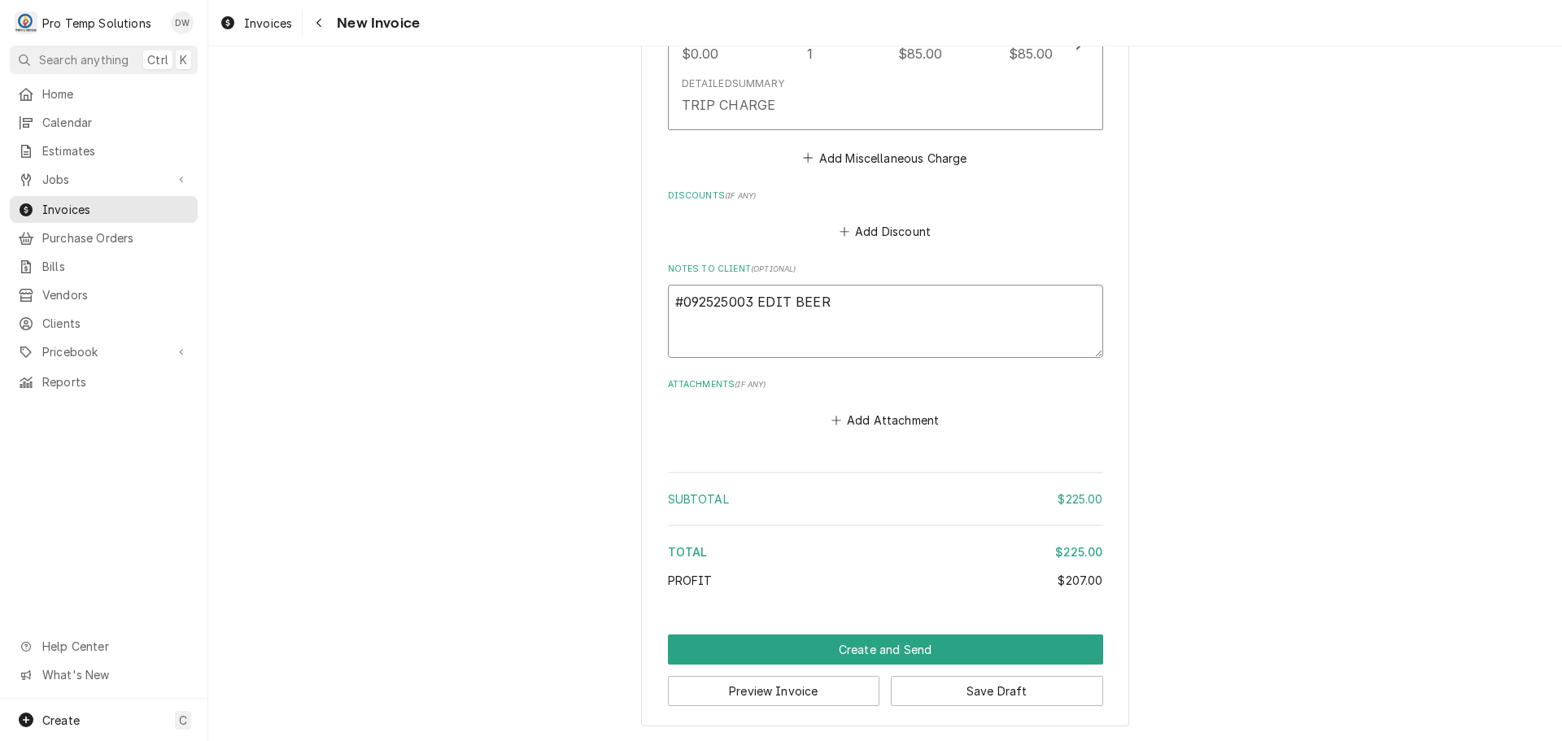
type textarea "#092525003 EDIT BEER"
type textarea "x"
type textarea "#092525003 EDIT BEER"
type textarea "x"
type textarea "#092525003 EDIT BEER"
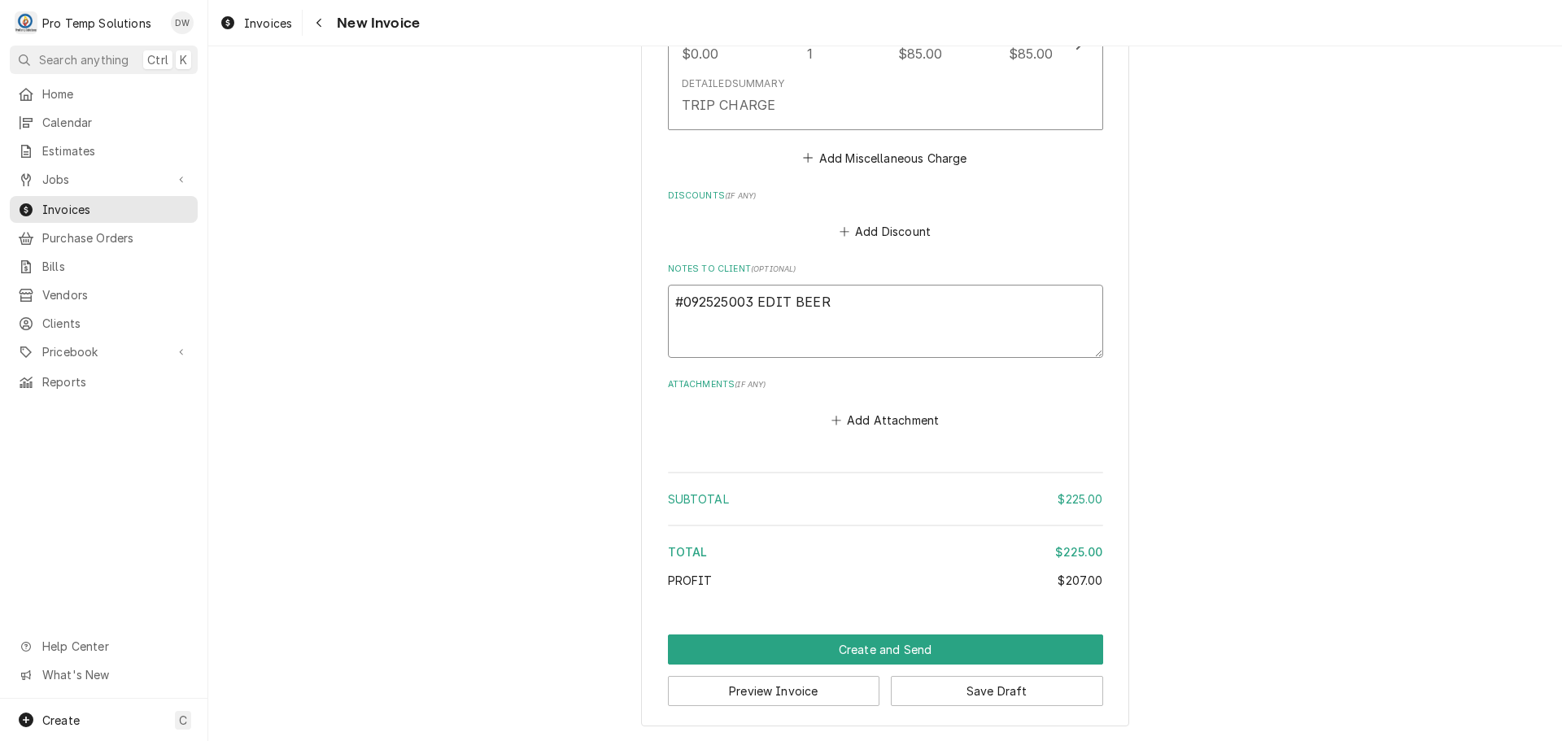
type textarea "x"
type textarea "#092525003 EDIT BEER /"
type textarea "x"
type textarea "#092525003 EDIT BEER /"
type textarea "x"
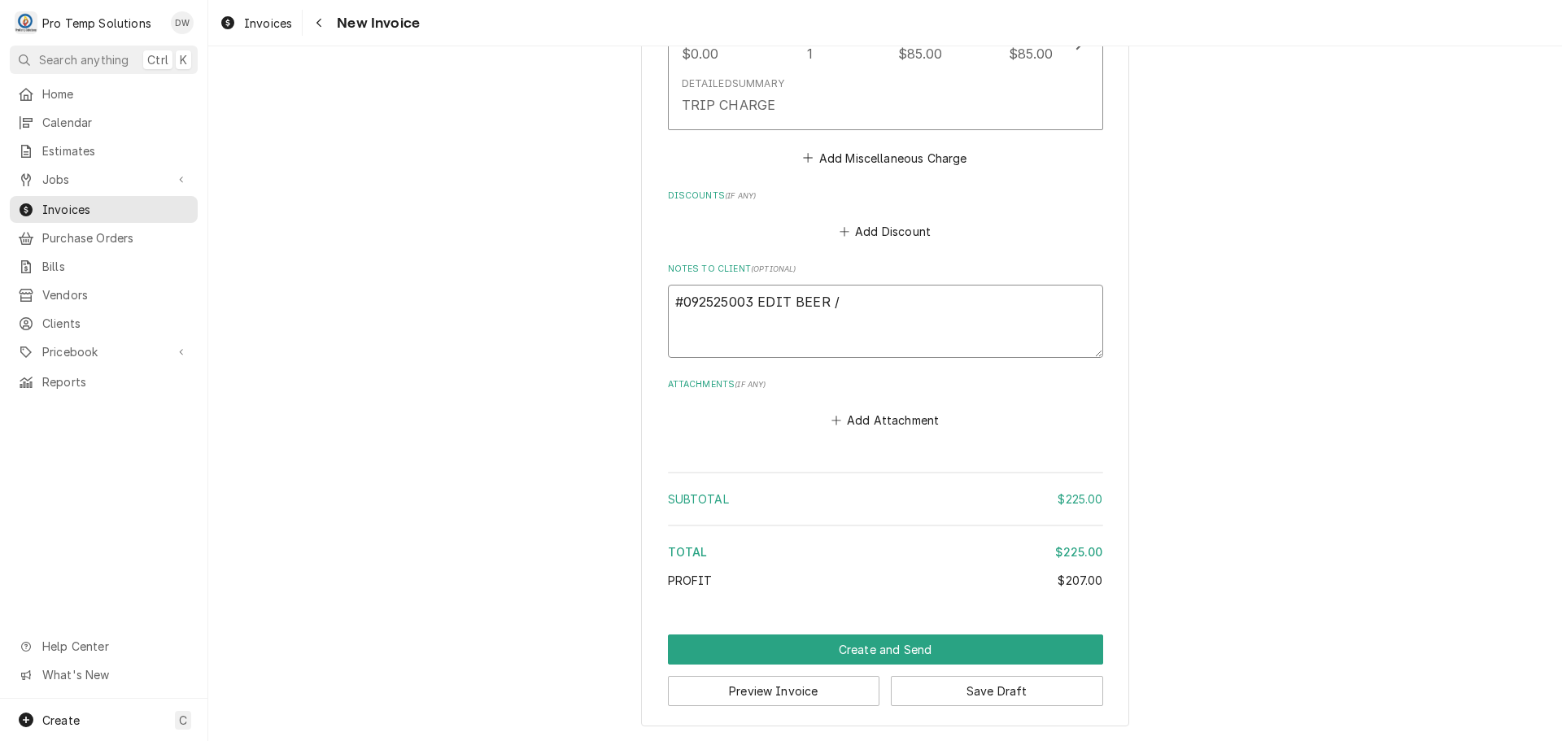
type textarea "#092525003 EDIT BEER / R"
type textarea "x"
type textarea "#092525003 EDIT BEER / RA"
type textarea "x"
type textarea "#092525003 EDIT BEER / RAL"
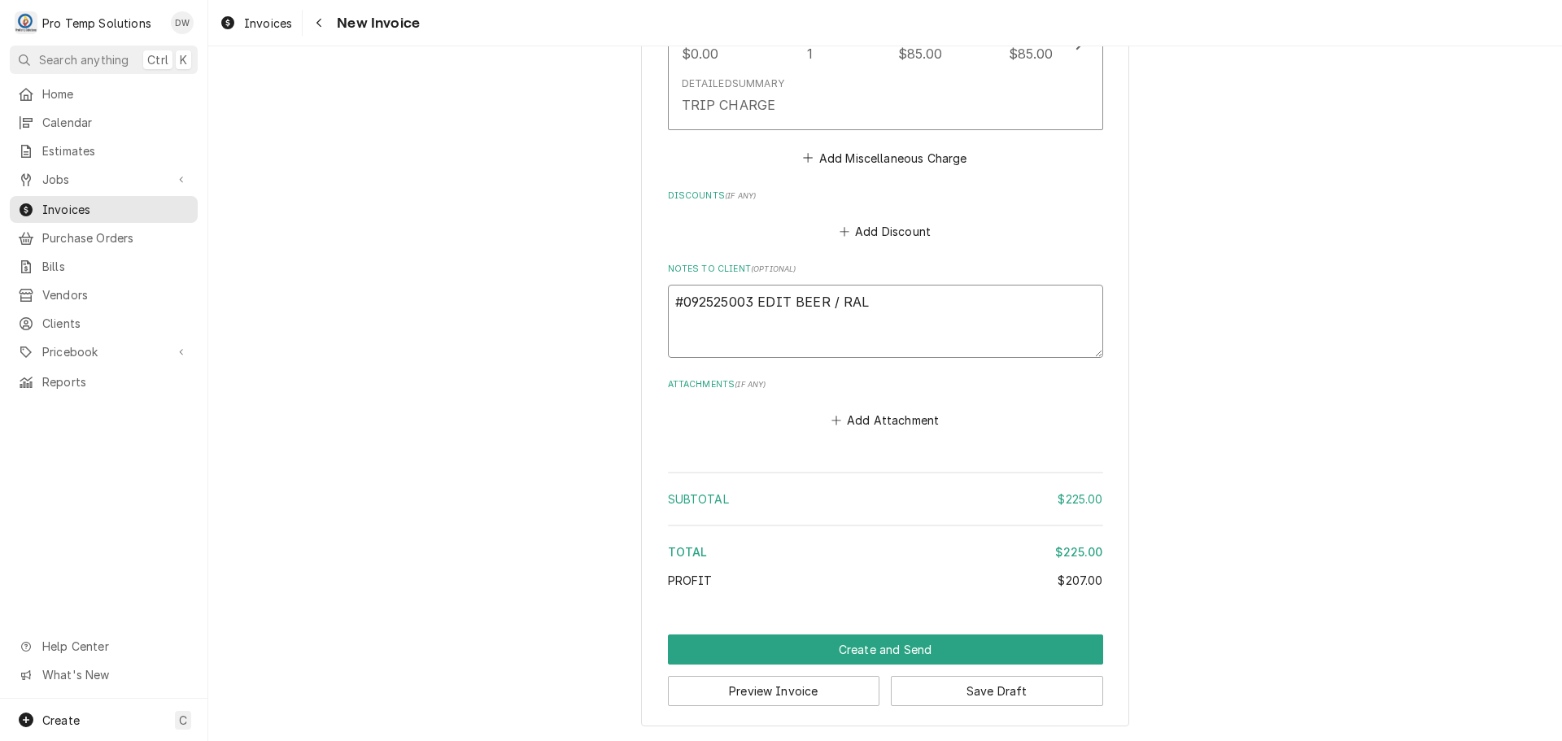
type textarea "x"
type textarea "#092525003 EDIT BEER / RAL-"
type textarea "x"
type textarea "#092525003 EDIT BEER / RAL-"
type textarea "x"
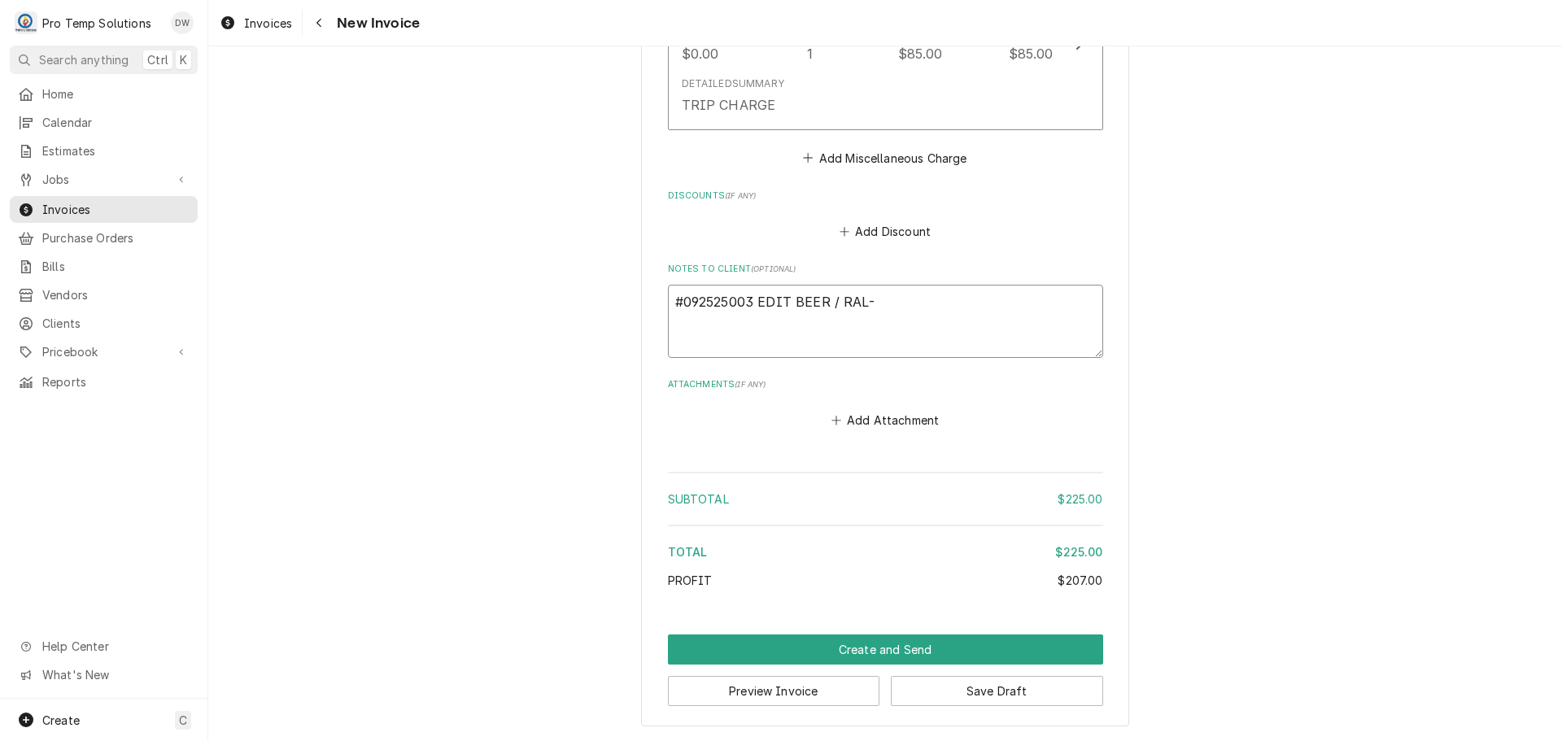
type textarea "#092525003 EDIT BEER / RAL- B"
type textarea "x"
type textarea "#092525003 EDIT BEER / RAL- BO"
type textarea "x"
type textarea "#092525003 EDIT BEER / RAL- BOI"
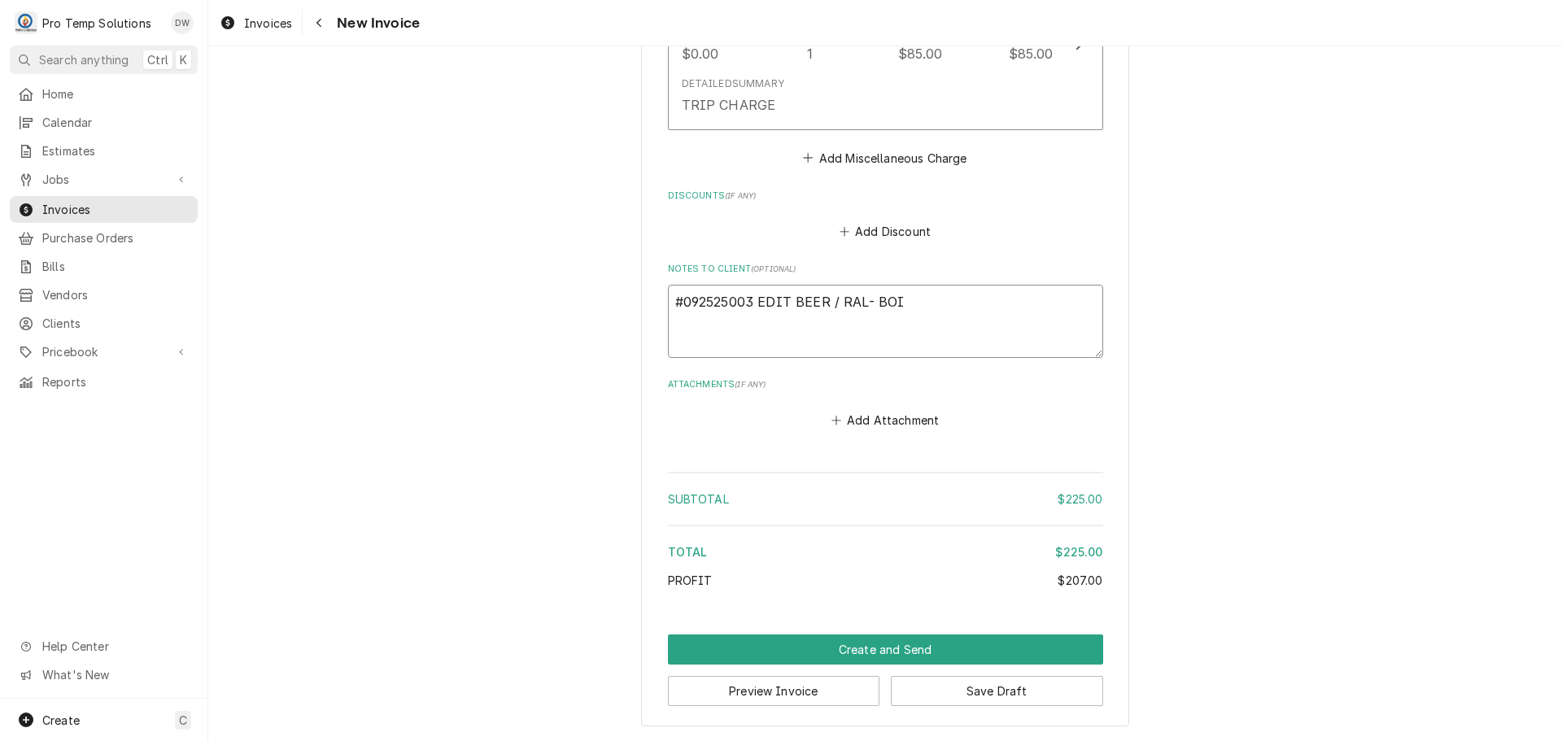
type textarea "x"
type textarea "#092525003 EDIT BEER / RAL- BOIL"
type textarea "x"
type textarea "#092525003 EDIT BEER / RAL- BOILE"
type textarea "x"
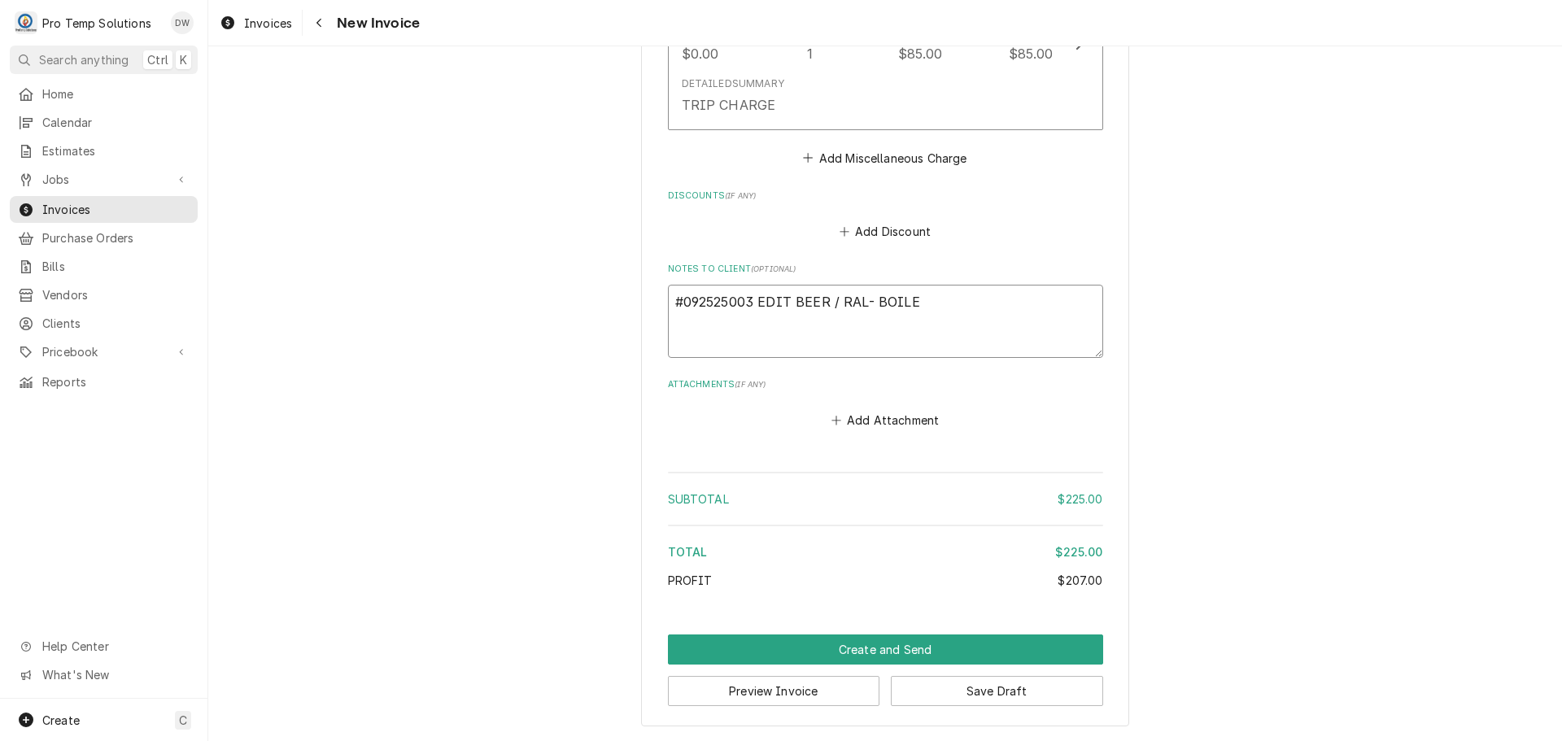
type textarea "#092525003 EDIT BEER / RAL- BOILER"
type textarea "x"
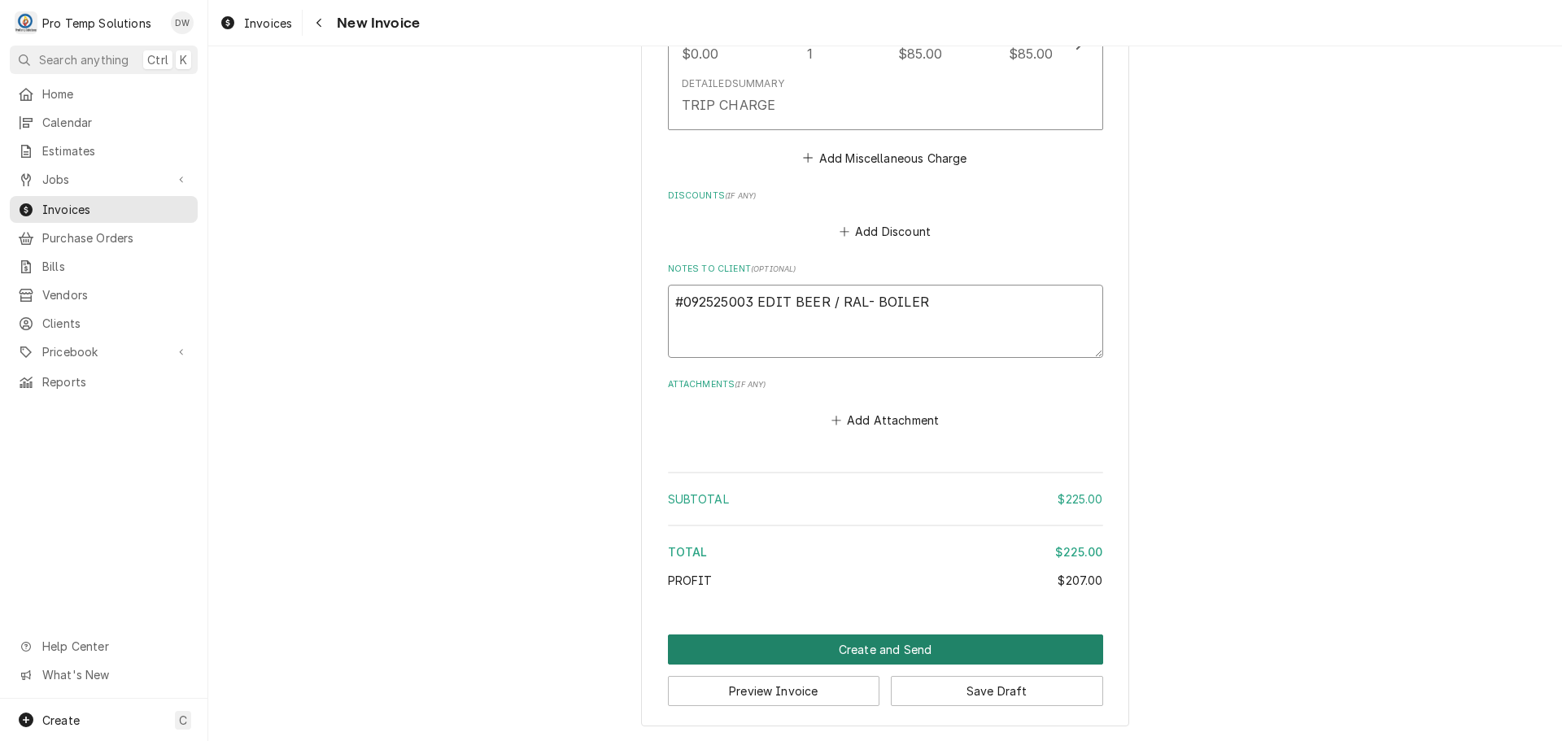
type textarea "#092525003 EDIT BEER / RAL- BOILER"
click at [861, 648] on button "Create and Send" at bounding box center [885, 650] width 435 height 30
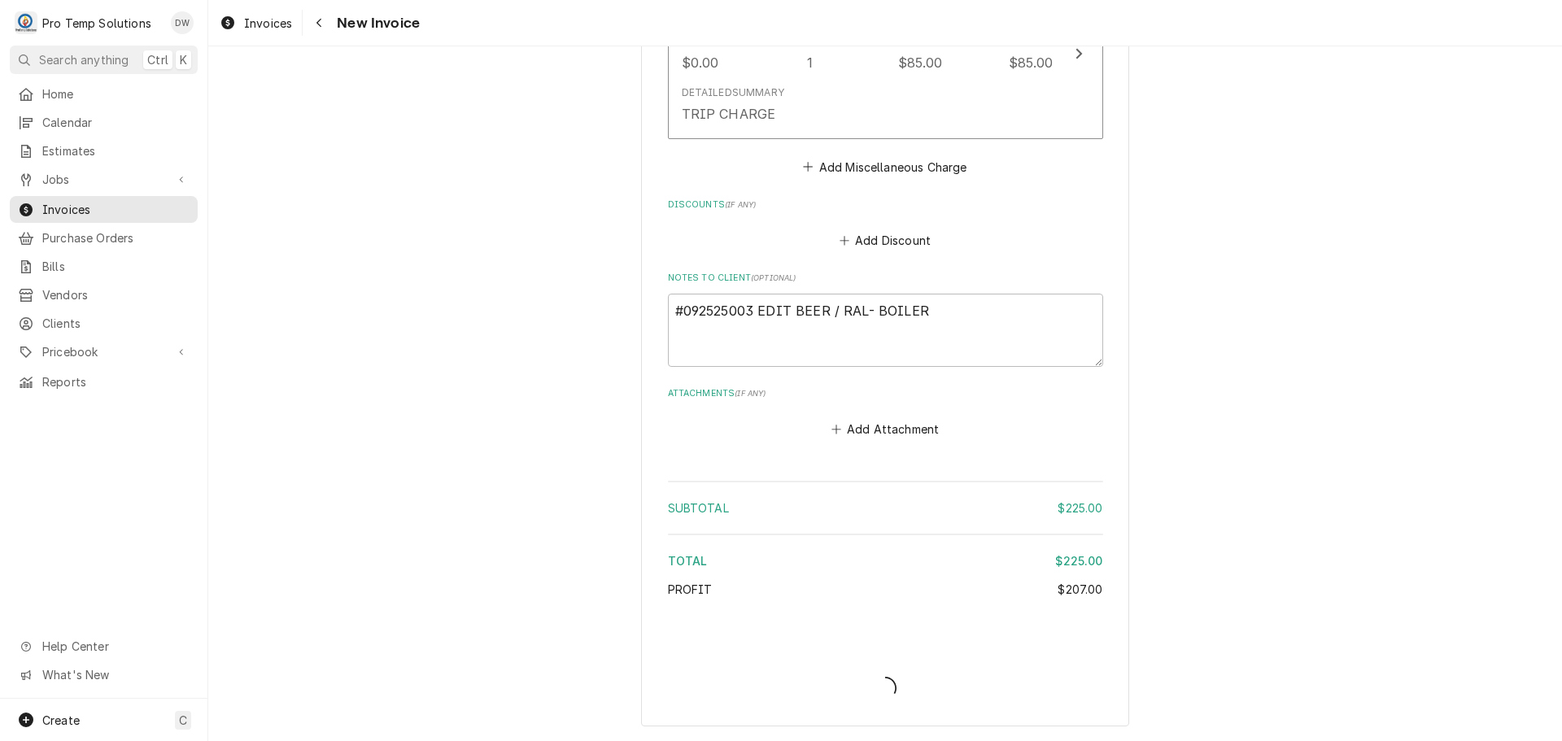
type textarea "x"
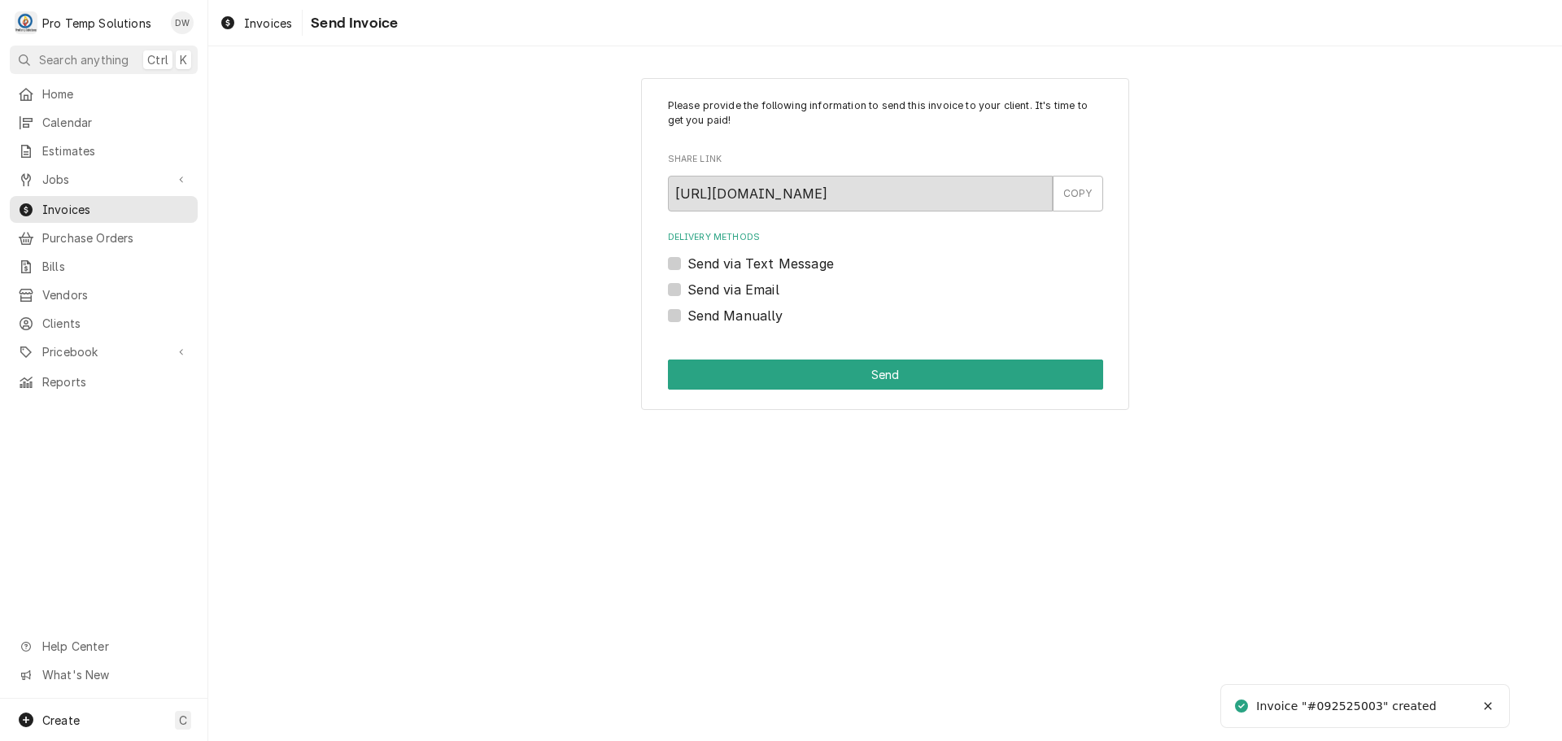
click at [687, 288] on label "Send via Email" at bounding box center [733, 290] width 92 height 20
click at [687, 288] on input "Send via Email" at bounding box center [904, 298] width 435 height 36
checkbox input "true"
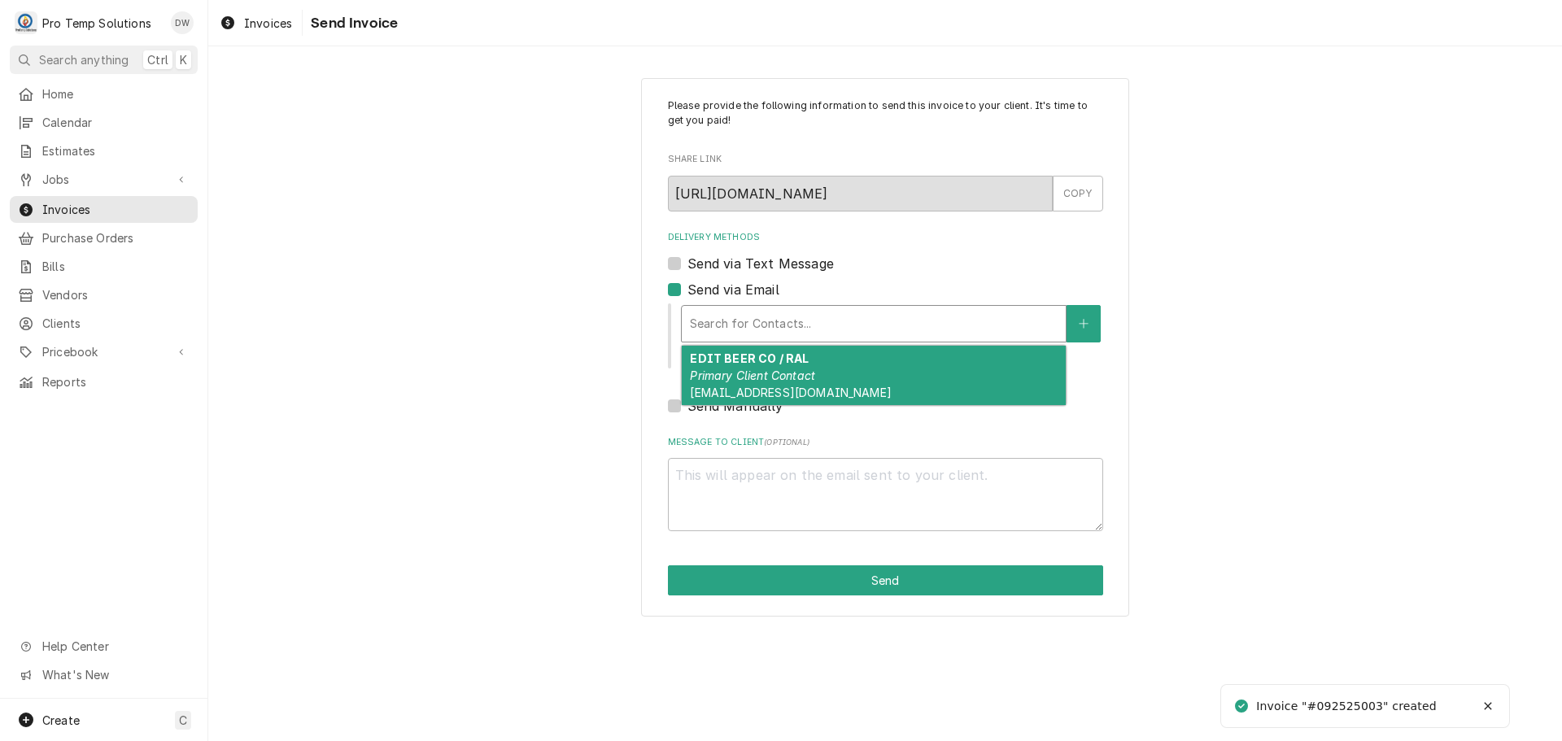
click at [770, 316] on div "Delivery Methods" at bounding box center [874, 323] width 368 height 29
click at [757, 361] on strong "EDIT BEER CO / RAL" at bounding box center [749, 358] width 119 height 14
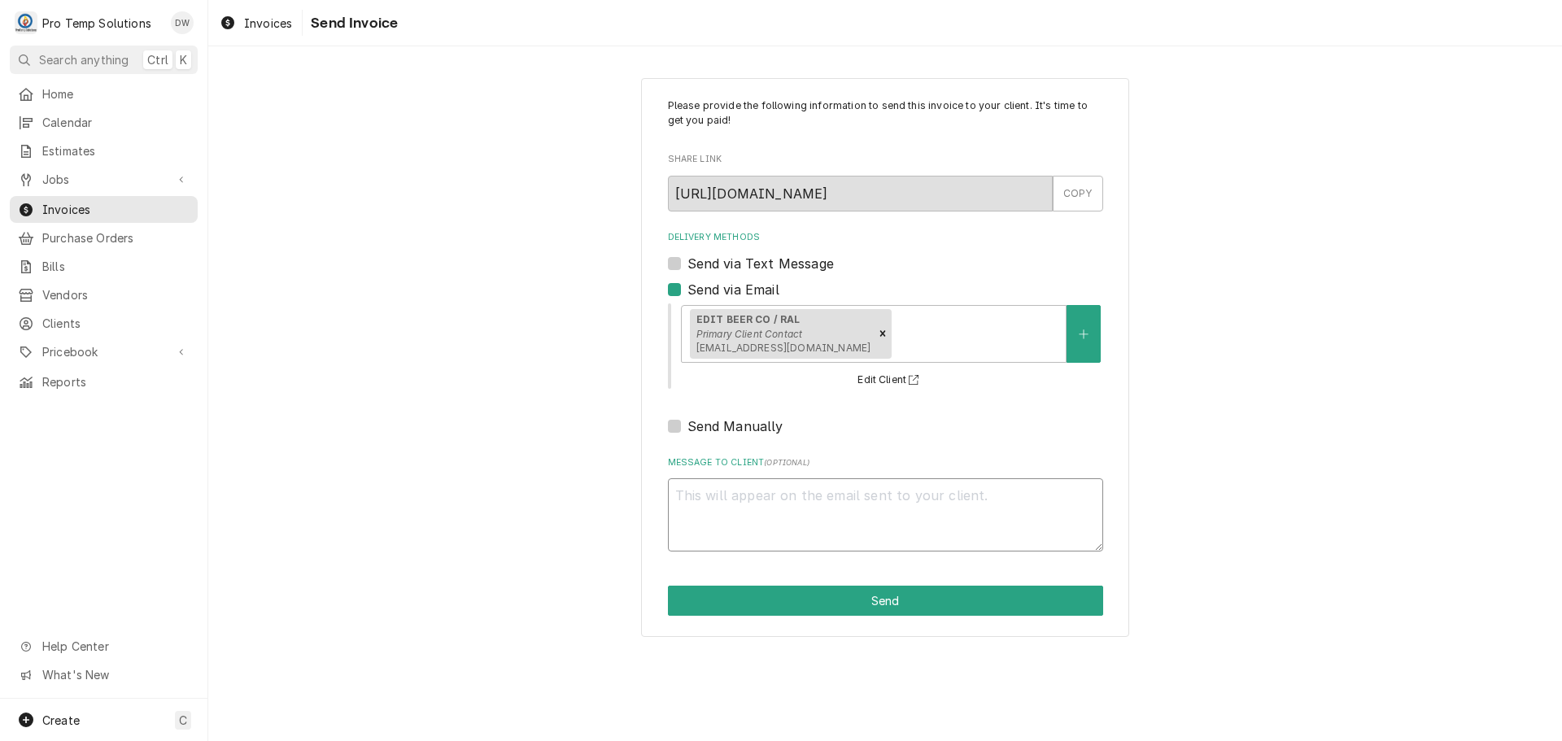
click at [707, 487] on textarea "Message to Client ( optional )" at bounding box center [885, 514] width 435 height 73
type textarea "x"
type textarea "#"
type textarea "x"
type textarea "#0"
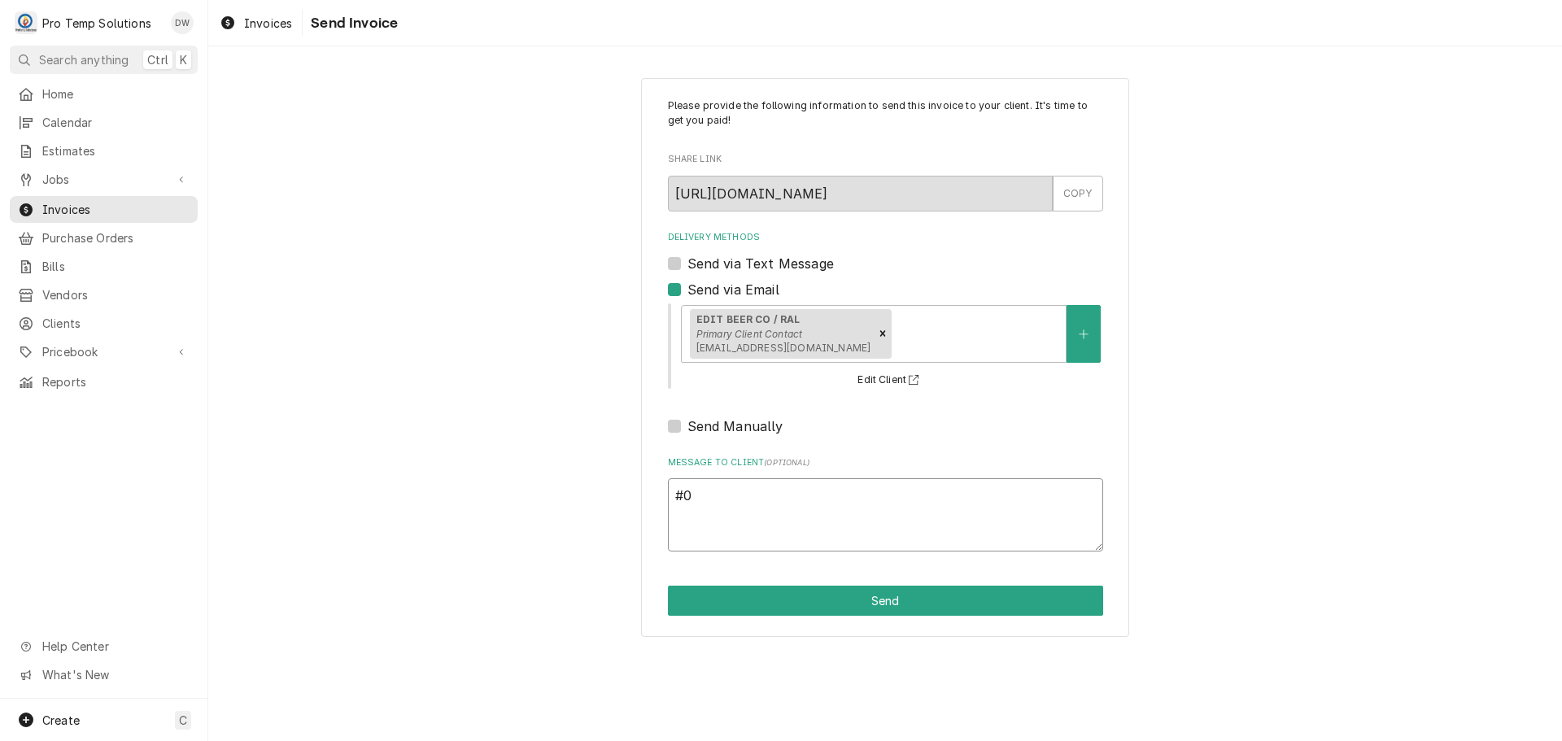
type textarea "x"
type textarea "#09"
type textarea "x"
type textarea "#092"
type textarea "x"
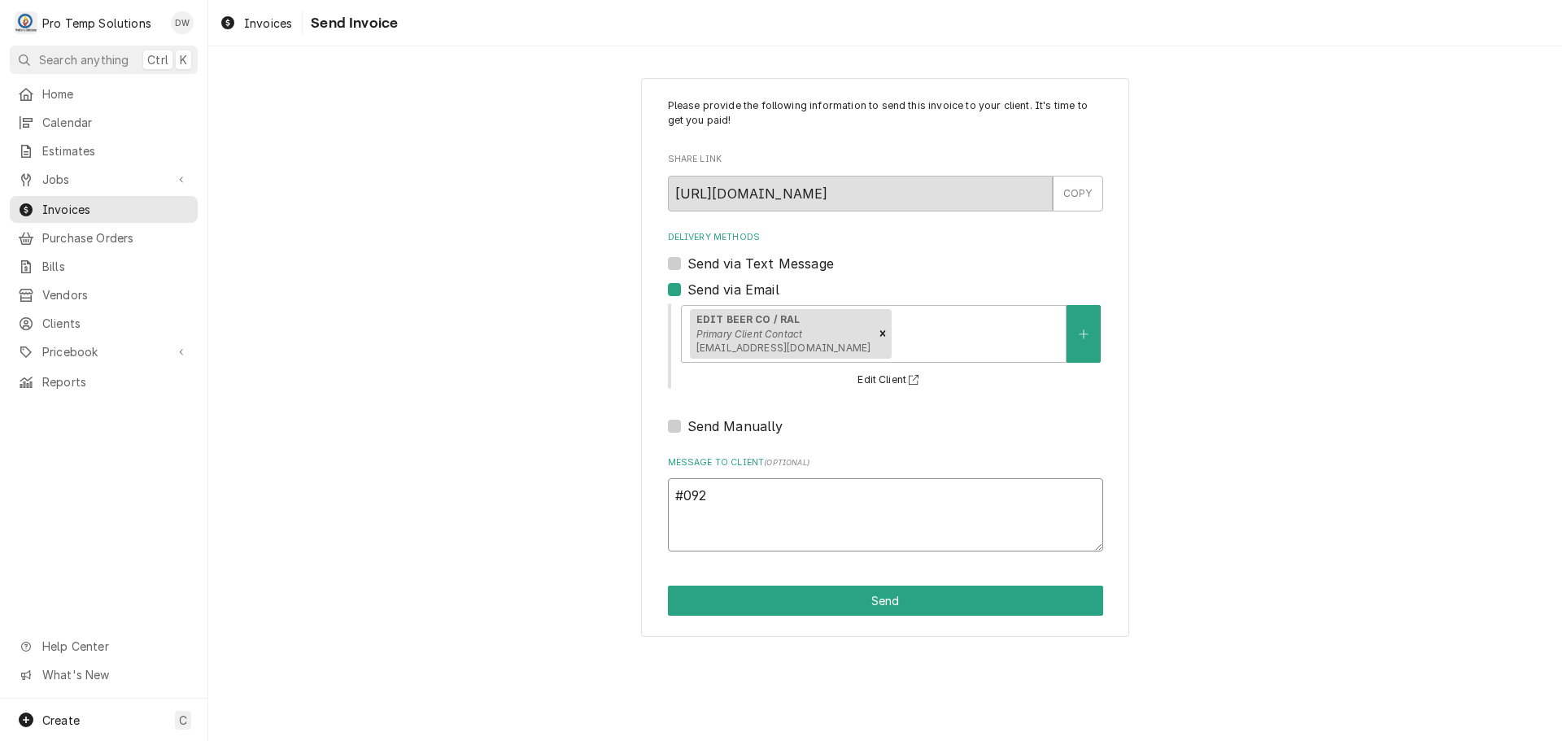
type textarea "#0925"
type textarea "x"
type textarea "#09252"
type textarea "x"
type textarea "#092525"
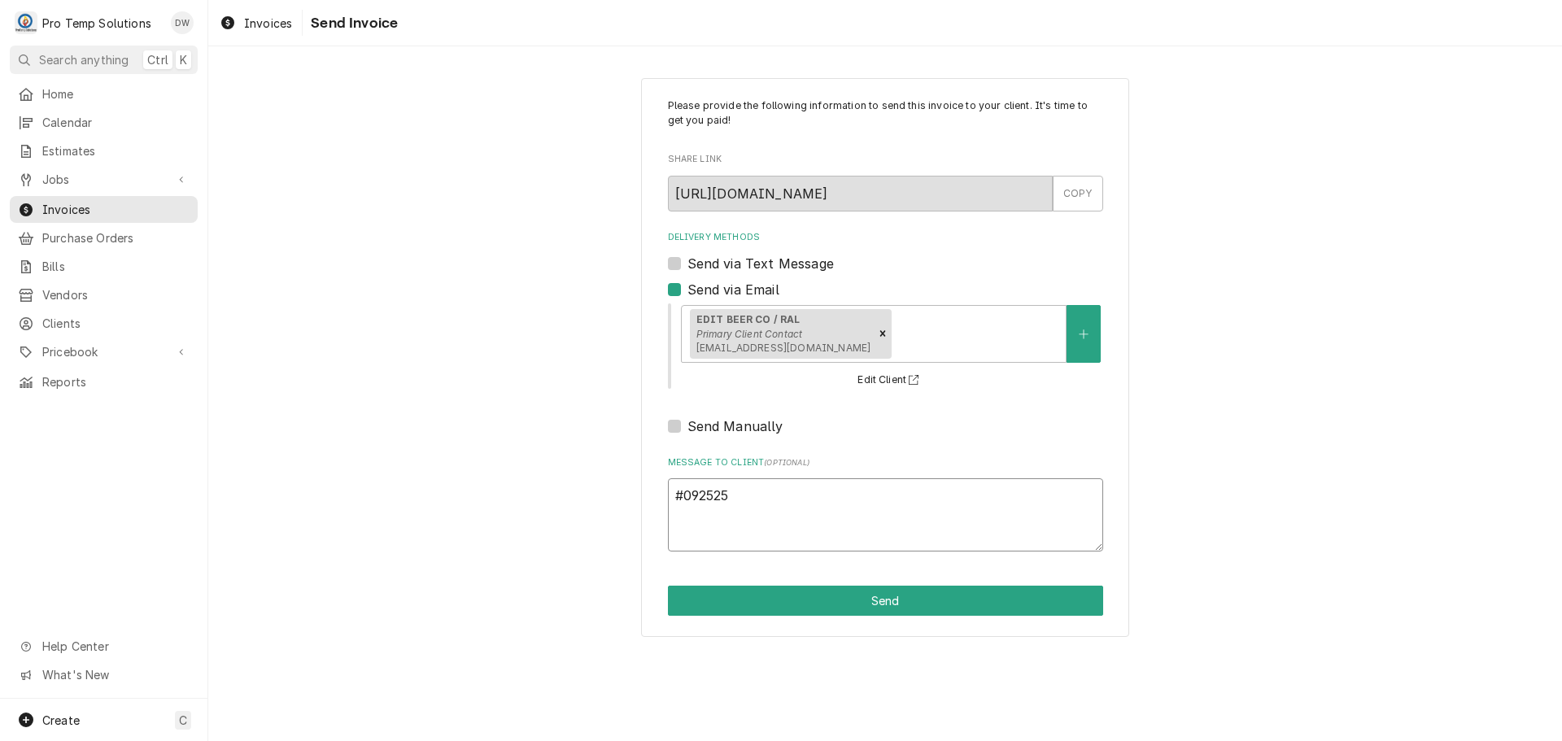
type textarea "x"
type textarea "#0925250"
type textarea "x"
type textarea "#09252500"
type textarea "x"
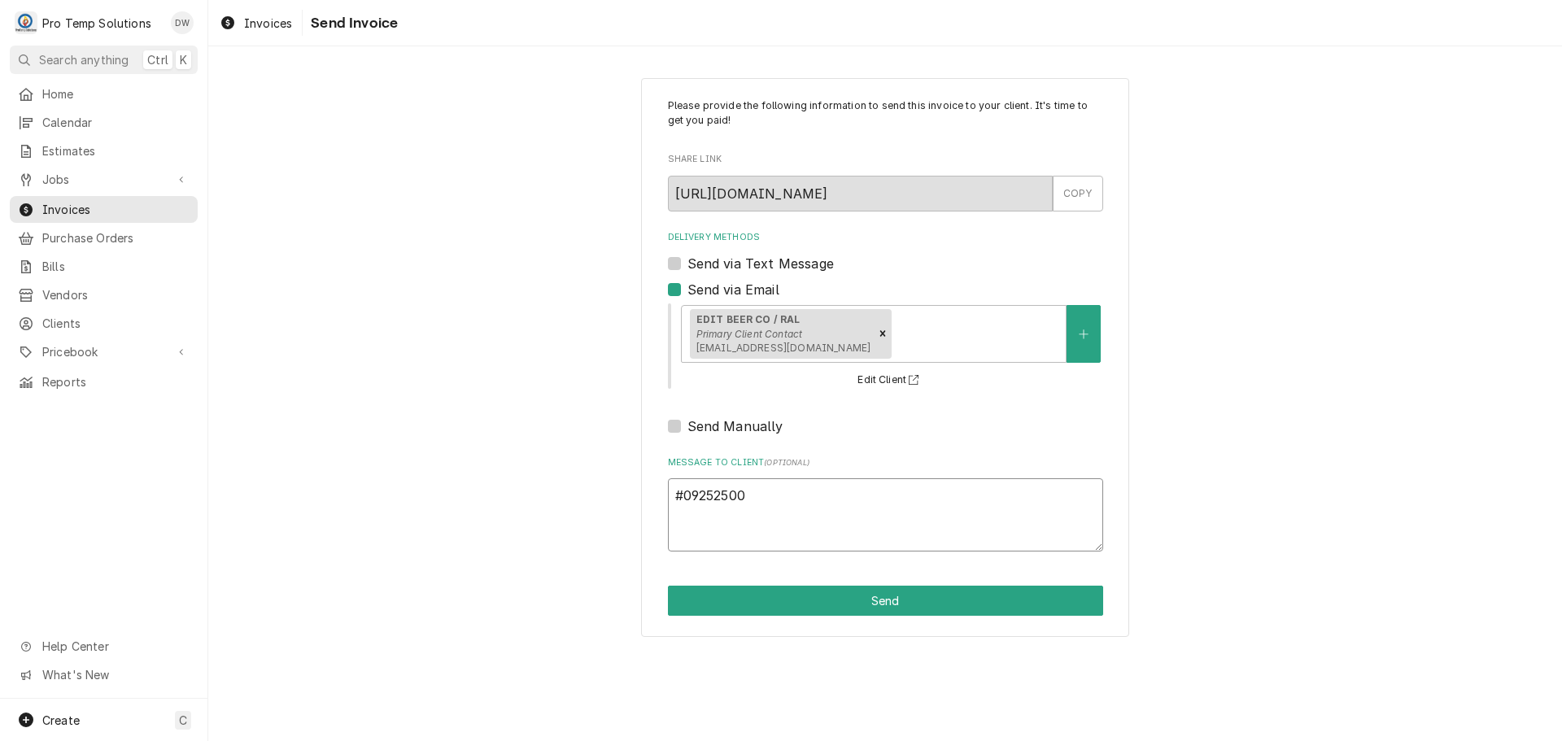
type textarea "#092525003"
type textarea "x"
type textarea "#092525003"
type textarea "x"
type textarea "#092525003 E"
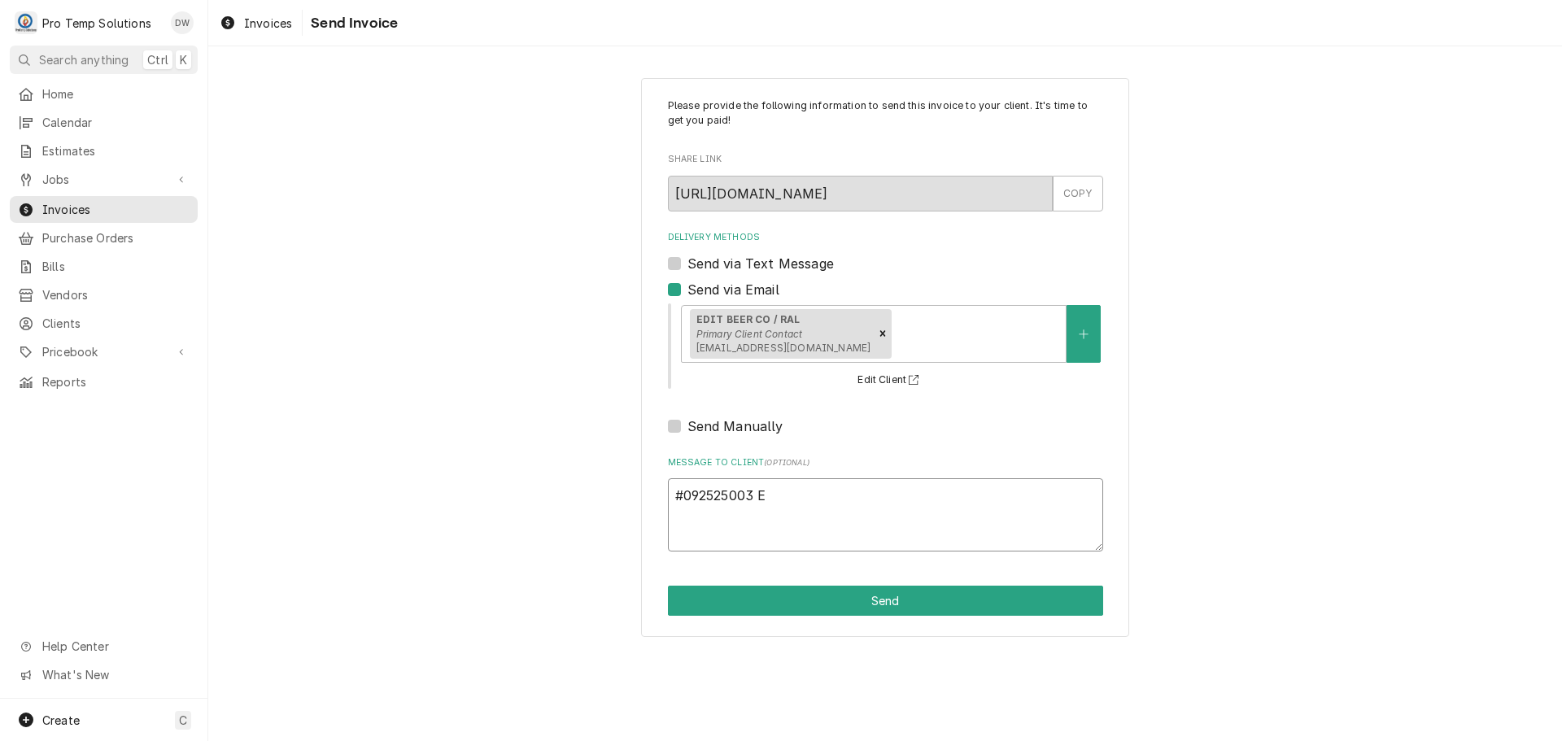
type textarea "x"
type textarea "#092525003 ED"
type textarea "x"
type textarea "#092525003 EDI"
type textarea "x"
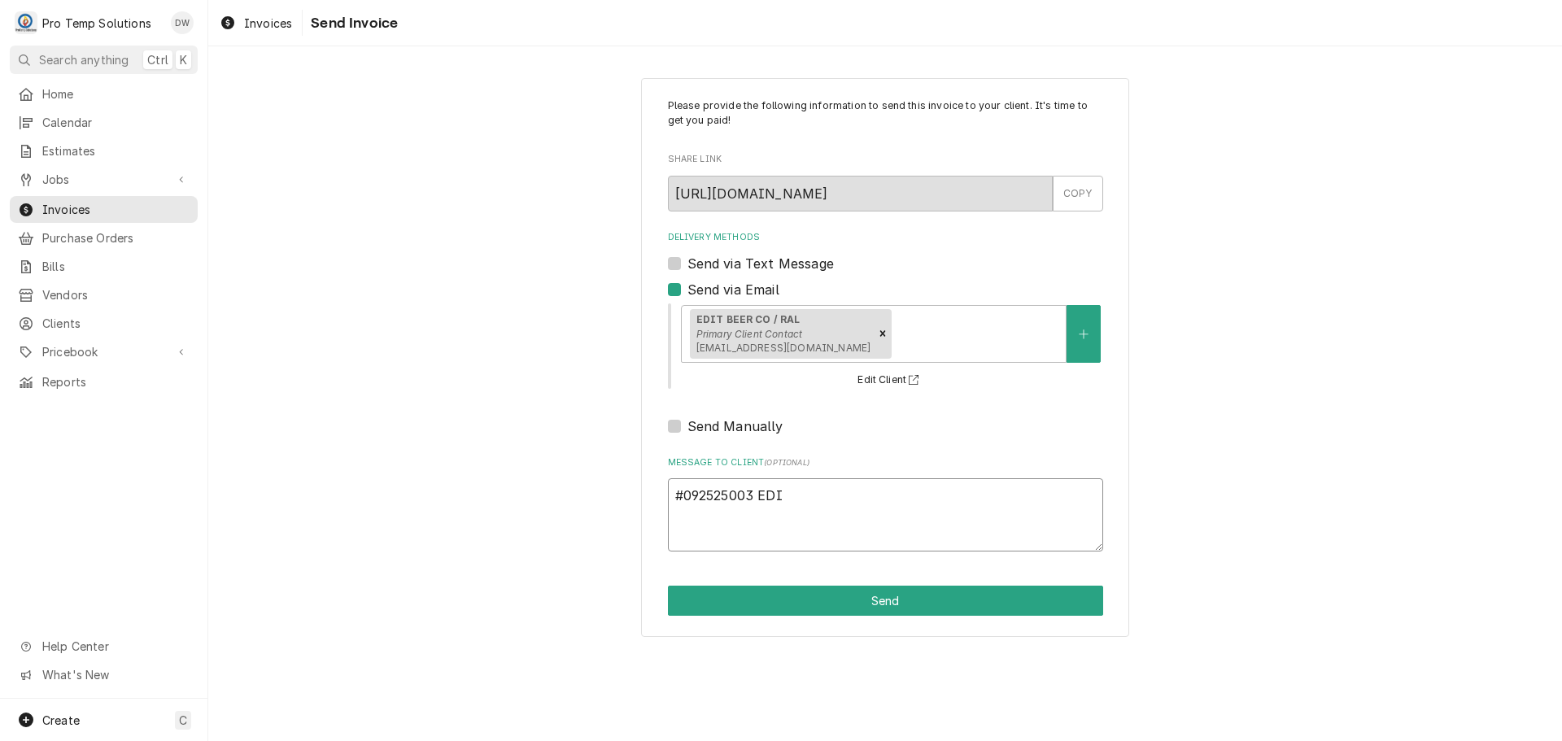
type textarea "#092525003 EDIT"
type textarea "x"
type textarea "#092525003 EDIT"
type textarea "x"
type textarea "#092525003 EDIT B"
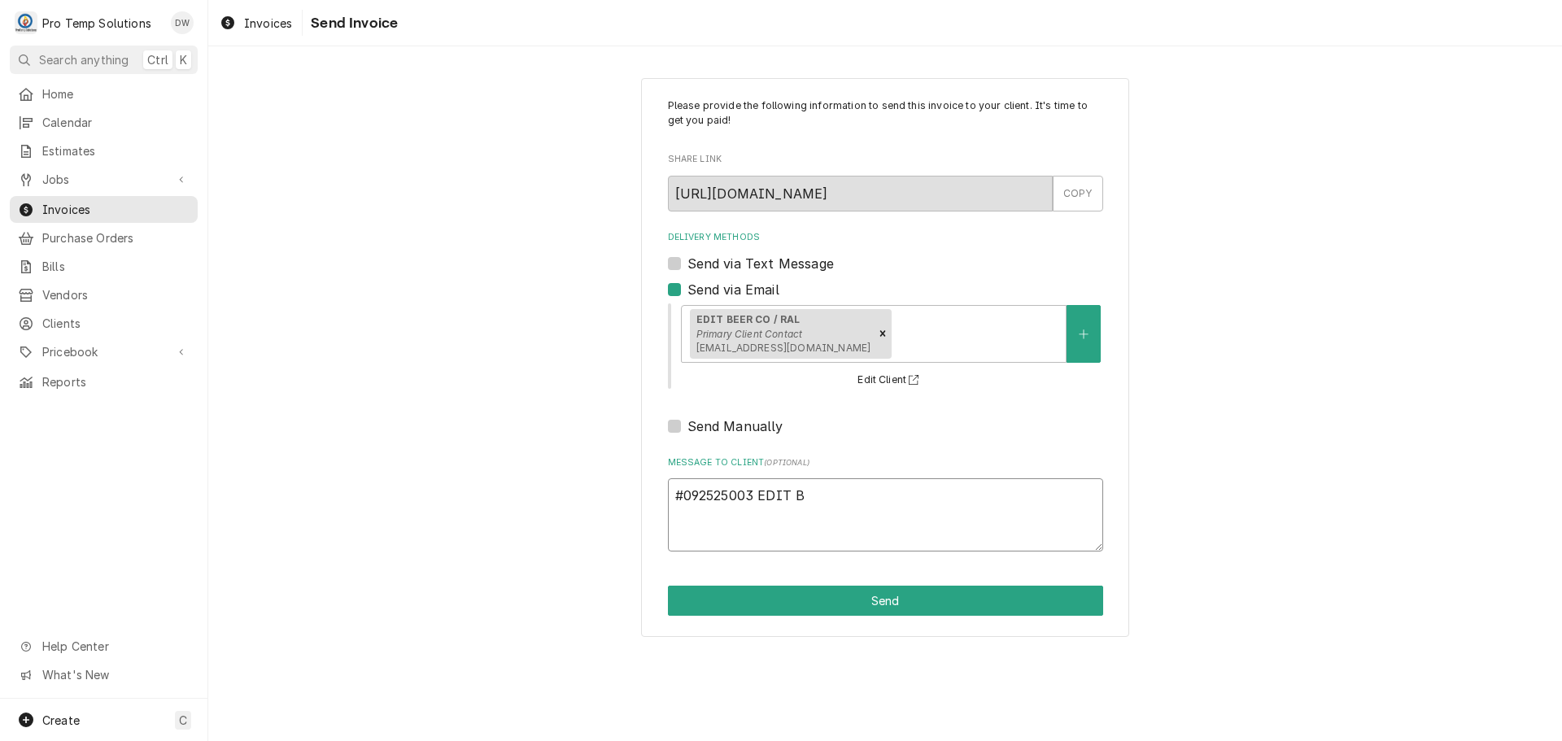
type textarea "x"
type textarea "#092525003 EDIT BE"
type textarea "x"
type textarea "#092525003 EDIT BEE"
type textarea "x"
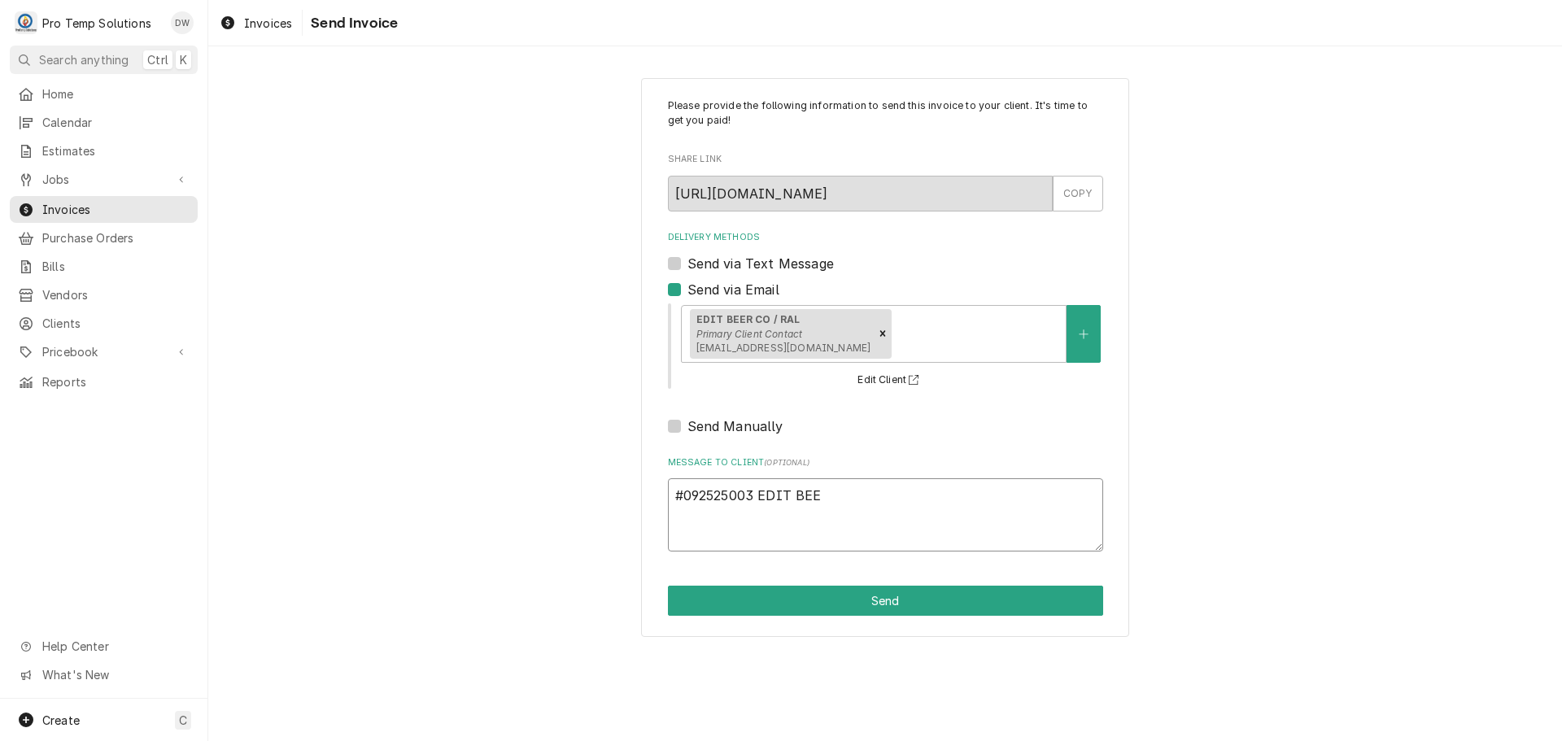
type textarea "#092525003 EDIT BEER"
type textarea "x"
type textarea "#092525003 EDIT BEER"
type textarea "x"
type textarea "#092525003 EDIT BEER /"
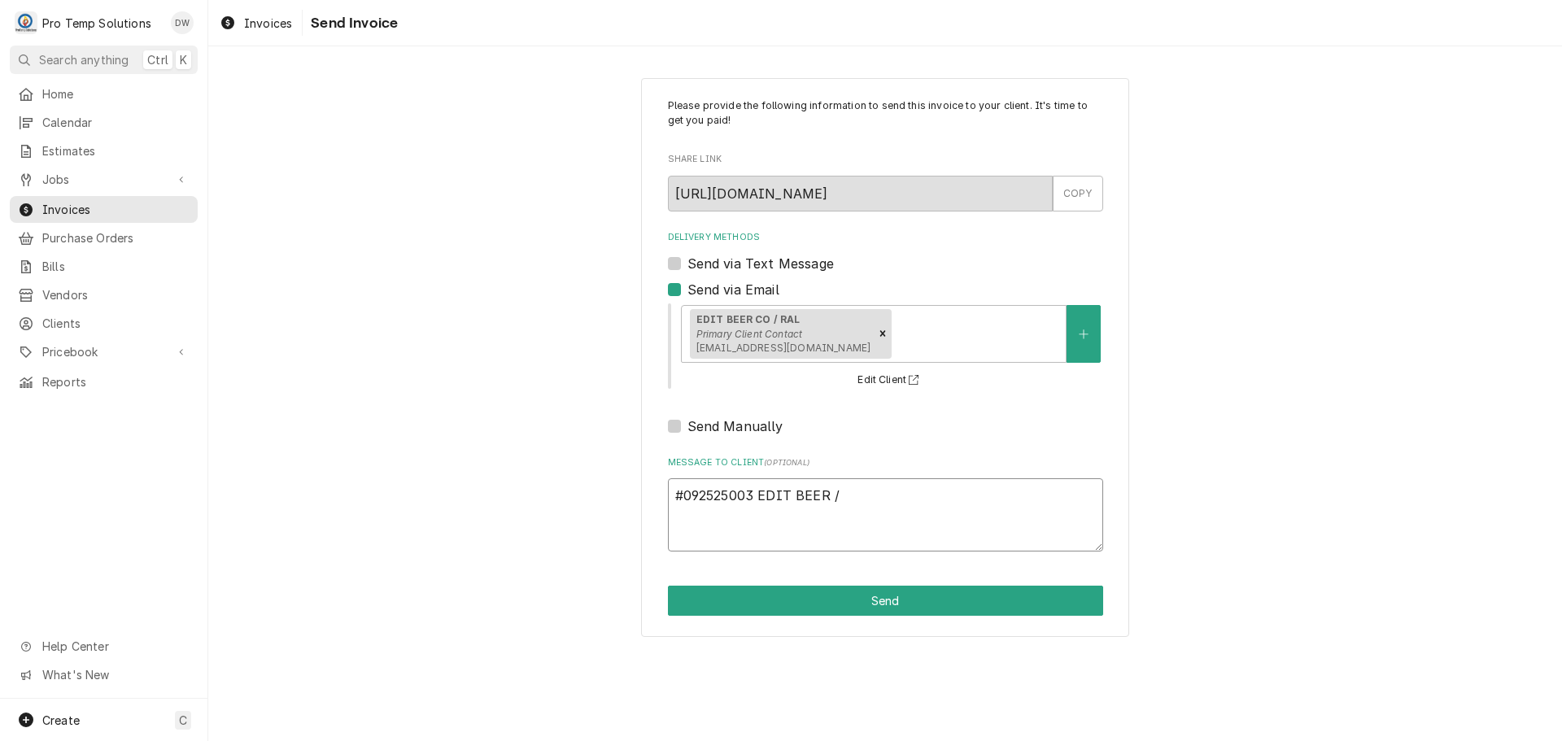
type textarea "x"
type textarea "#092525003 EDIT BEER /"
type textarea "x"
type textarea "#092525003 EDIT BEER / R"
type textarea "x"
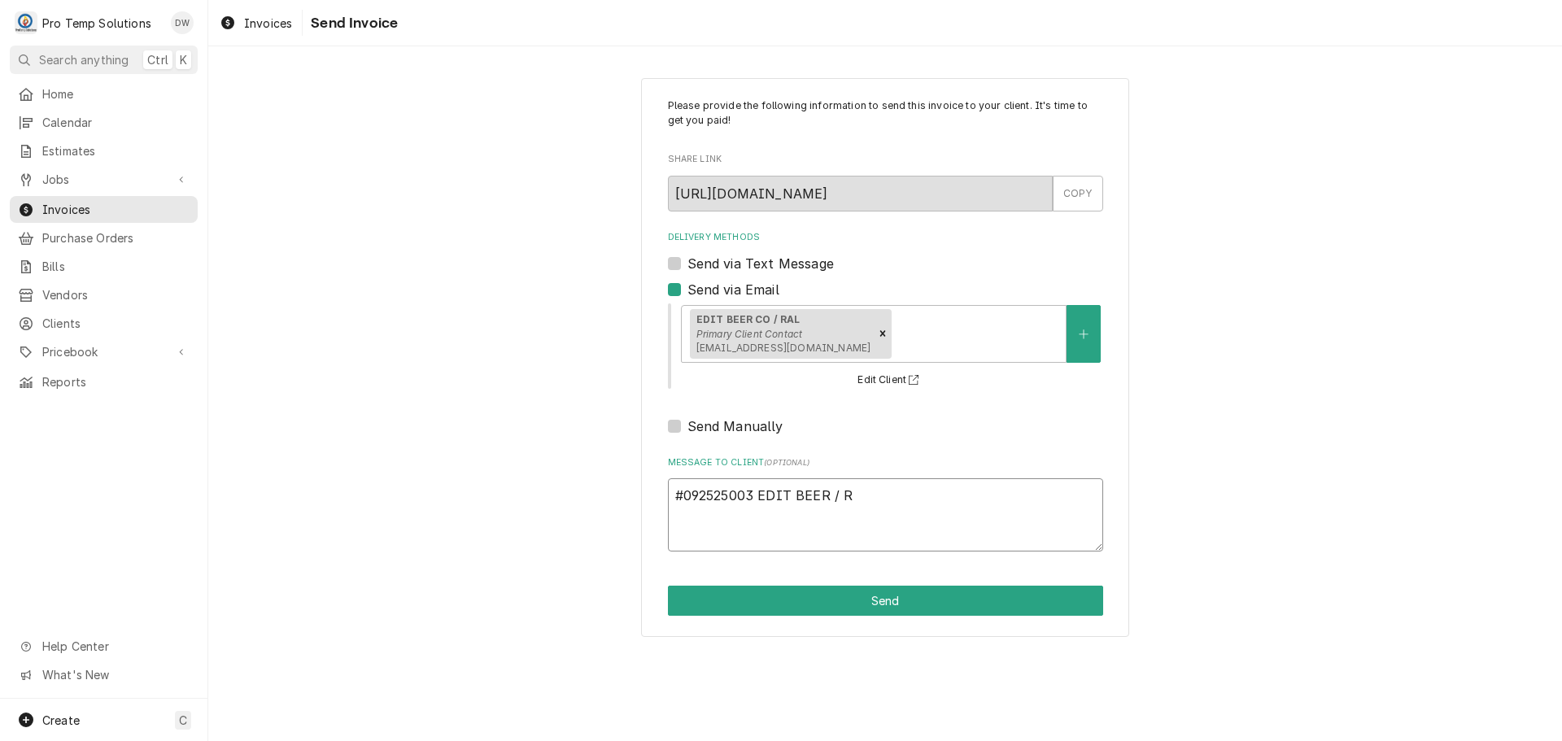
type textarea "#092525003 EDIT BEER / RA"
type textarea "x"
type textarea "#092525003 EDIT BEER / RAL"
type textarea "x"
type textarea "#092525003 EDIT BEER / RAL-"
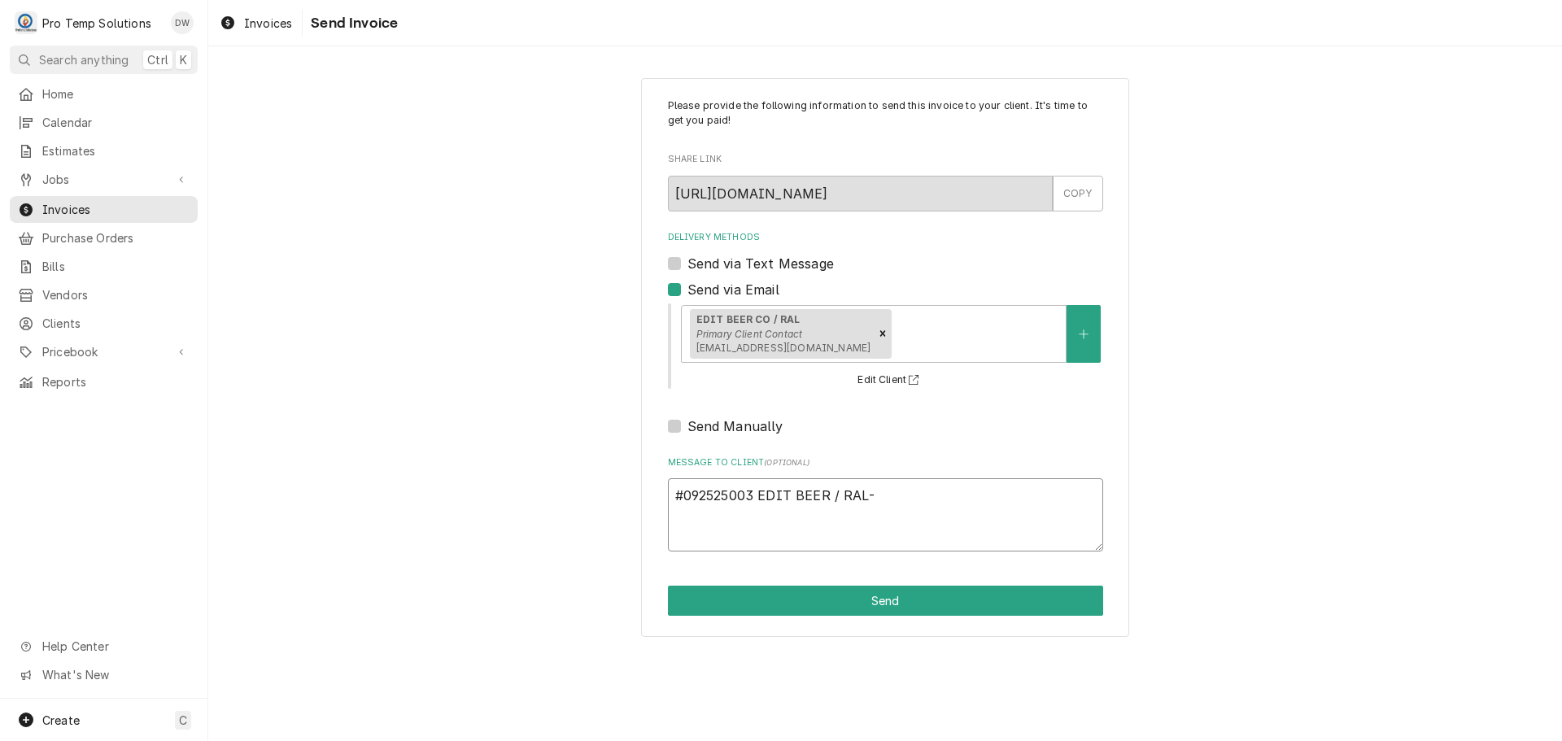
type textarea "x"
type textarea "#092525003 EDIT BEER / RAL-"
type textarea "x"
type textarea "#092525003 EDIT BEER / RAL- B"
type textarea "x"
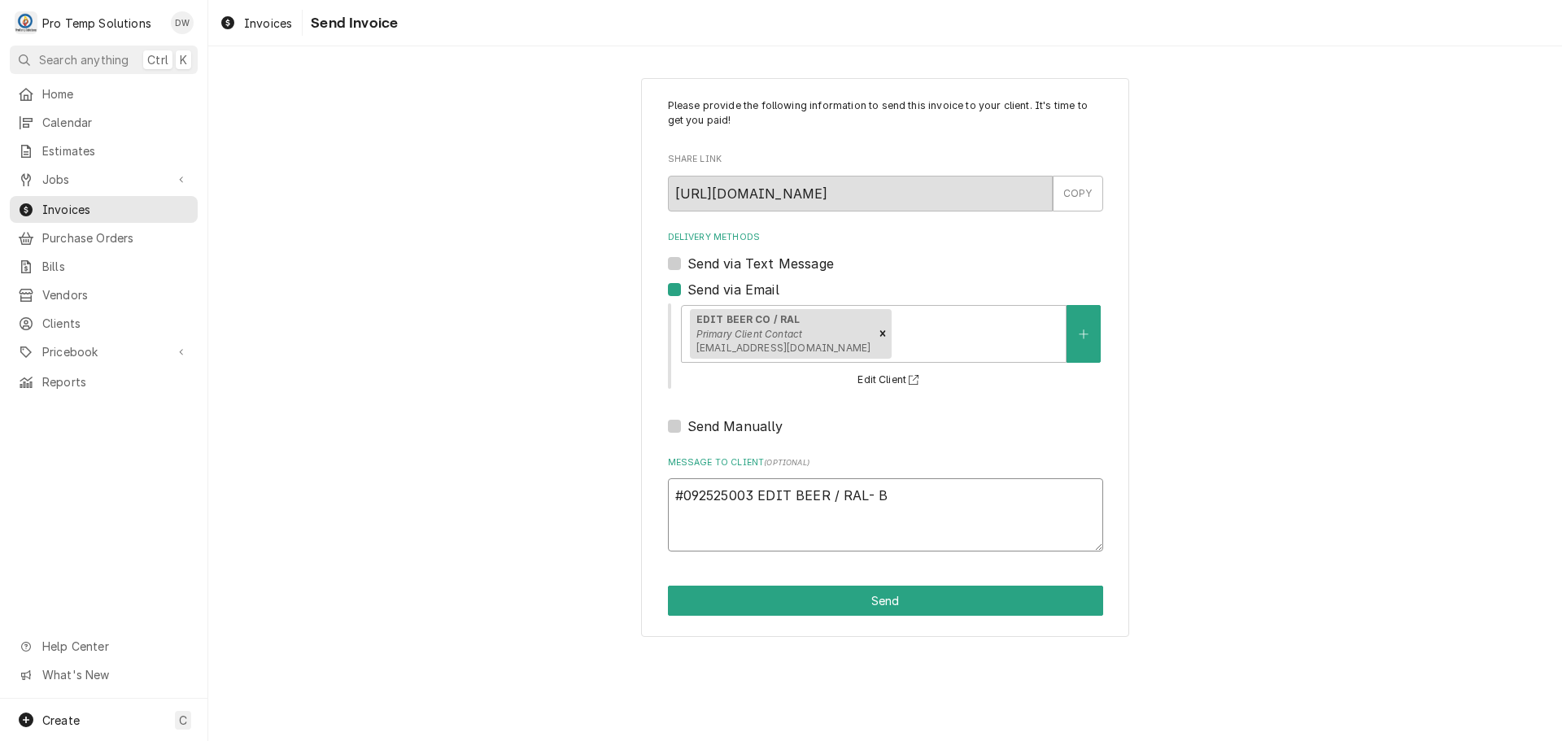
type textarea "#092525003 EDIT BEER / RAL- BO"
type textarea "x"
type textarea "#092525003 EDIT BEER / RAL- BOI"
type textarea "x"
type textarea "#092525003 EDIT BEER / RAL- BOIL"
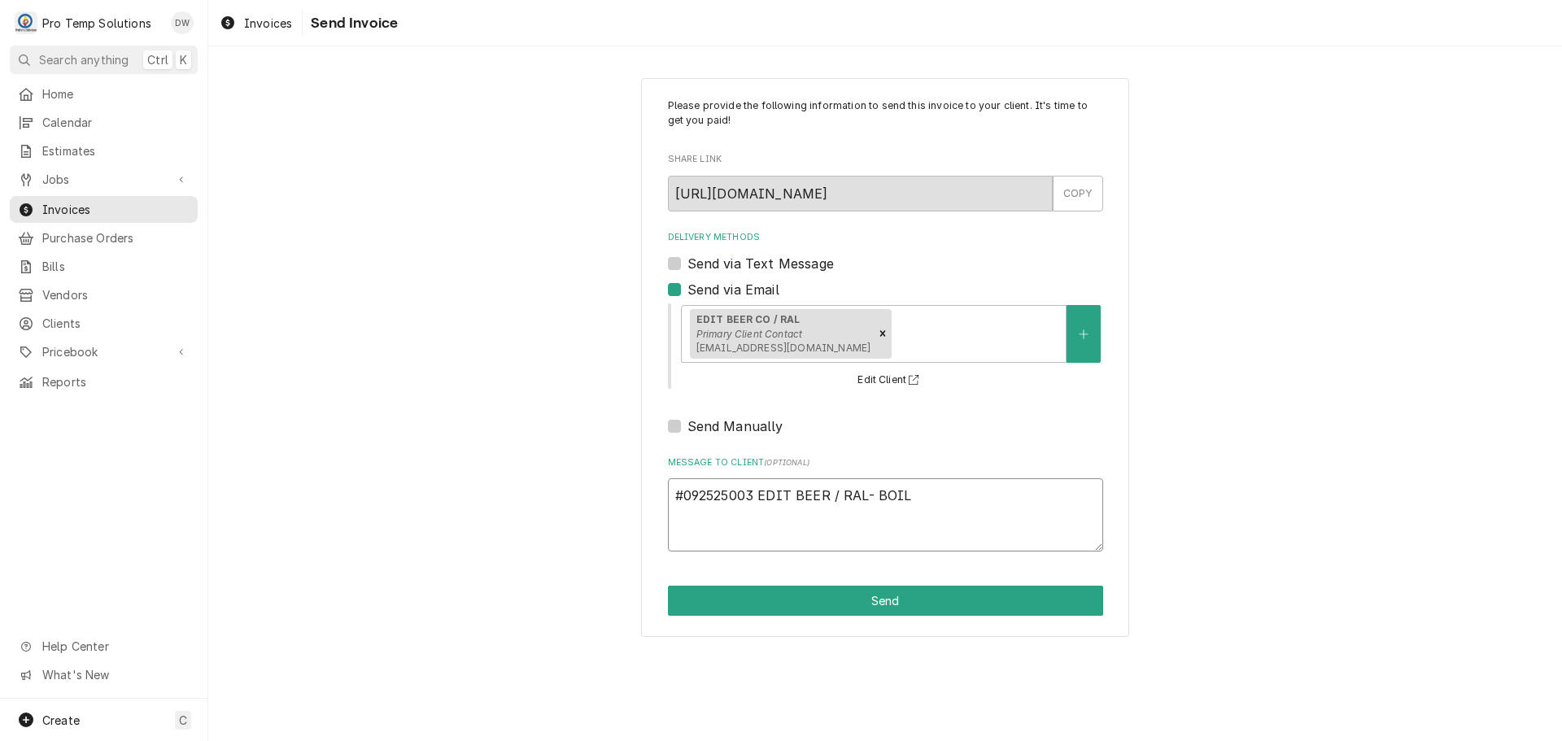
type textarea "x"
type textarea "#092525003 EDIT BEER / RAL- BOILE"
type textarea "x"
type textarea "#092525003 EDIT BEER / RAL- BOILER"
type textarea "x"
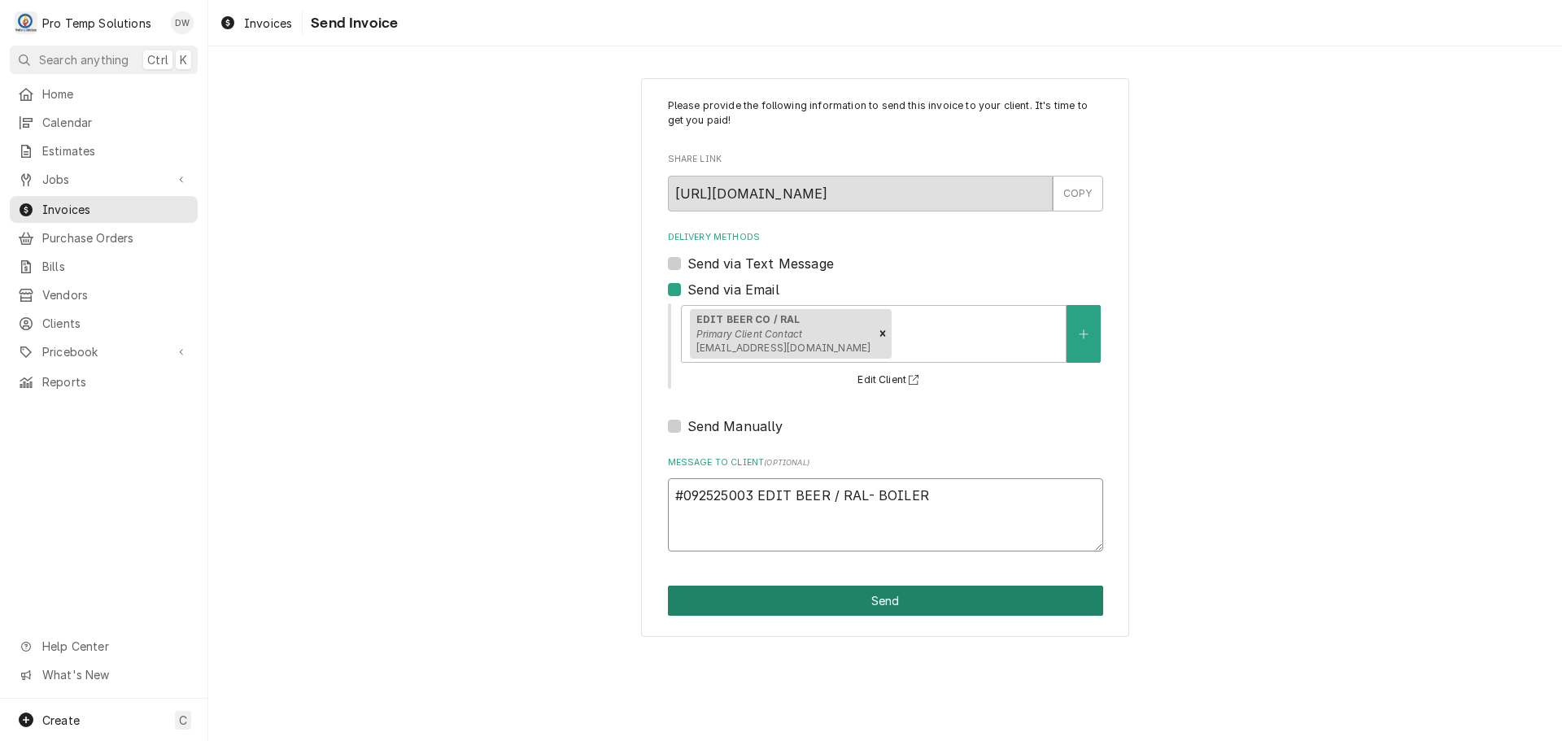
type textarea "#092525003 EDIT BEER / RAL- BOILER"
click at [873, 596] on button "Send" at bounding box center [885, 601] width 435 height 30
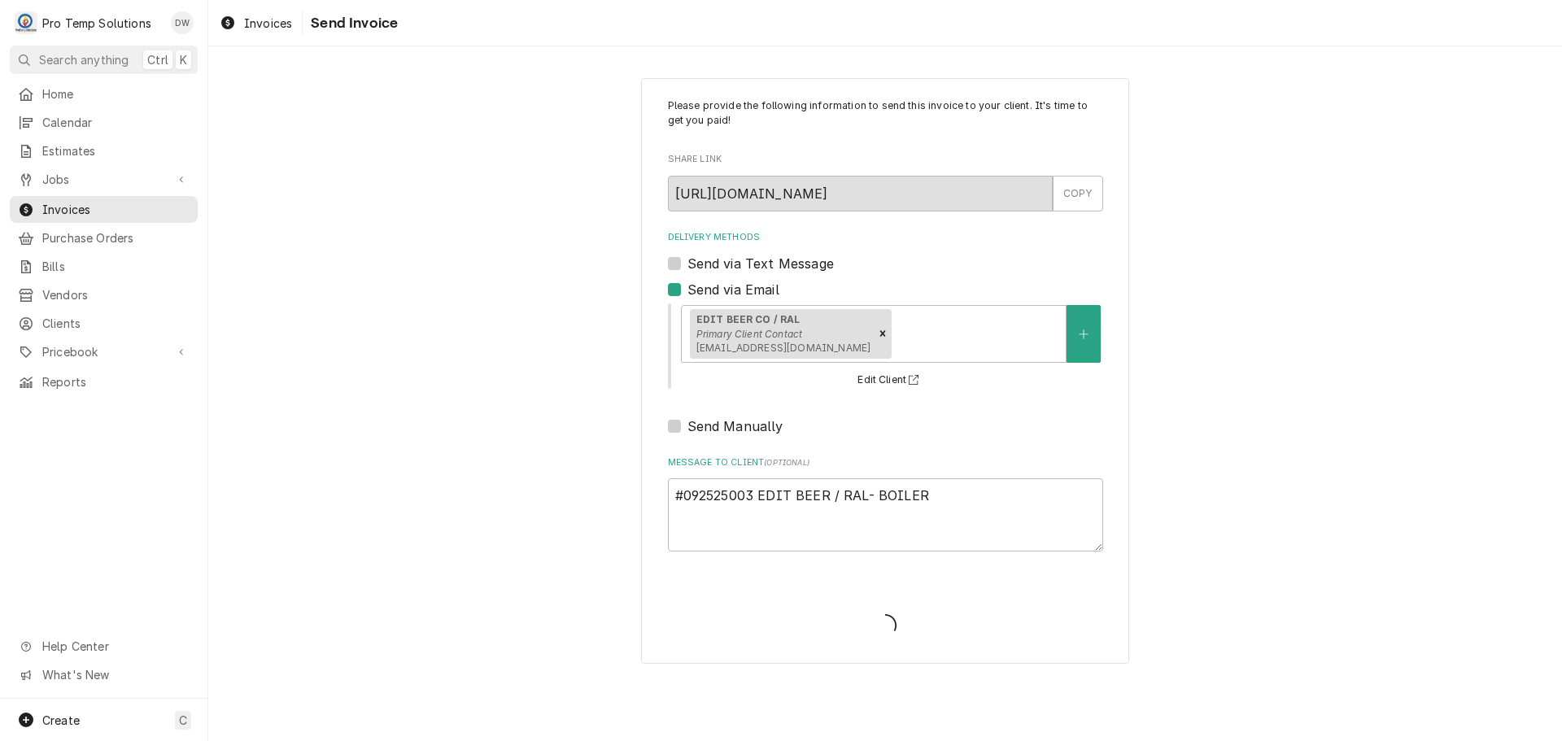
type textarea "x"
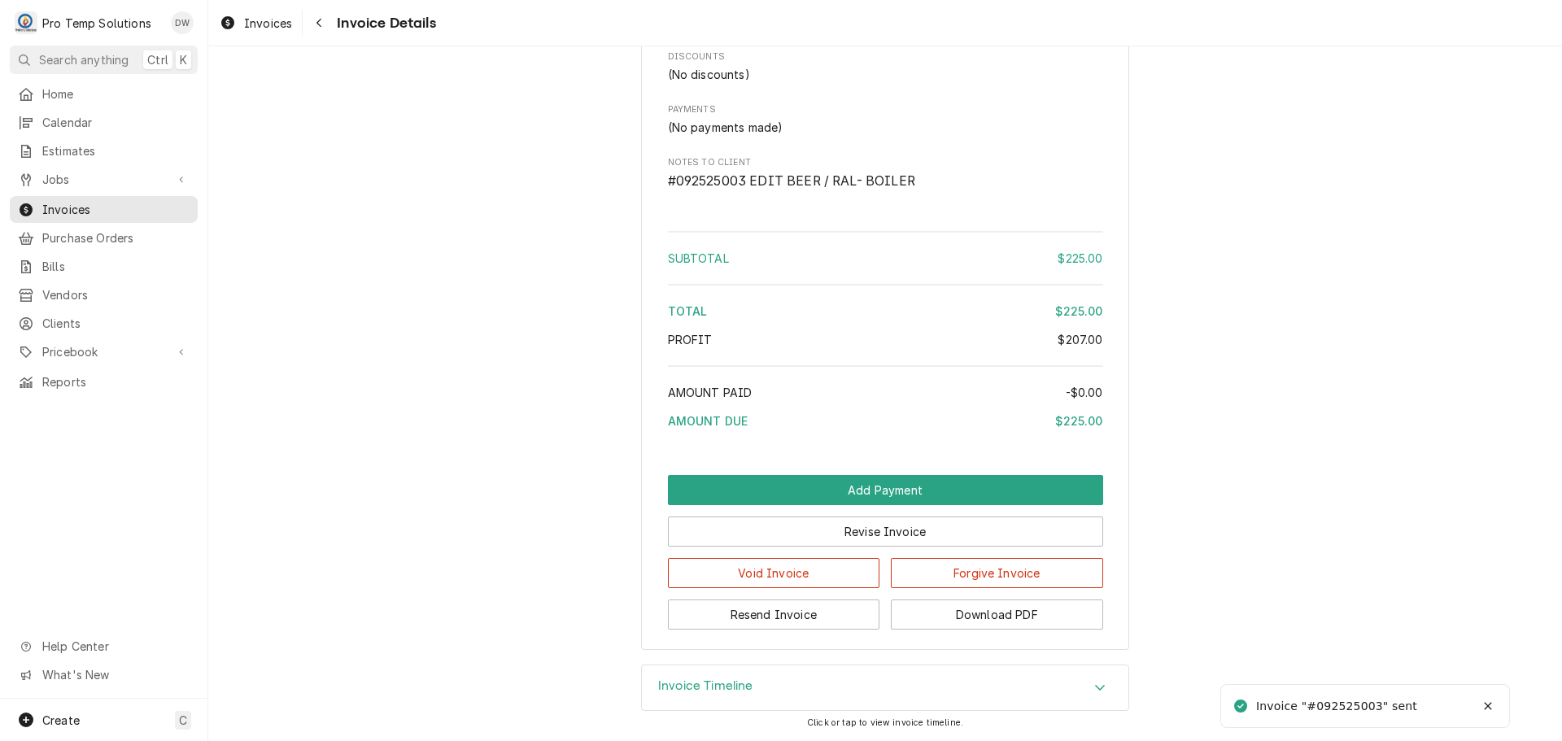
scroll to position [1479, 0]
click at [991, 613] on button "Download PDF" at bounding box center [997, 615] width 212 height 30
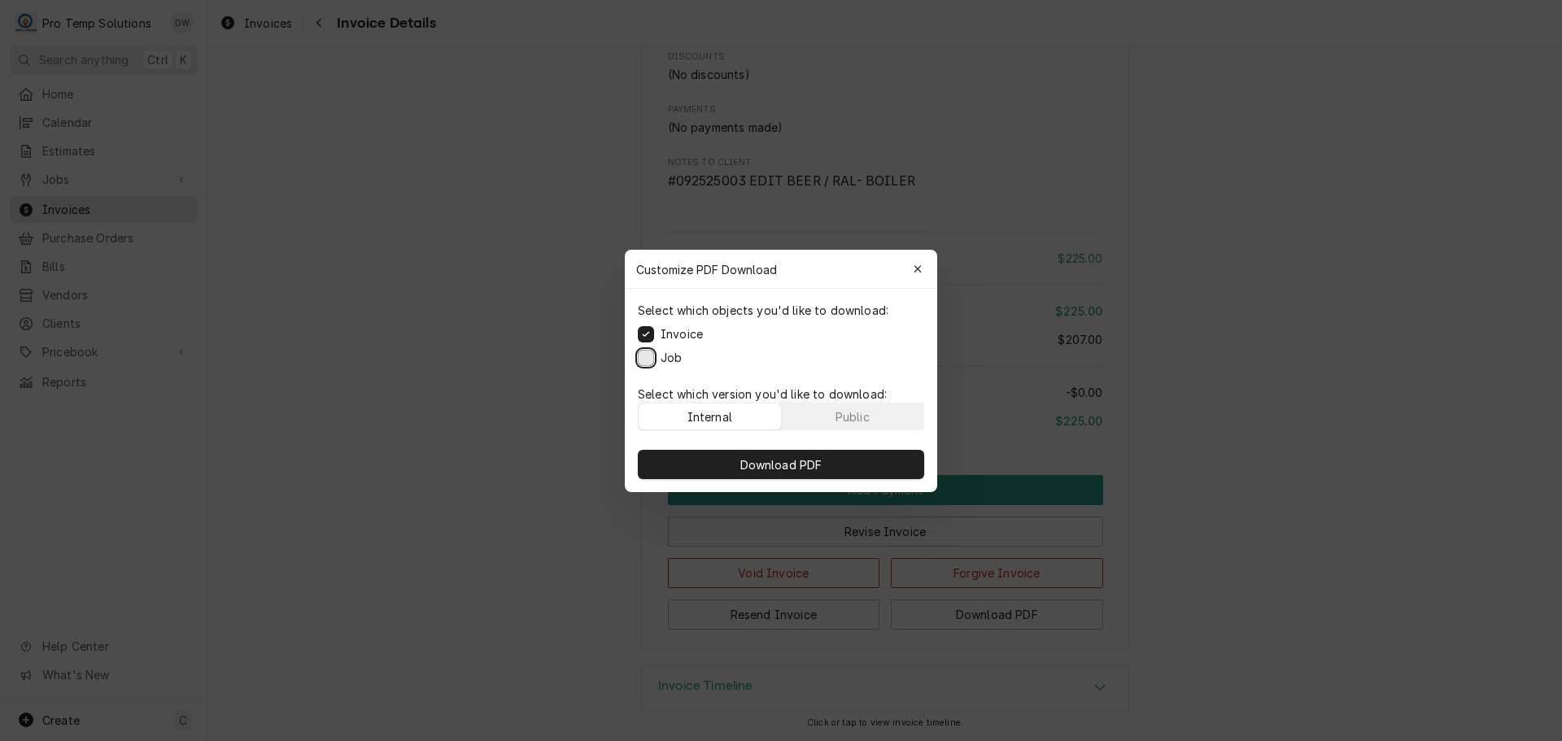
click at [648, 355] on button "Job" at bounding box center [646, 357] width 16 height 16
click at [779, 465] on span "Download PDF" at bounding box center [781, 464] width 89 height 17
